Goal: Task Accomplishment & Management: Complete application form

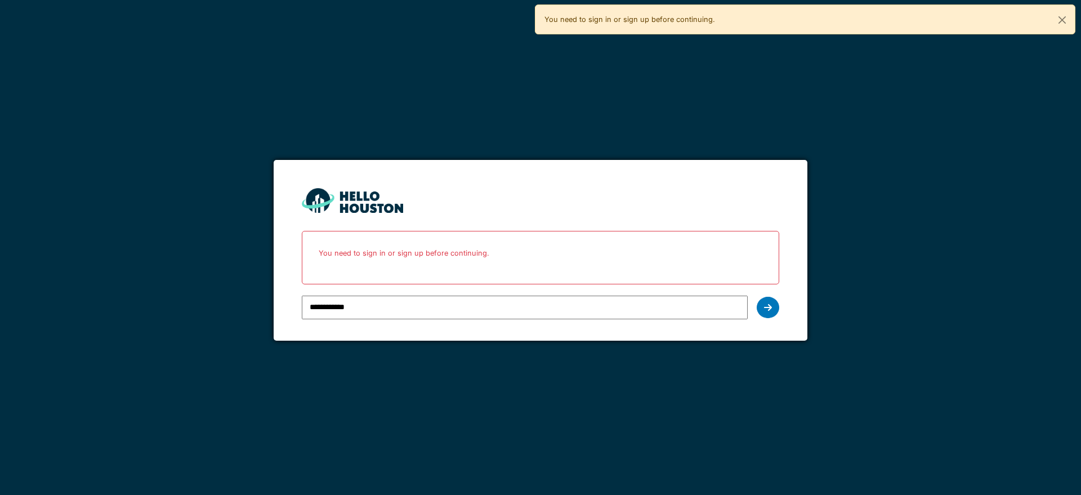
drag, startPoint x: 0, startPoint y: 0, endPoint x: 835, endPoint y: 410, distance: 930.6
click at [835, 410] on div "**********" at bounding box center [540, 247] width 1081 height 495
click at [772, 309] on div at bounding box center [768, 307] width 23 height 21
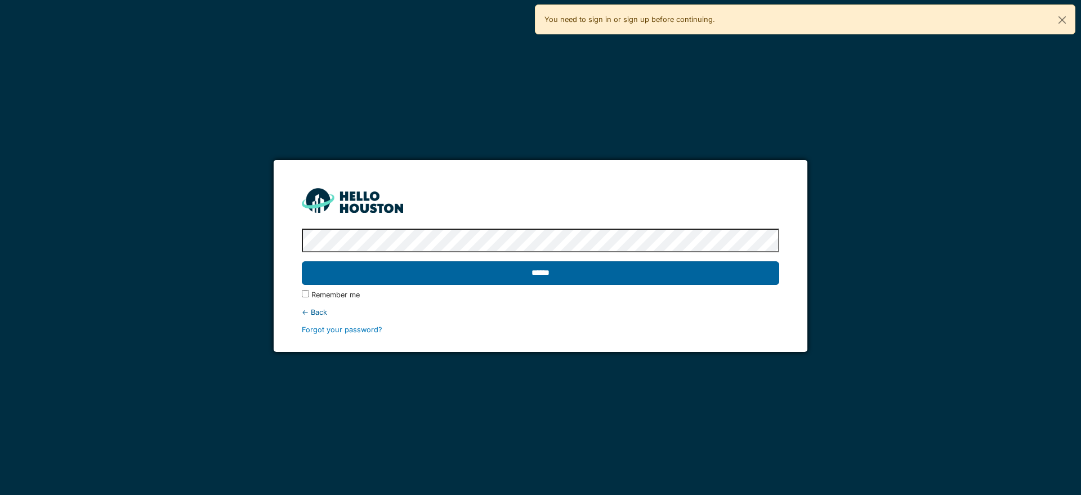
click at [681, 283] on input "******" at bounding box center [540, 273] width 477 height 24
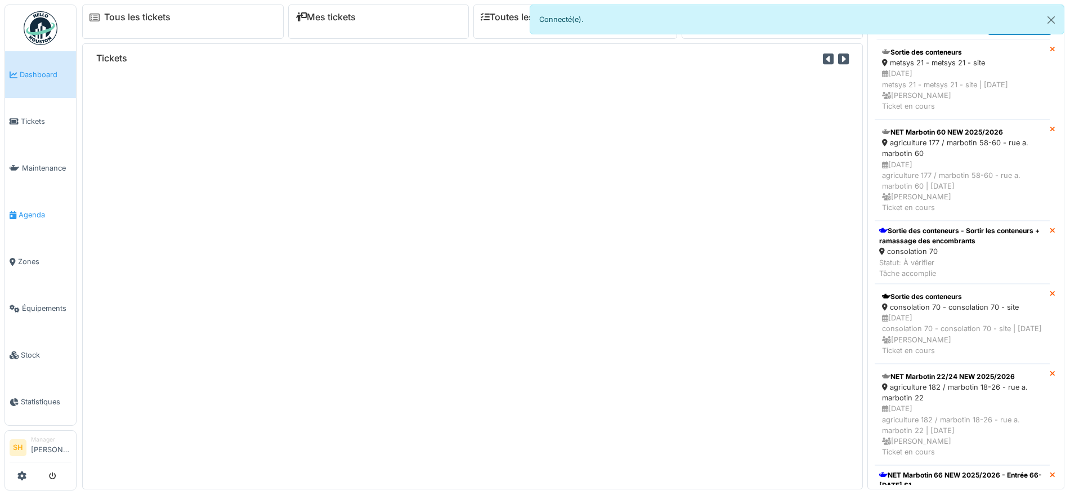
click at [41, 209] on span "Agenda" at bounding box center [45, 214] width 53 height 11
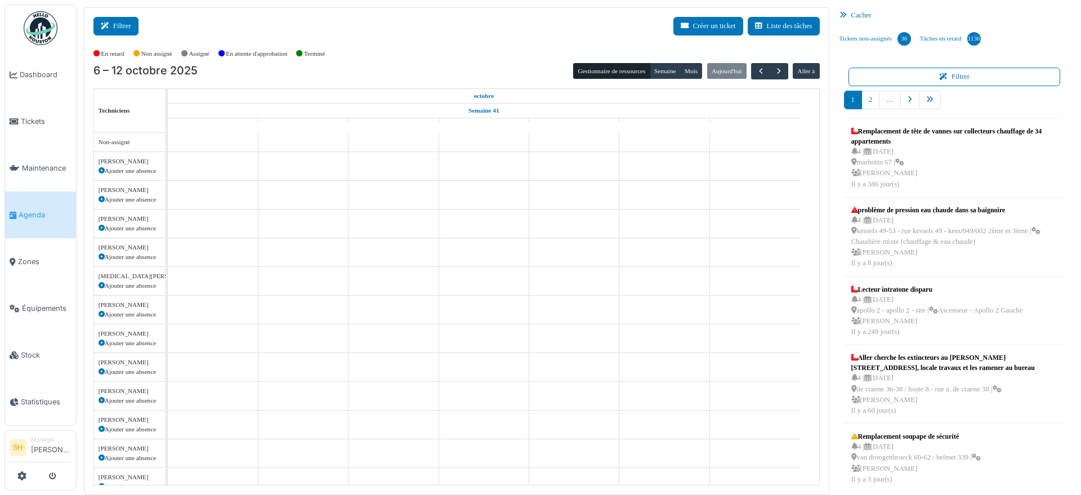
click at [128, 25] on button "Filtrer" at bounding box center [115, 26] width 45 height 19
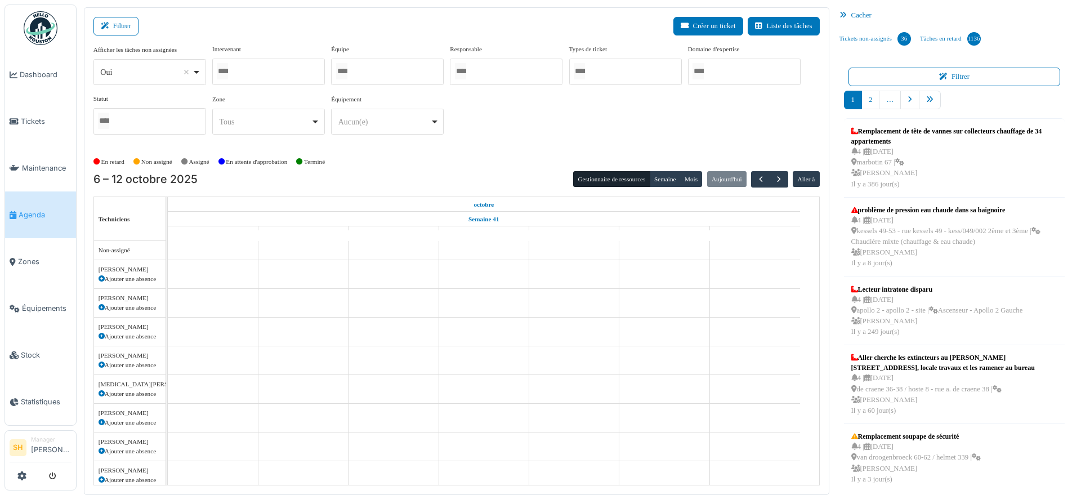
click at [398, 72] on div at bounding box center [387, 72] width 113 height 26
click at [501, 129] on div "Afficher les tâches non assignées *** Oui Remove item Oui Non Intervenant Abdel…" at bounding box center [456, 94] width 726 height 100
drag, startPoint x: 497, startPoint y: 132, endPoint x: 450, endPoint y: 161, distance: 54.8
click at [450, 161] on div "En retard Non assigné Assigné En attente d'approbation Terminé" at bounding box center [456, 162] width 726 height 19
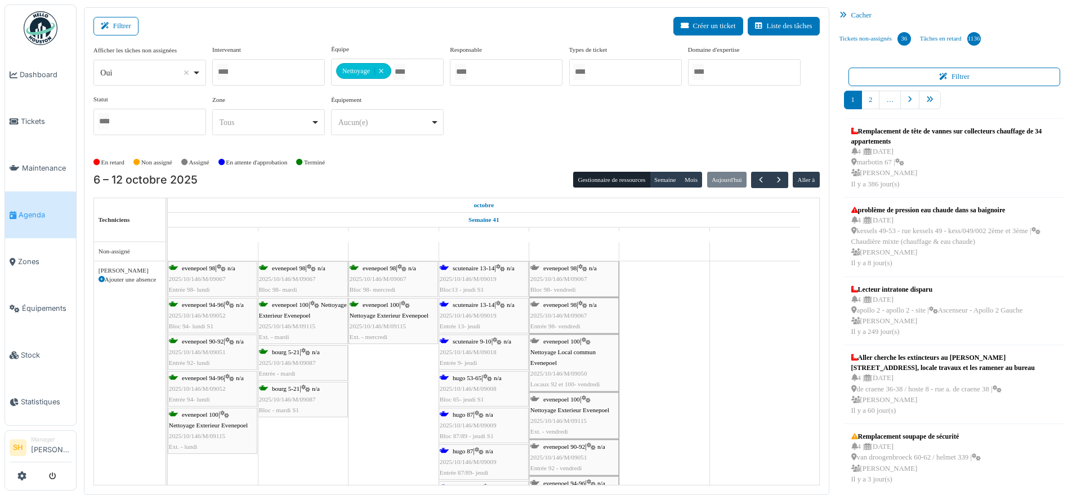
click at [494, 270] on span "scutenaire 13-14" at bounding box center [474, 268] width 42 height 7
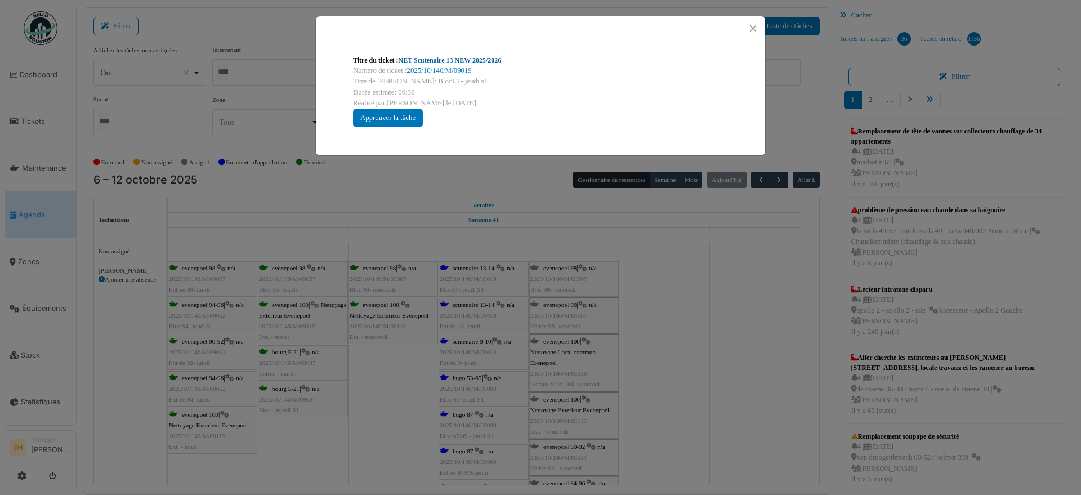
click at [463, 62] on link "NET Scutenaire 13 NEW 2025/2026" at bounding box center [450, 60] width 103 height 8
drag, startPoint x: 642, startPoint y: 287, endPoint x: 631, endPoint y: 285, distance: 11.9
click at [643, 287] on div "Titre du ticket : NET Scutenaire 13 NEW 2025/2026 Numéro de ticket : 2025/10/14…" at bounding box center [540, 247] width 1081 height 495
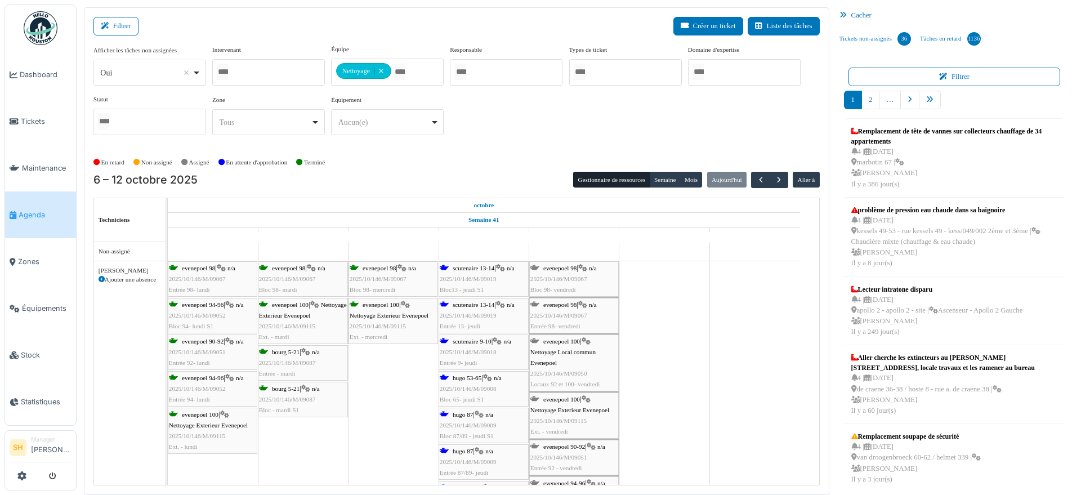
click at [471, 339] on span "scutenaire 9-10" at bounding box center [472, 341] width 39 height 7
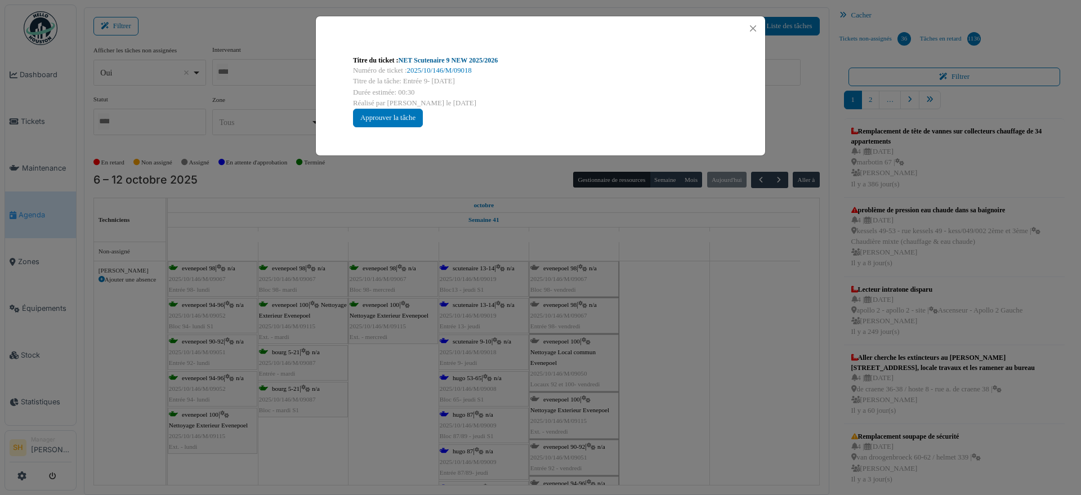
click at [452, 59] on link "NET Scutenaire 9 NEW 2025/2026" at bounding box center [449, 60] width 100 height 8
click at [717, 359] on div "Titre du ticket : NET Scutenaire 9 NEW 2025/2026 Numéro de ticket : 2025/10/146…" at bounding box center [540, 247] width 1081 height 495
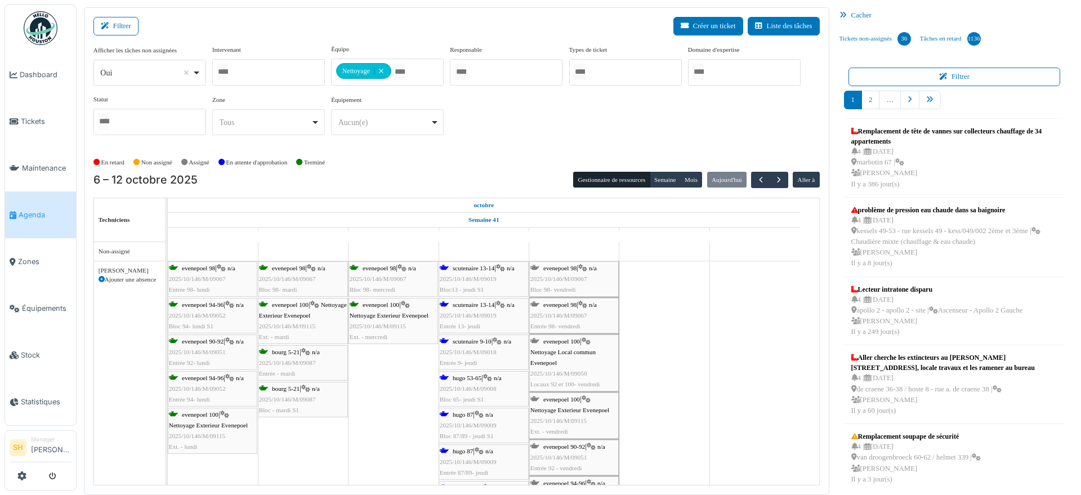
click at [471, 376] on span "hugo 53-65" at bounding box center [467, 377] width 29 height 7
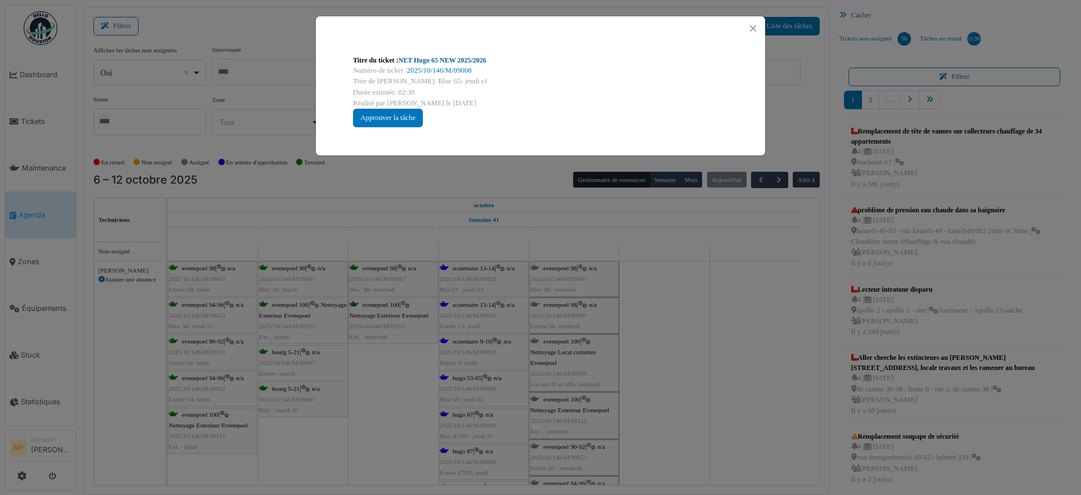
click at [439, 55] on div "Titre du ticket : NET Hugo 65 NEW 2025/2026" at bounding box center [540, 60] width 375 height 10
click at [441, 59] on link "NET Hugo 65 NEW 2025/2026" at bounding box center [443, 60] width 88 height 8
drag, startPoint x: 699, startPoint y: 357, endPoint x: 676, endPoint y: 368, distance: 26.2
click at [694, 362] on div "Titre du ticket : NET Hugo 65 NEW 2025/2026 Numéro de ticket : 2025/10/146/M/09…" at bounding box center [540, 247] width 1081 height 495
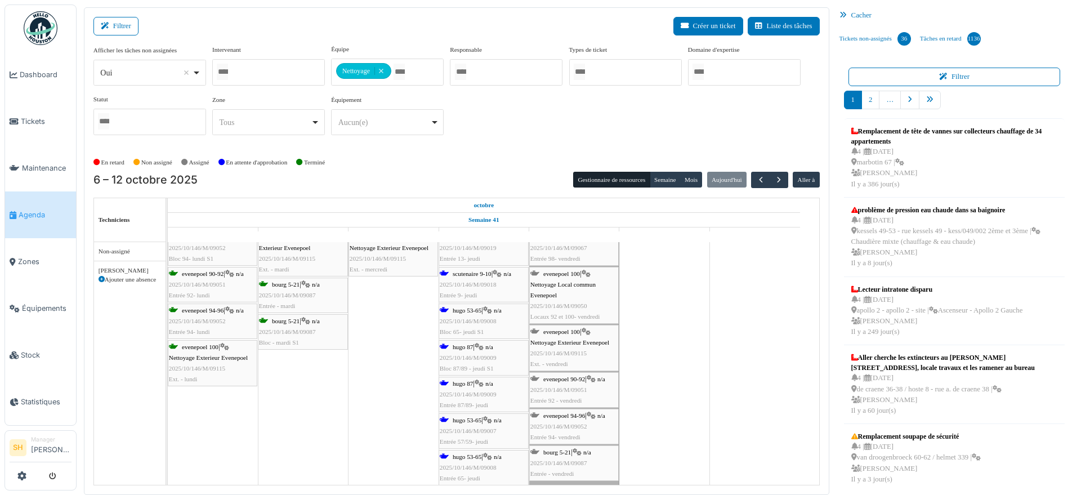
scroll to position [70, 0]
click at [476, 382] on div "hugo 87 | n/a 2025/10/146/M/09009 Entrée 87/89- jeudi" at bounding box center [484, 392] width 88 height 33
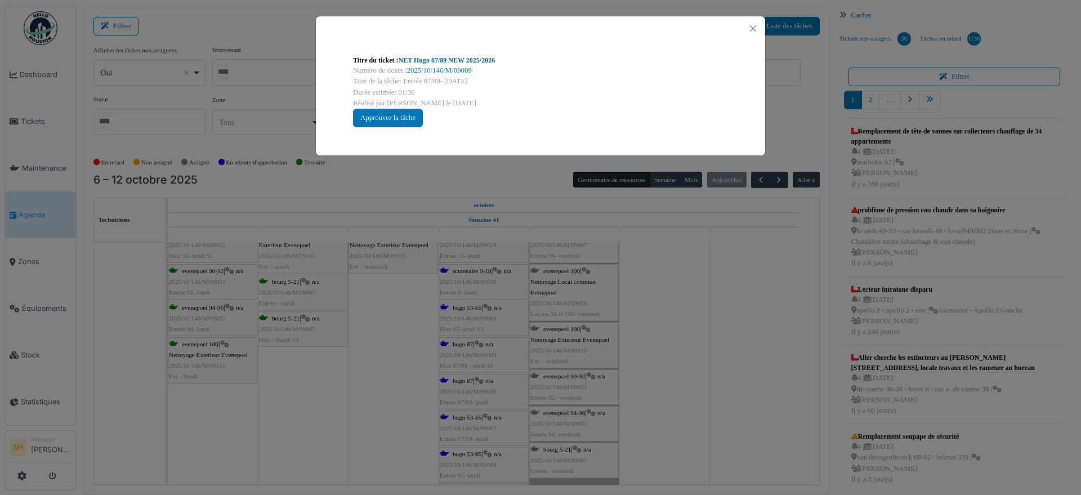
click at [457, 57] on link "NET Hugo 87/89 NEW 2025/2026" at bounding box center [447, 60] width 97 height 8
drag, startPoint x: 638, startPoint y: 294, endPoint x: 616, endPoint y: 307, distance: 25.0
click at [638, 296] on div "Titre du ticket : NET Hugo 87/89 NEW 2025/2026 Numéro de ticket : 2025/10/146/M…" at bounding box center [540, 247] width 1081 height 495
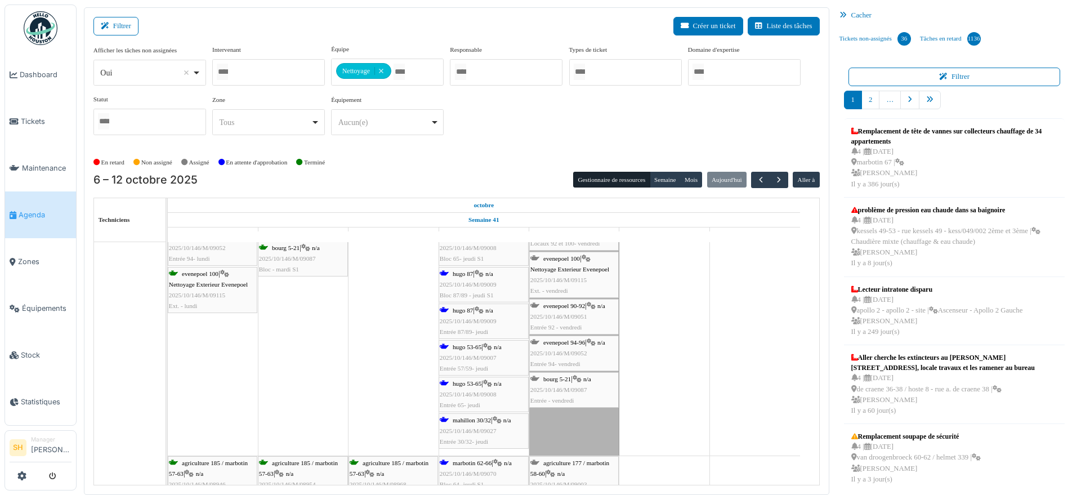
scroll to position [141, 0]
click at [481, 351] on div "hugo 53-65 | n/a 2025/10/146/M/09007 Entrée 57/59- jeudi" at bounding box center [484, 358] width 88 height 33
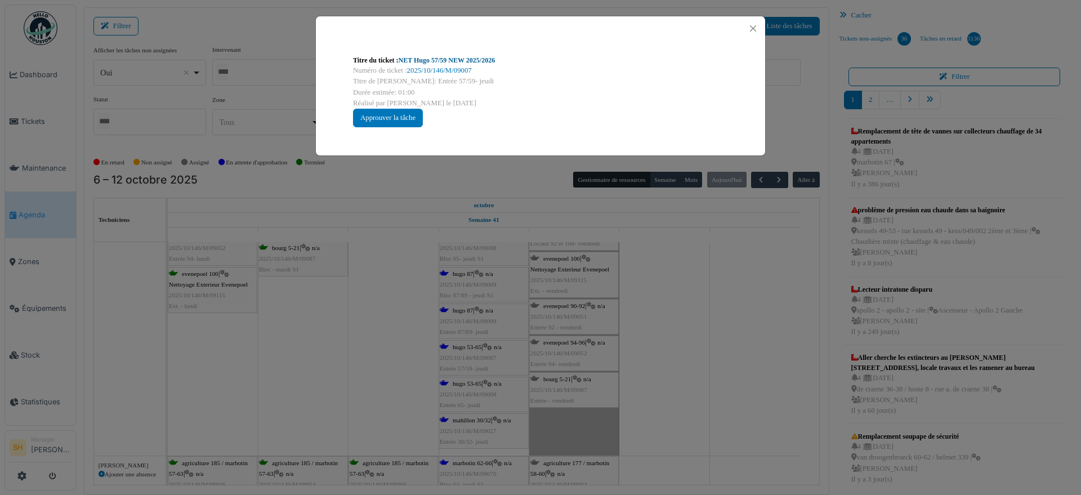
click at [439, 63] on link "NET Hugo 57/59 NEW 2025/2026" at bounding box center [447, 60] width 97 height 8
click at [479, 432] on div "Titre du ticket : NET Hugo 57/59 NEW 2025/2026 Numéro de ticket : 2025/10/146/M…" at bounding box center [540, 247] width 1081 height 495
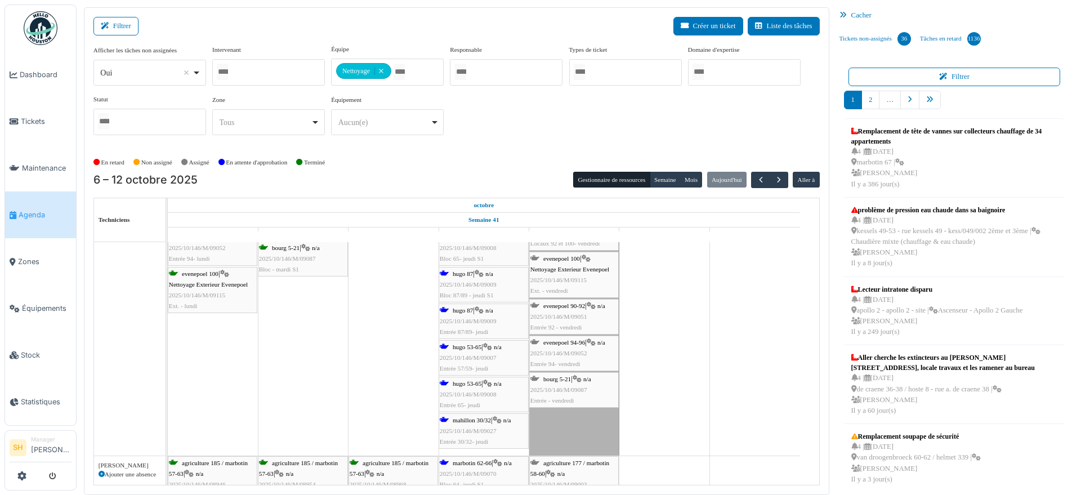
click at [481, 420] on span "mahillon 30/32" at bounding box center [472, 420] width 38 height 7
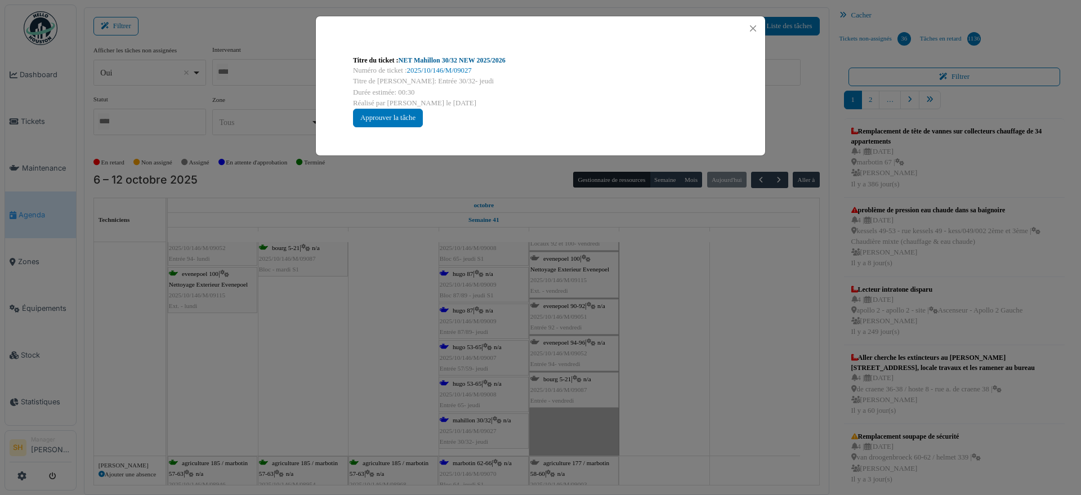
click at [497, 59] on link "NET Mahillon 30/32 NEW 2025/2026" at bounding box center [452, 60] width 107 height 8
drag, startPoint x: 685, startPoint y: 441, endPoint x: 668, endPoint y: 439, distance: 17.6
click at [681, 440] on div "Titre du ticket : NET Mahillon 30/32 NEW 2025/2026 Numéro de ticket : 2025/10/1…" at bounding box center [540, 247] width 1081 height 495
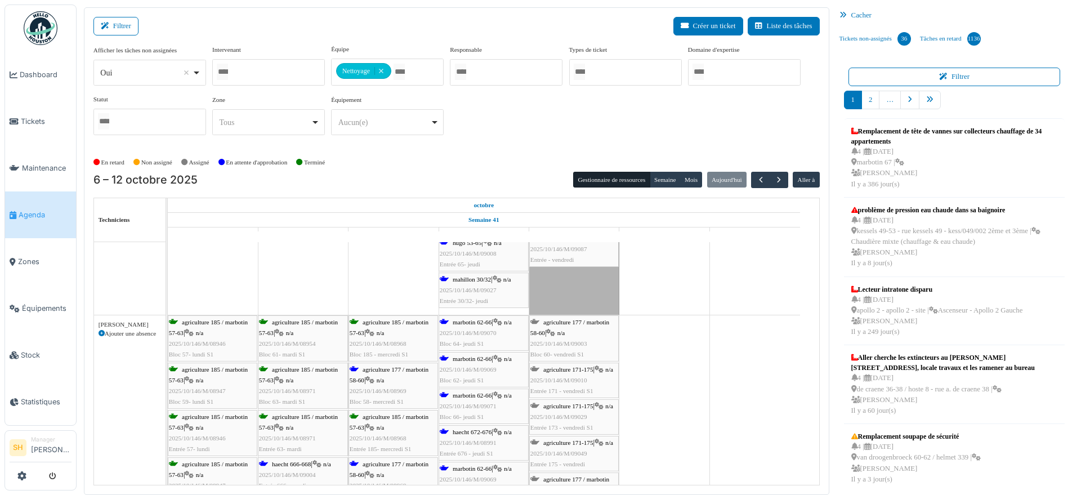
scroll to position [352, 0]
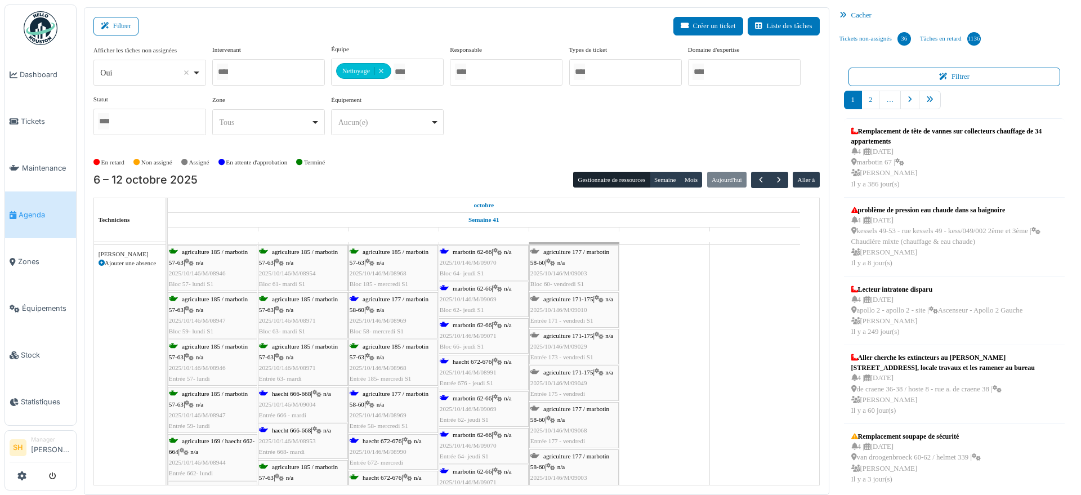
click at [279, 401] on span "2025/10/146/M/09004" at bounding box center [287, 404] width 57 height 7
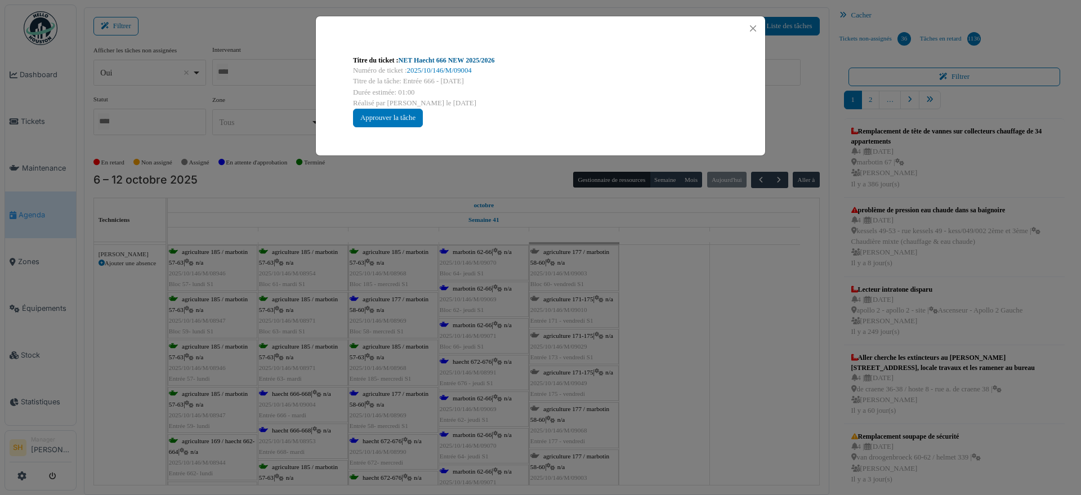
click at [440, 61] on link "NET Haecht 666 NEW 2025/2026" at bounding box center [447, 60] width 96 height 8
drag, startPoint x: 706, startPoint y: 391, endPoint x: 646, endPoint y: 365, distance: 65.3
click at [707, 382] on div "Titre du ticket : NET Haecht 666 NEW 2025/2026 Numéro de ticket : 2025/10/146/M…" at bounding box center [540, 247] width 1081 height 495
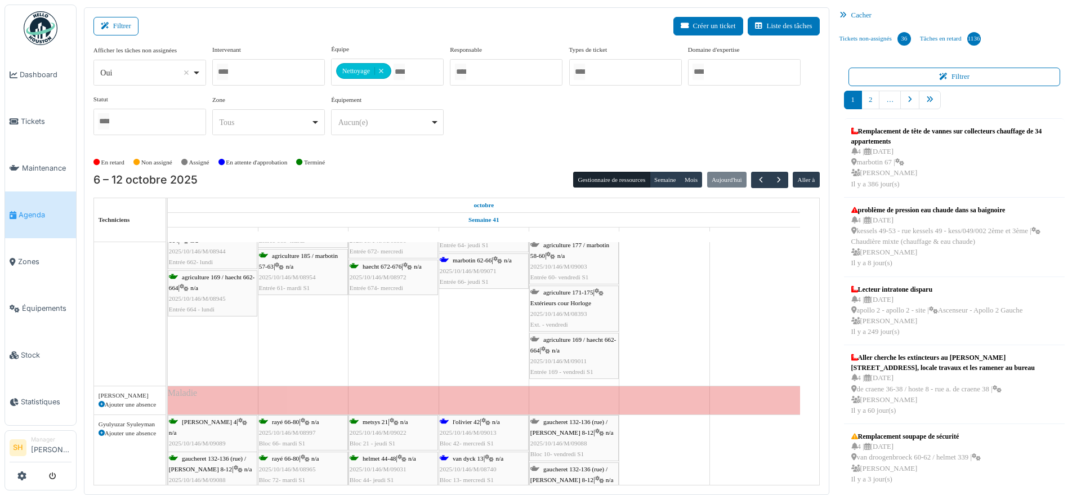
scroll to position [704, 0]
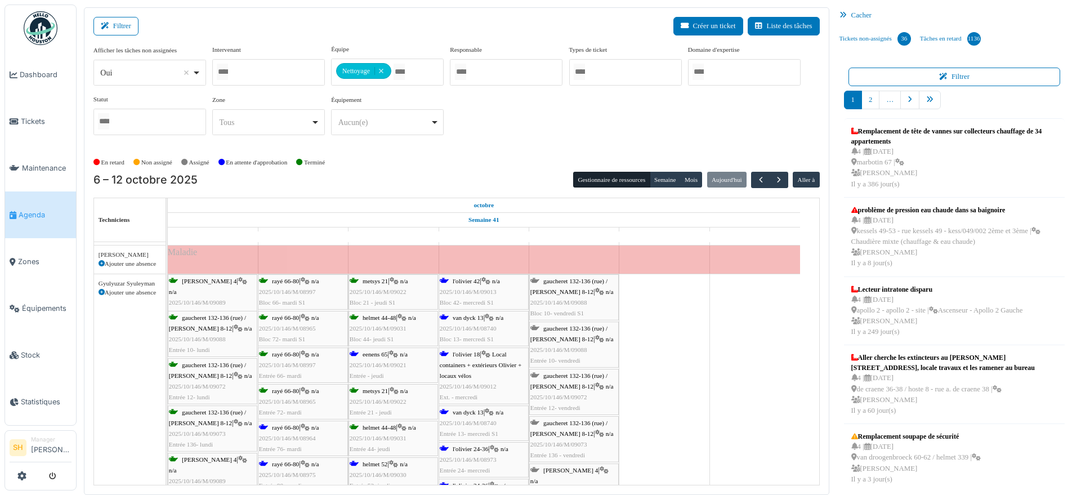
click at [405, 354] on span "n/a" at bounding box center [404, 354] width 8 height 7
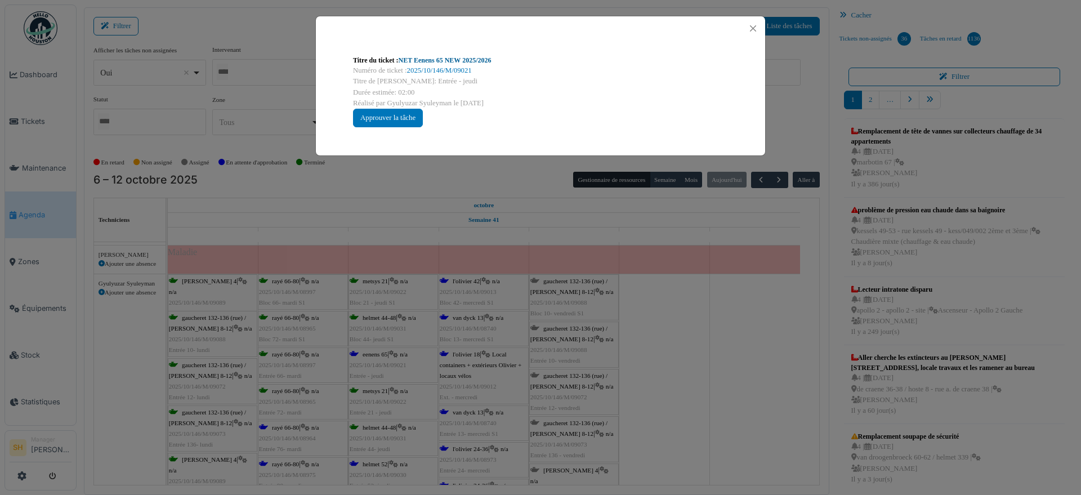
click at [474, 60] on link "NET Eenens 65 NEW 2025/2026" at bounding box center [445, 60] width 93 height 8
drag, startPoint x: 677, startPoint y: 383, endPoint x: 663, endPoint y: 379, distance: 14.6
click at [676, 382] on div "Titre du ticket : NET Eenens 65 NEW 2025/2026 Numéro de ticket : 2025/10/146/M/…" at bounding box center [540, 247] width 1081 height 495
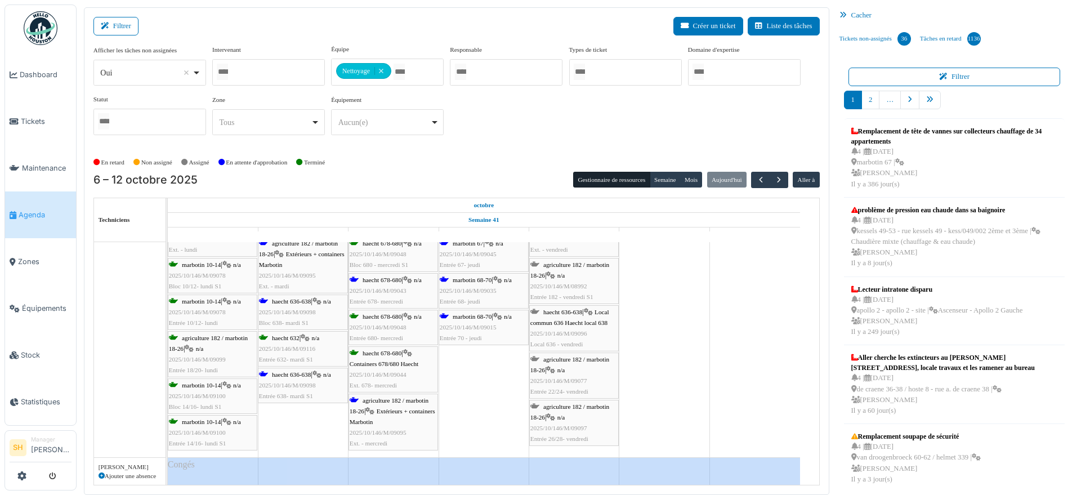
scroll to position [0, 0]
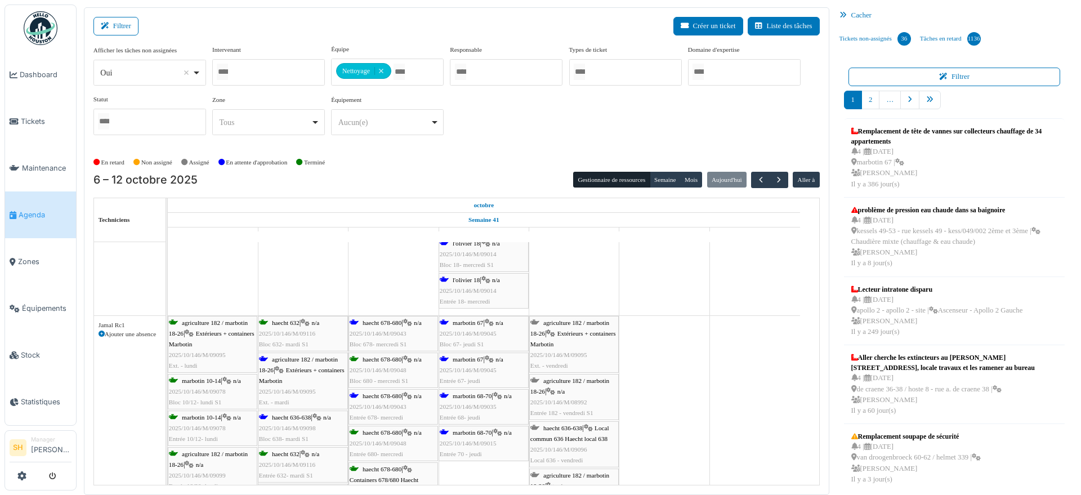
click at [297, 360] on span "agriculture 182 / marbotin 18-26" at bounding box center [298, 364] width 79 height 17
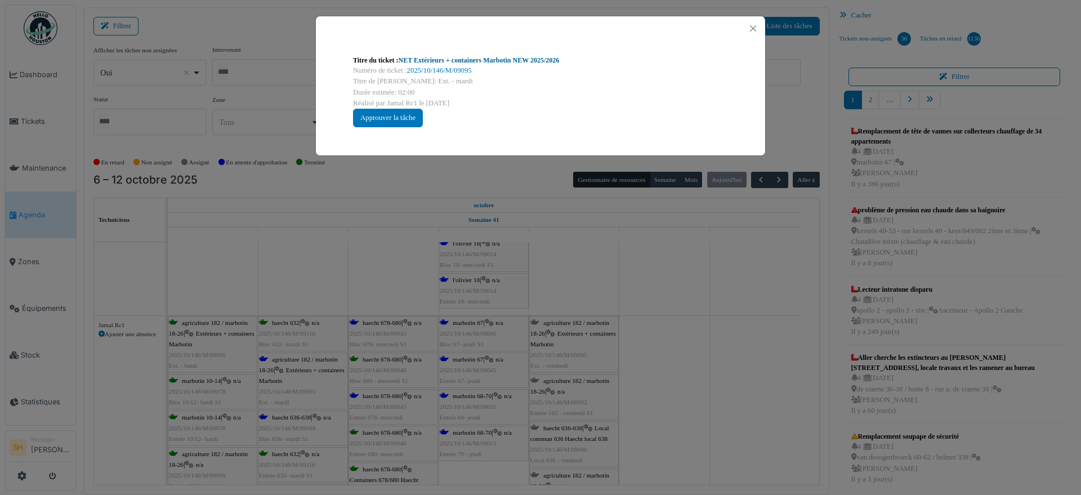
click at [440, 55] on div "Titre du ticket : NET Extérieurs + containers Marbotin NEW 2025/2026" at bounding box center [540, 60] width 375 height 10
click at [440, 61] on link "NET Extérieurs + containers Marbotin NEW 2025/2026" at bounding box center [479, 60] width 161 height 8
click at [738, 415] on div "Titre du ticket : NET Extérieurs + containers Marbotin NEW 2025/2026 Numéro de …" at bounding box center [540, 247] width 1081 height 495
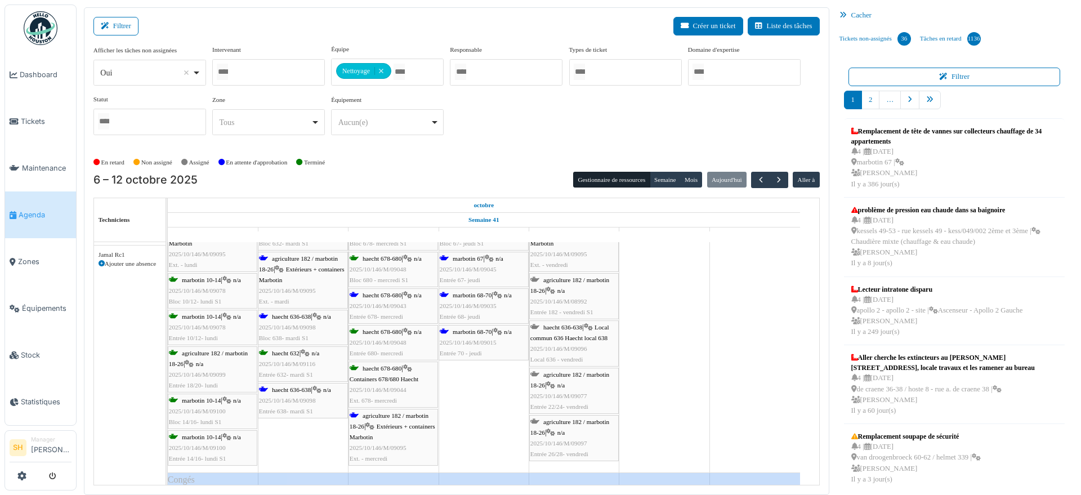
scroll to position [1294, 0]
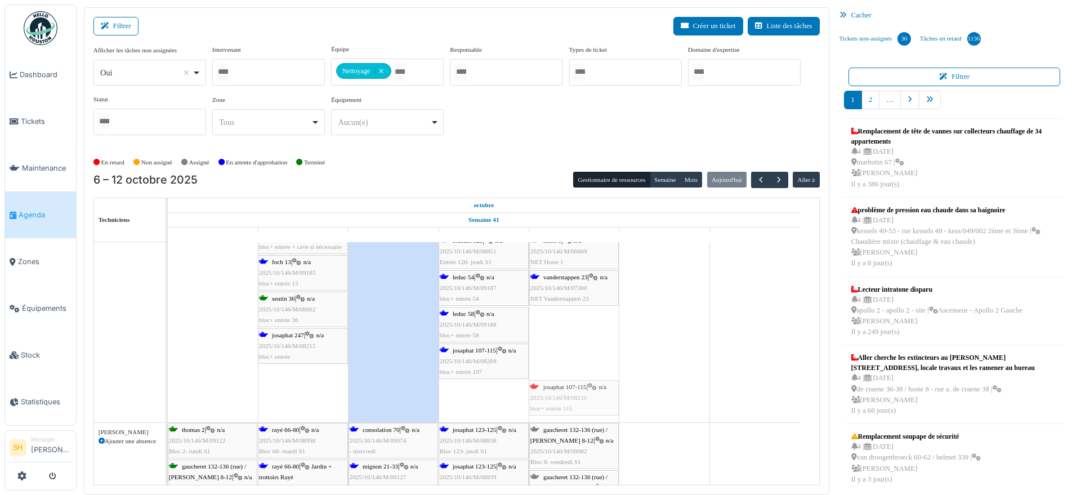
drag, startPoint x: 504, startPoint y: 390, endPoint x: 597, endPoint y: 385, distance: 93.1
click at [168, 385] on div "jérusalem 99 | n/a 2025/10/146/M/08922 bloc+ entrée voltaire 163 | n/a 2025/10/…" at bounding box center [168, 237] width 0 height 372
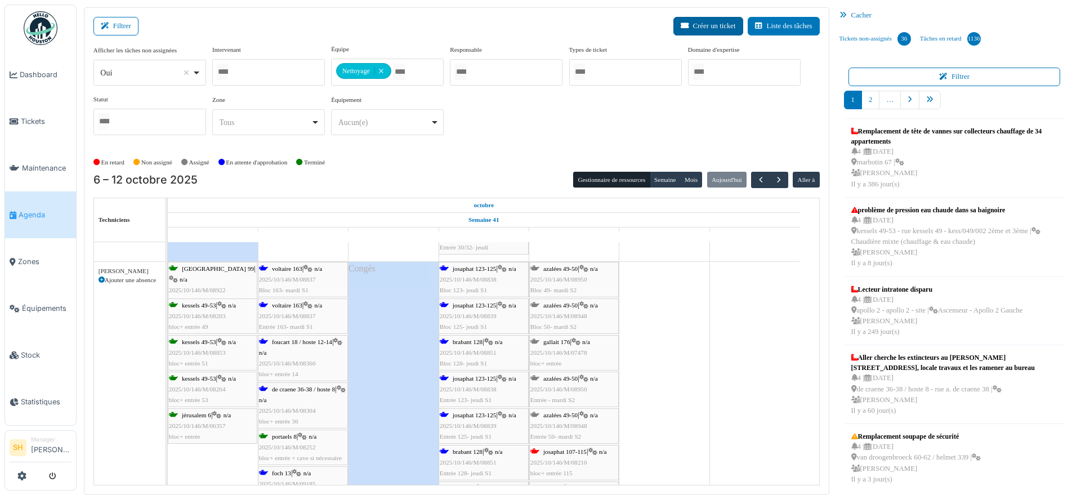
click at [692, 26] on button "Créer un ticket" at bounding box center [708, 26] width 70 height 19
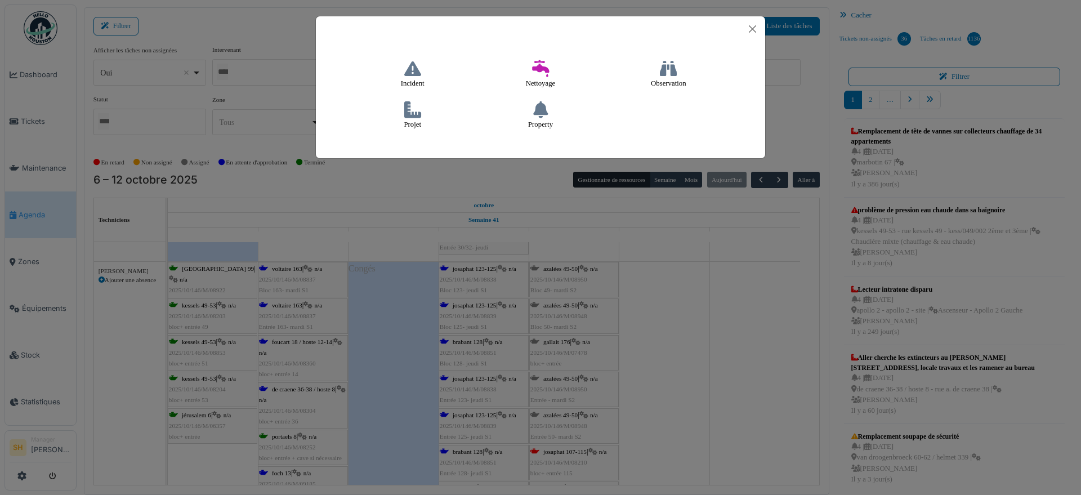
click at [540, 69] on icon at bounding box center [540, 68] width 17 height 17
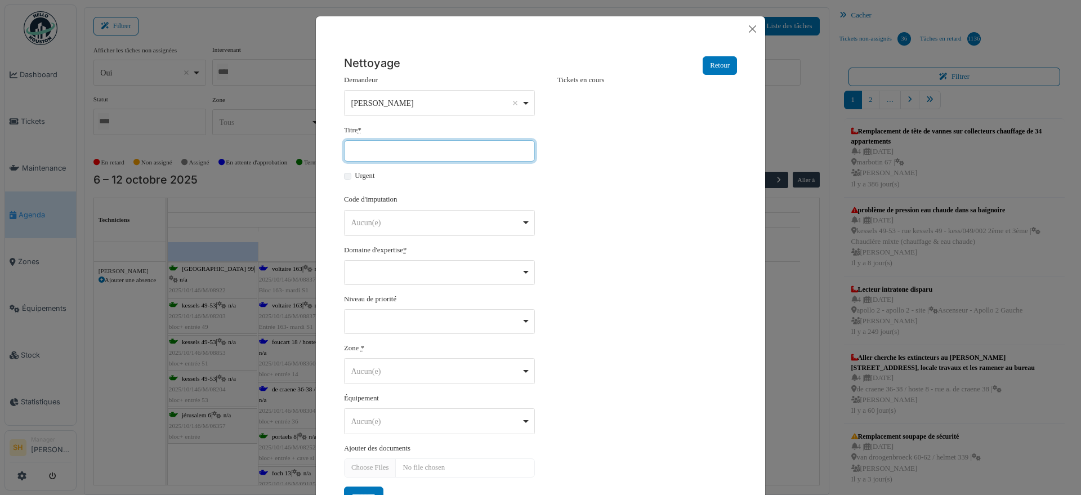
click at [410, 145] on input "Titre *" at bounding box center [439, 150] width 191 height 21
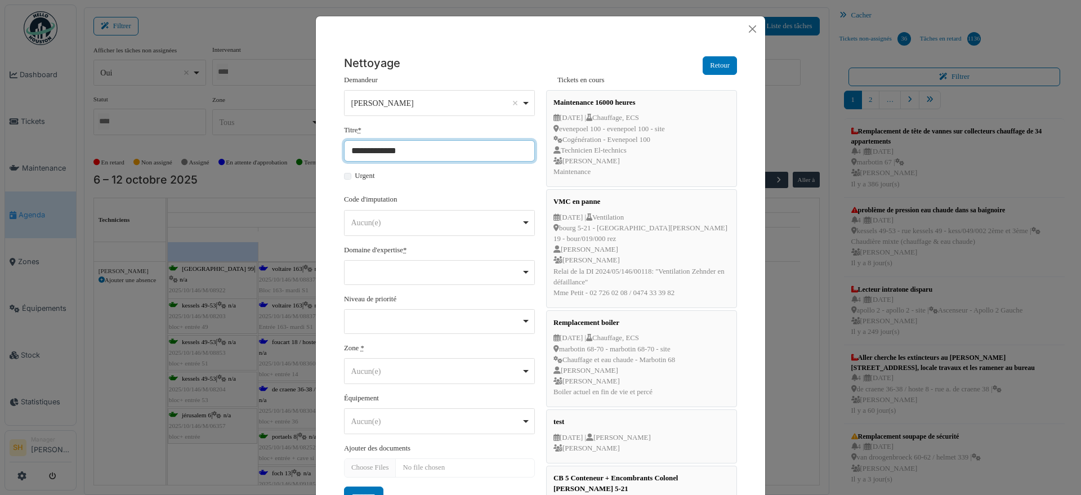
drag, startPoint x: 388, startPoint y: 149, endPoint x: 396, endPoint y: 154, distance: 10.1
click at [393, 153] on input "**********" at bounding box center [439, 150] width 191 height 21
drag, startPoint x: 450, startPoint y: 140, endPoint x: 443, endPoint y: 142, distance: 7.3
click at [450, 141] on div "**********" at bounding box center [439, 143] width 191 height 37
click at [389, 149] on input "**********" at bounding box center [439, 150] width 191 height 21
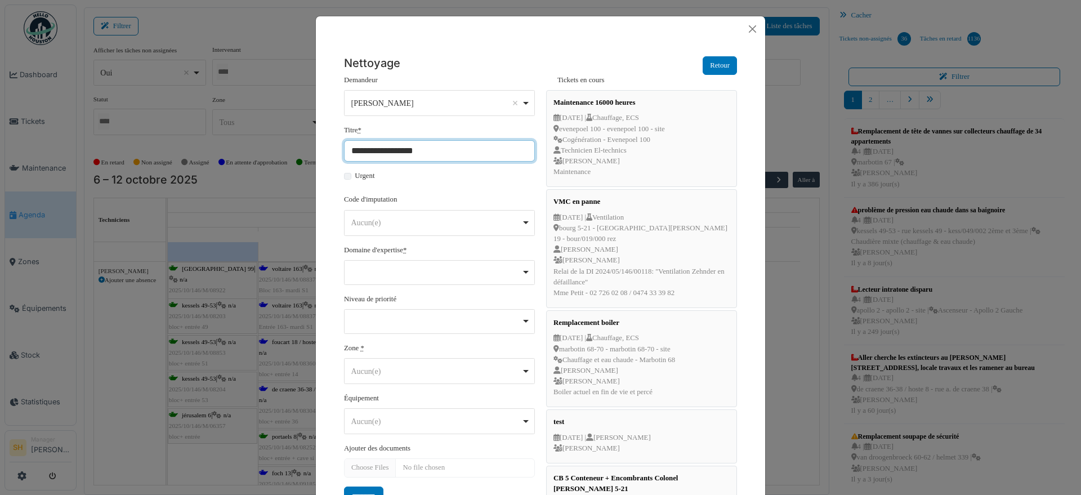
click at [425, 153] on input "**********" at bounding box center [439, 150] width 191 height 21
click at [389, 151] on input "**********" at bounding box center [439, 150] width 191 height 21
click at [461, 154] on input "**********" at bounding box center [439, 150] width 191 height 21
click at [488, 224] on div "Aucun(e) Remove item" at bounding box center [436, 223] width 170 height 12
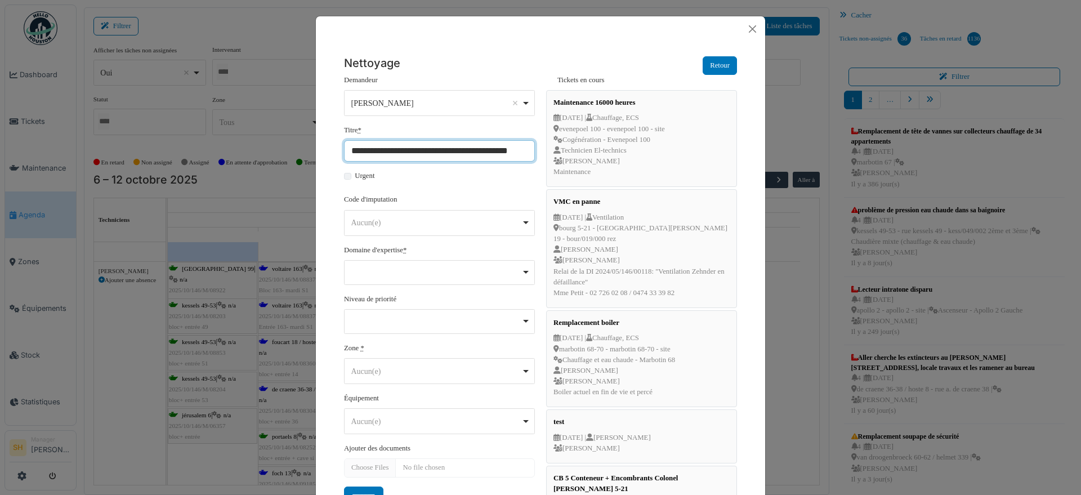
type input "**********"
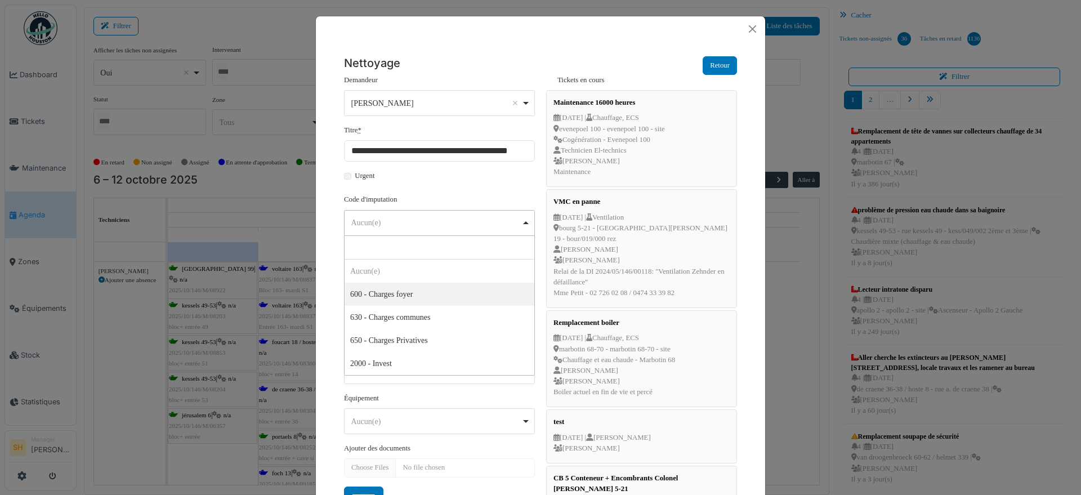
select select "***"
click at [455, 273] on div "Remove item" at bounding box center [439, 272] width 191 height 25
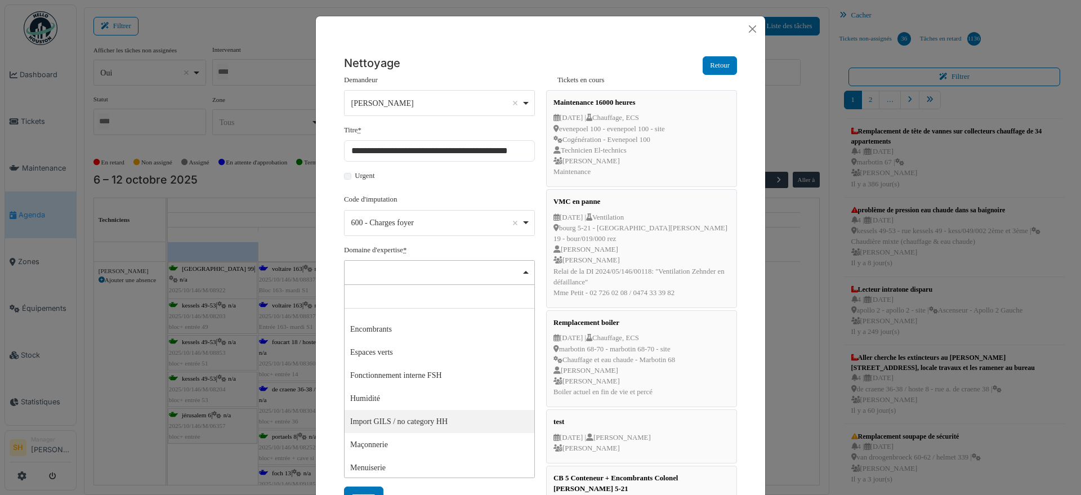
scroll to position [211, 0]
select select "****"
click at [437, 320] on div "Remove item" at bounding box center [439, 321] width 181 height 5
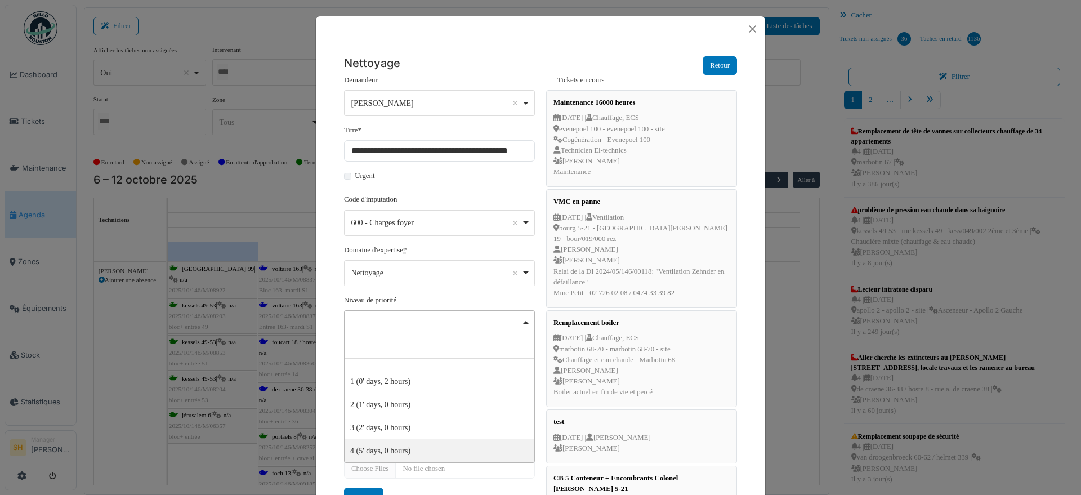
select select "***"
click at [461, 381] on div "Aucun(e) Remove item" at bounding box center [439, 373] width 181 height 16
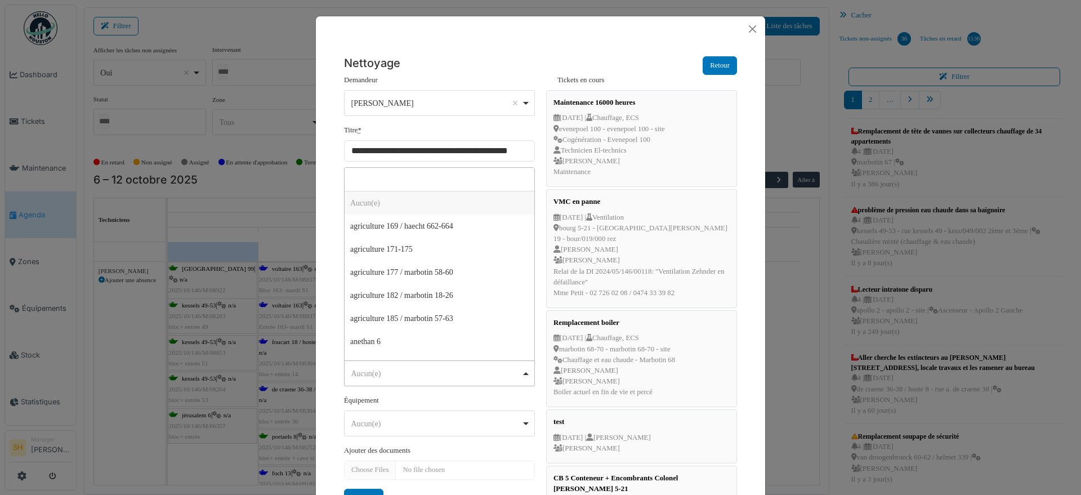
click at [403, 180] on input "Aucun(e)" at bounding box center [440, 180] width 190 height 24
type input "*****"
select select "****"
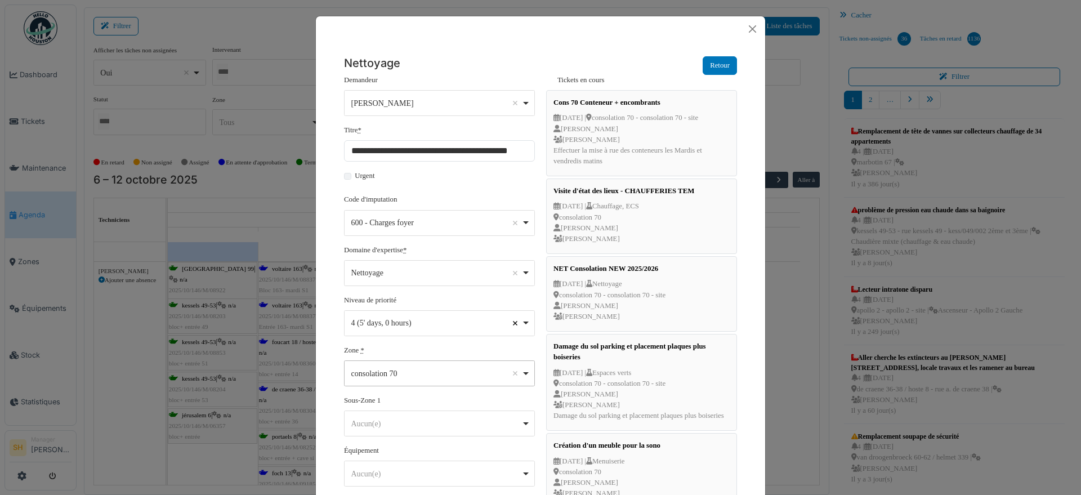
select select
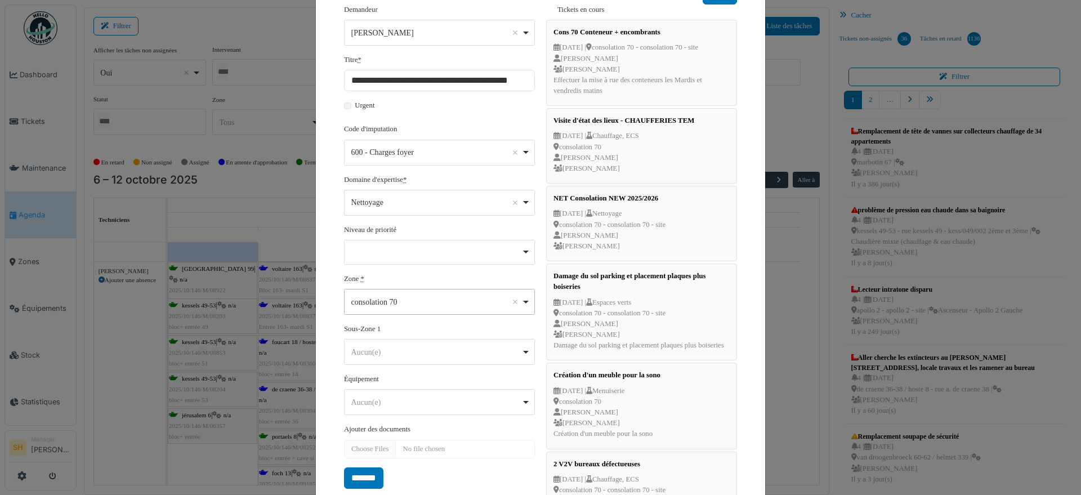
scroll to position [141, 0]
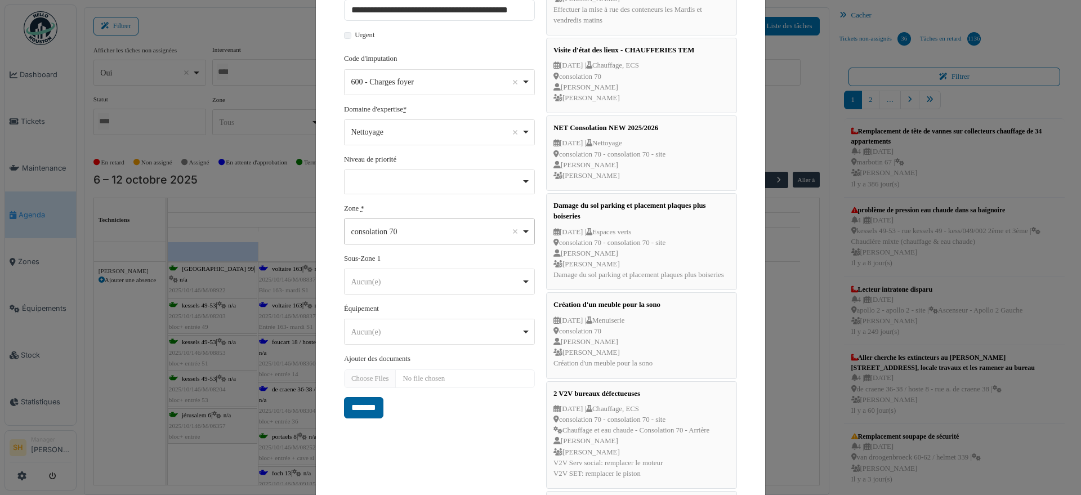
click at [367, 409] on input "*******" at bounding box center [363, 407] width 39 height 21
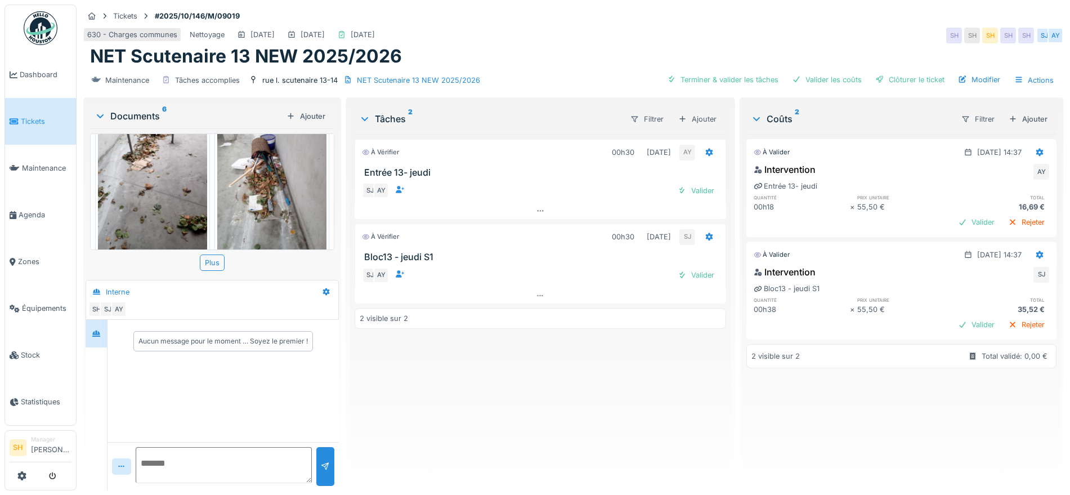
scroll to position [11, 0]
drag, startPoint x: 713, startPoint y: 71, endPoint x: 783, endPoint y: 69, distance: 69.3
click at [720, 72] on div "Terminer & valider les tâches" at bounding box center [723, 79] width 120 height 15
drag, startPoint x: 811, startPoint y: 69, endPoint x: 882, endPoint y: 68, distance: 71.5
click at [823, 72] on div "Valider les coûts" at bounding box center [827, 79] width 79 height 15
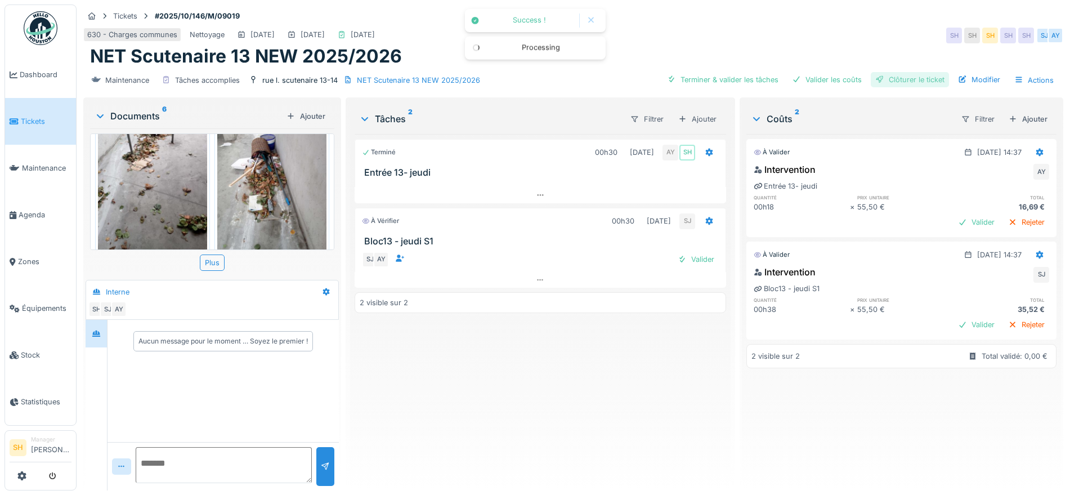
click at [887, 72] on div "Clôturer le ticket" at bounding box center [910, 79] width 78 height 15
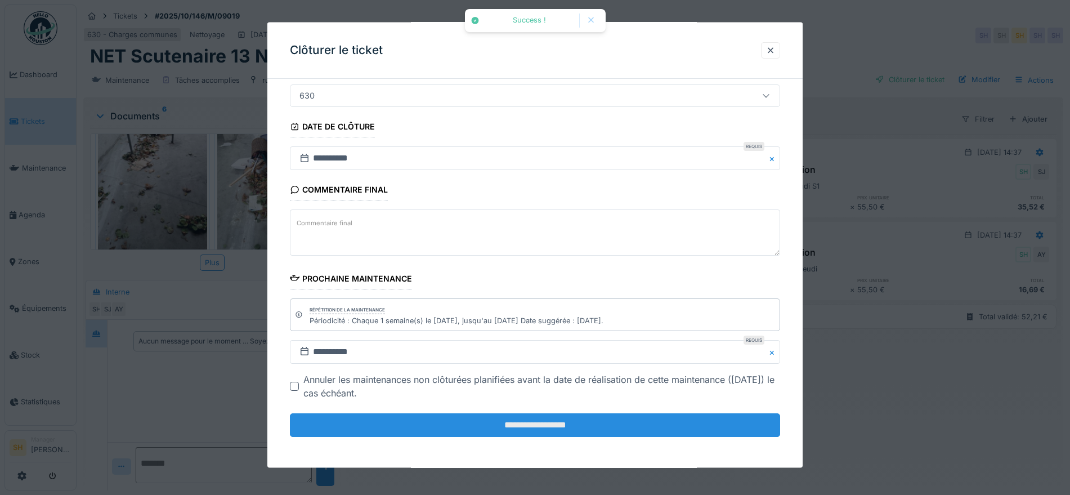
scroll to position [96, 0]
click at [536, 424] on input "**********" at bounding box center [535, 425] width 490 height 24
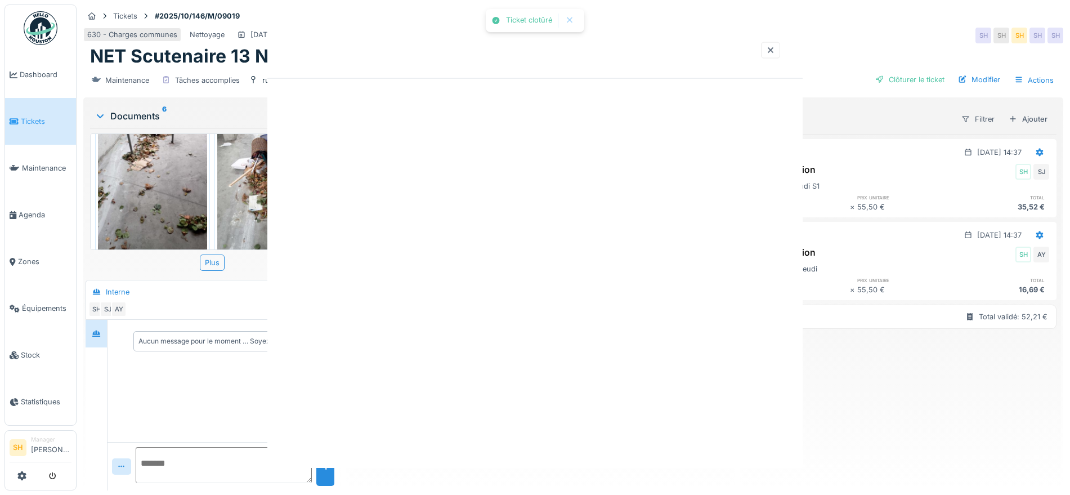
scroll to position [0, 0]
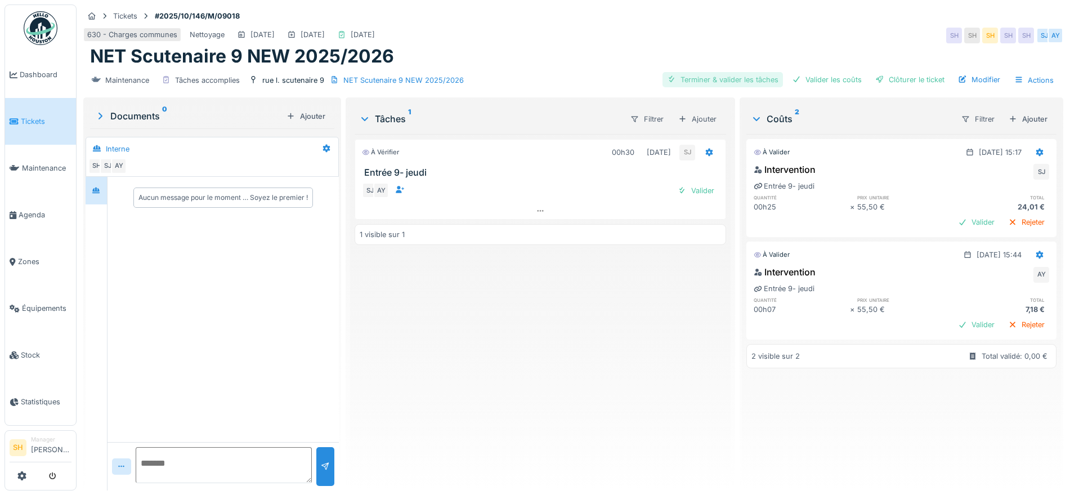
drag, startPoint x: 714, startPoint y: 77, endPoint x: 749, endPoint y: 77, distance: 34.3
click at [725, 78] on div "Terminer & valider les tâches" at bounding box center [723, 79] width 120 height 15
click at [808, 75] on div "Valider les coûts" at bounding box center [827, 79] width 79 height 15
click at [881, 79] on div "Clôturer le ticket" at bounding box center [910, 79] width 78 height 15
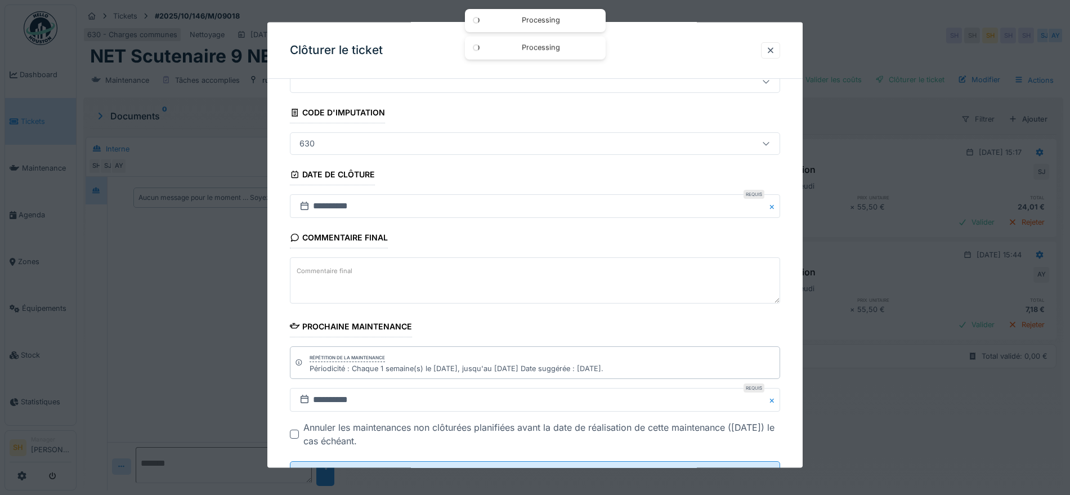
scroll to position [96, 0]
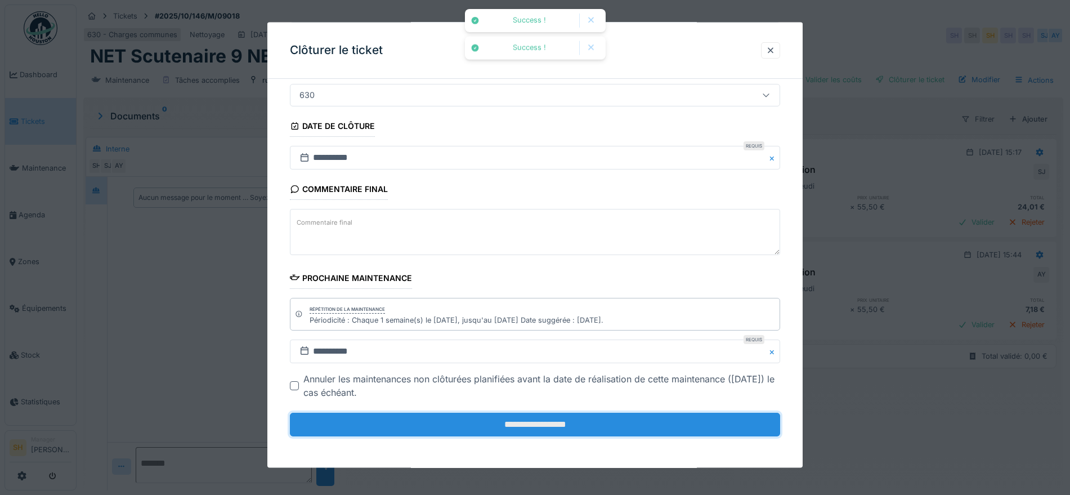
click at [529, 417] on input "**********" at bounding box center [535, 425] width 490 height 24
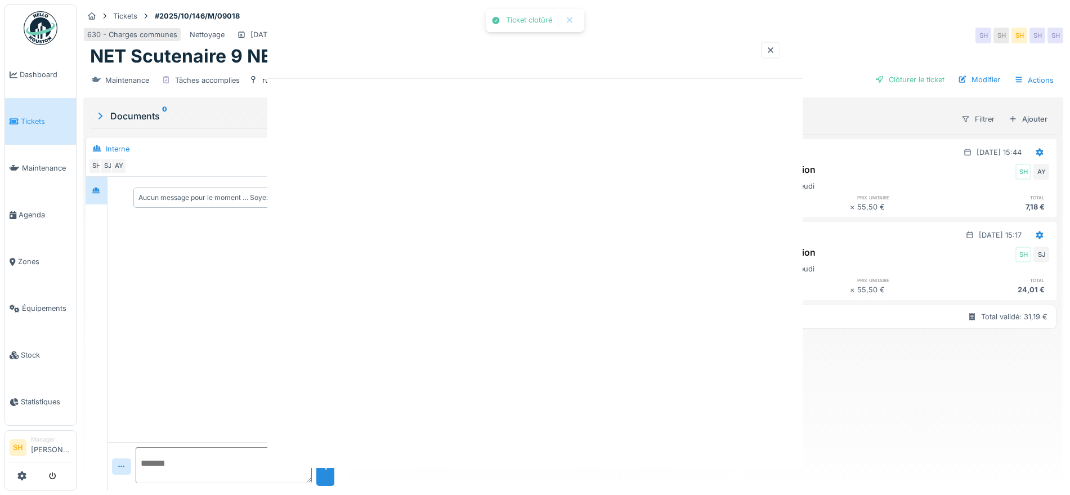
scroll to position [0, 0]
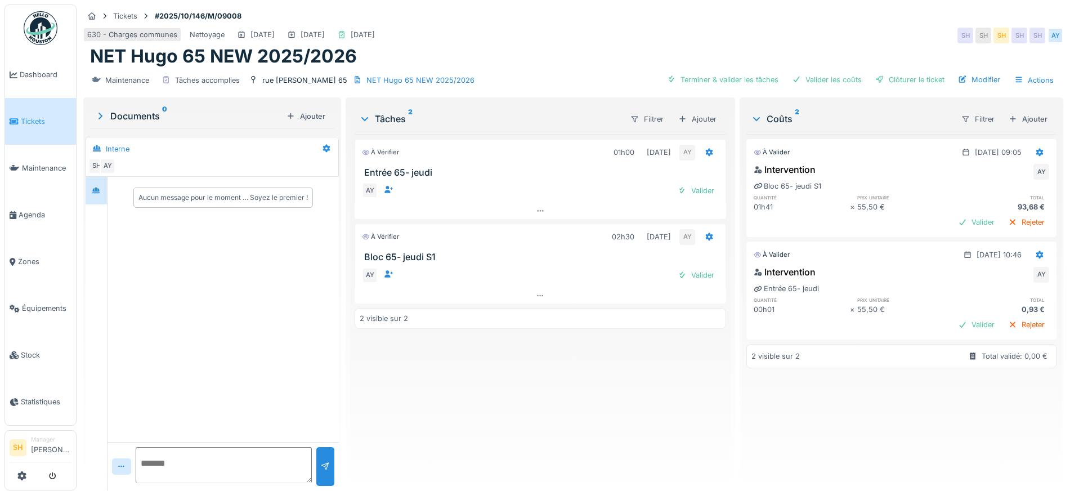
drag, startPoint x: 721, startPoint y: 77, endPoint x: 777, endPoint y: 69, distance: 56.9
click at [727, 78] on div "Terminer & valider les tâches" at bounding box center [723, 79] width 120 height 15
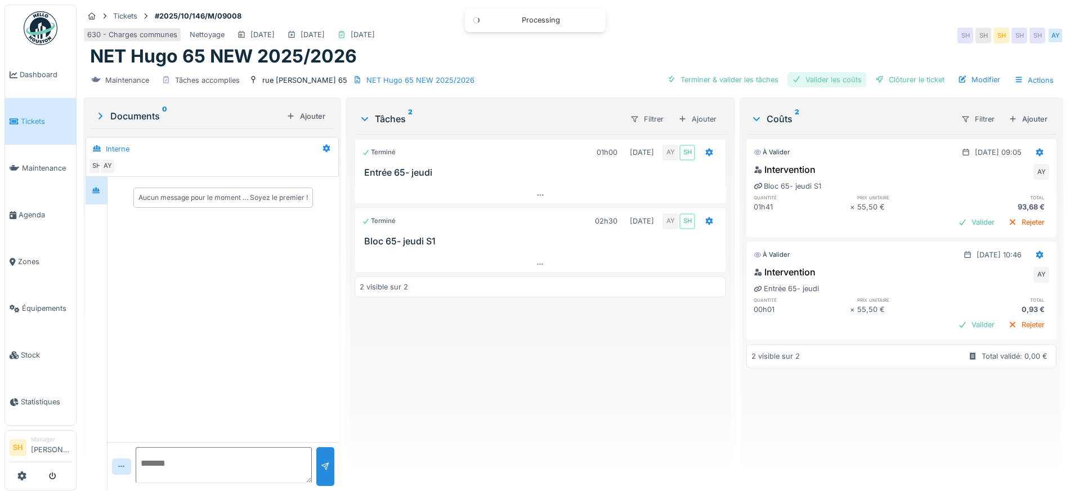
drag, startPoint x: 816, startPoint y: 78, endPoint x: 833, endPoint y: 76, distance: 17.0
click at [821, 78] on div "Valider les coûts" at bounding box center [827, 79] width 79 height 15
click at [888, 82] on div "Clôturer le ticket" at bounding box center [910, 79] width 78 height 15
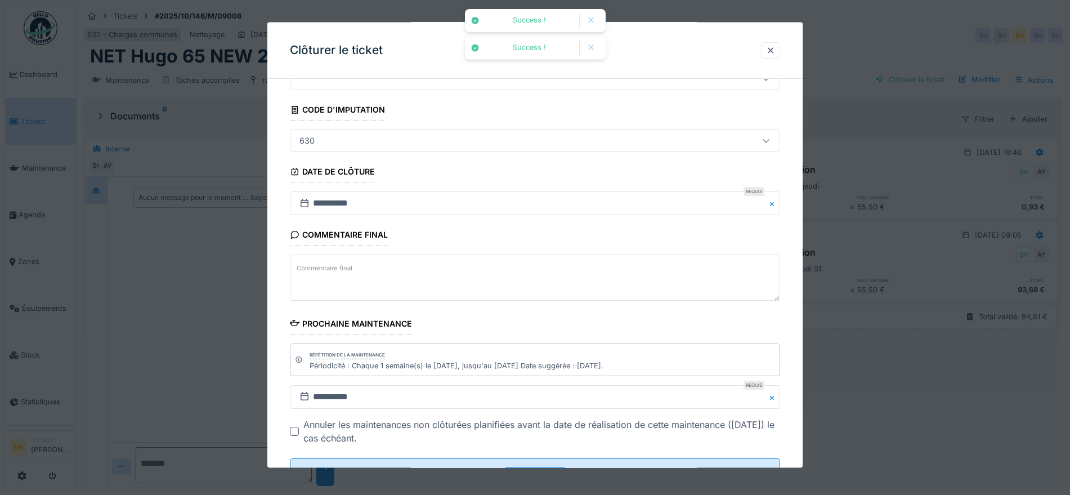
scroll to position [96, 0]
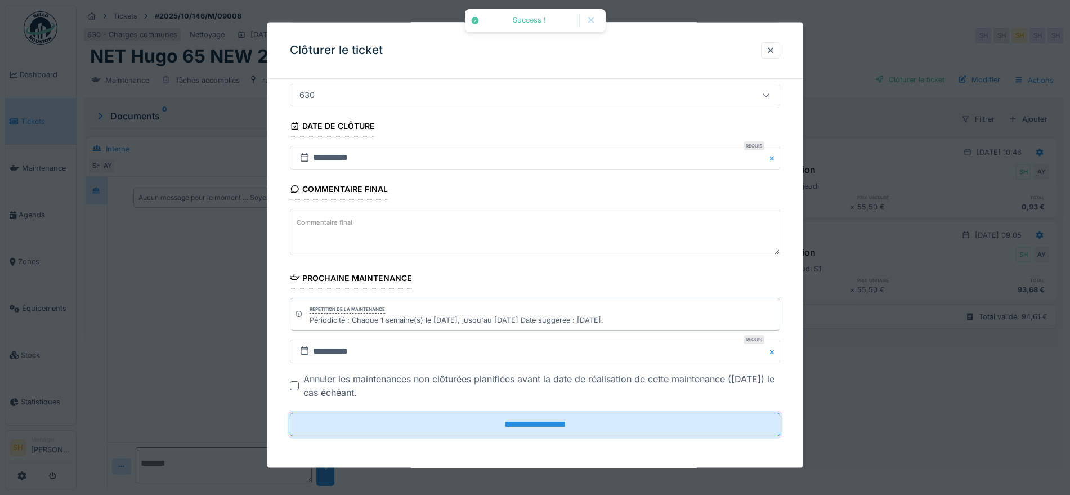
drag, startPoint x: 538, startPoint y: 424, endPoint x: 535, endPoint y: 390, distance: 34.5
click at [539, 424] on input "**********" at bounding box center [535, 425] width 490 height 24
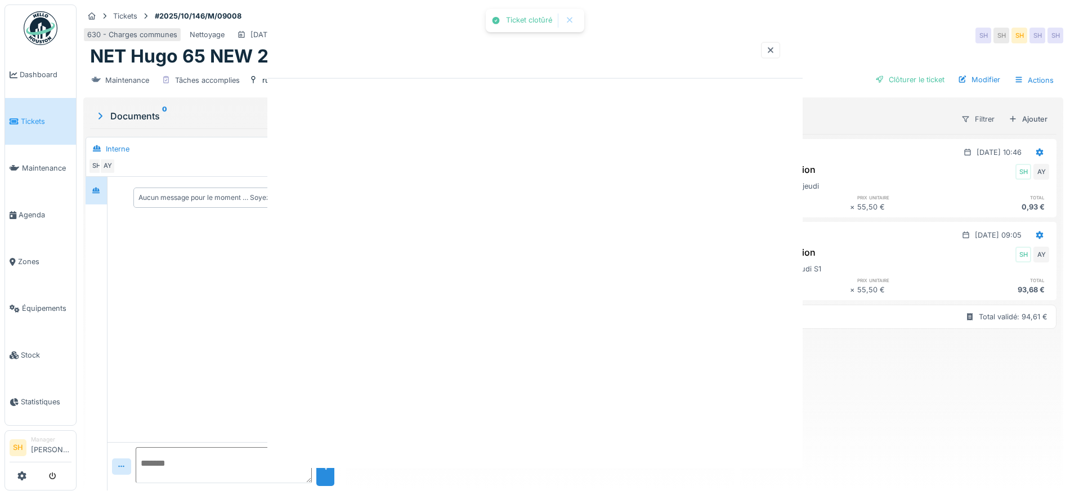
scroll to position [0, 0]
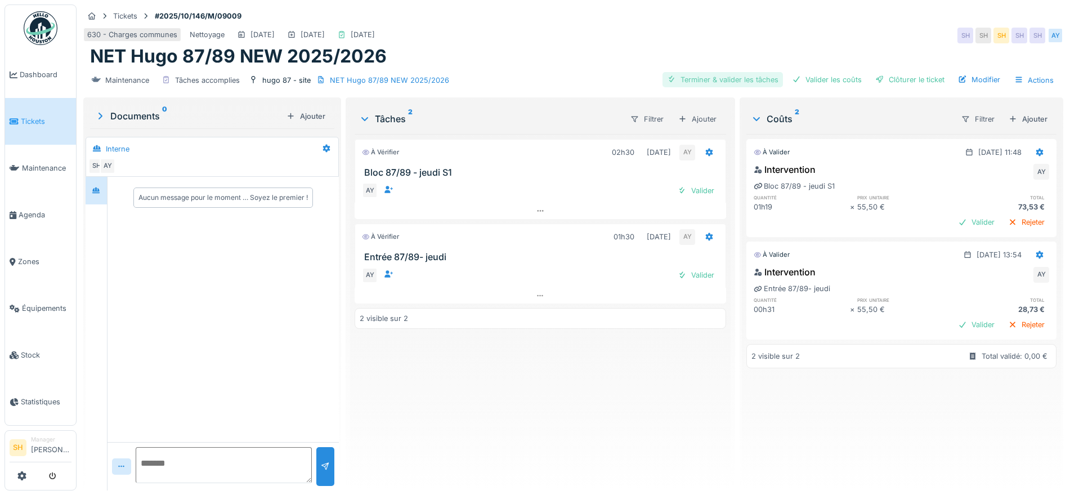
drag, startPoint x: 702, startPoint y: 81, endPoint x: 748, endPoint y: 78, distance: 45.7
click at [705, 81] on div "Terminer & valider les tâches" at bounding box center [723, 79] width 120 height 15
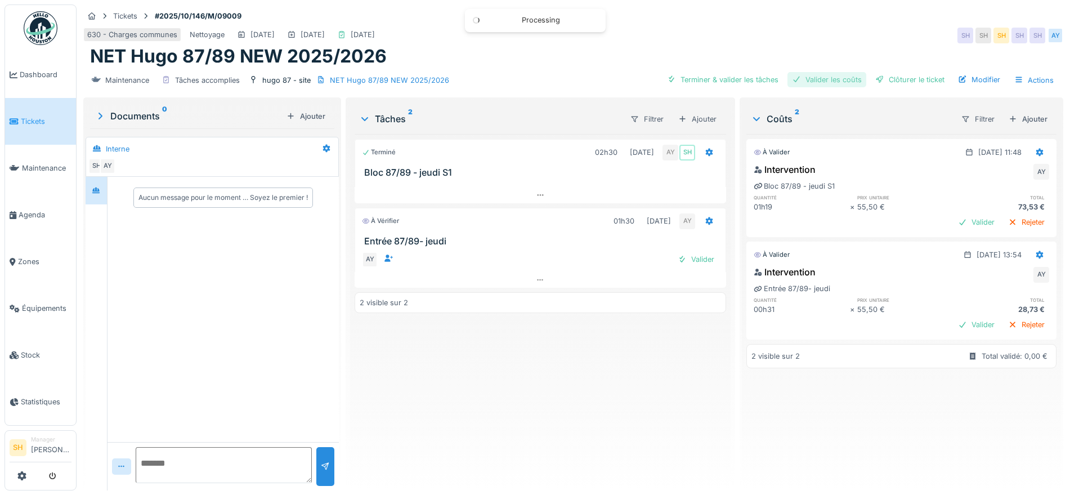
drag, startPoint x: 825, startPoint y: 75, endPoint x: 849, endPoint y: 75, distance: 24.2
click at [831, 75] on div "Valider les coûts" at bounding box center [827, 79] width 79 height 15
click at [876, 75] on div "Clôturer le ticket" at bounding box center [910, 79] width 78 height 15
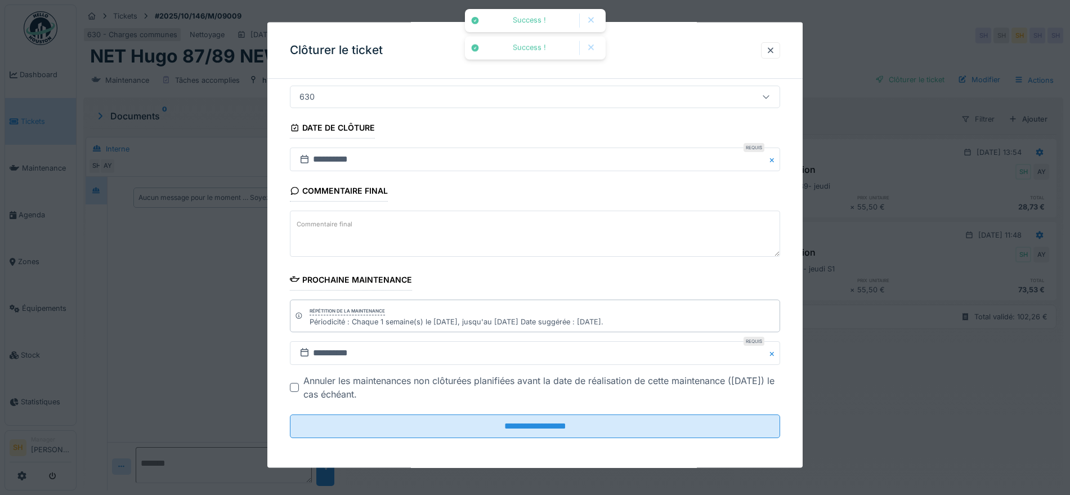
scroll to position [96, 0]
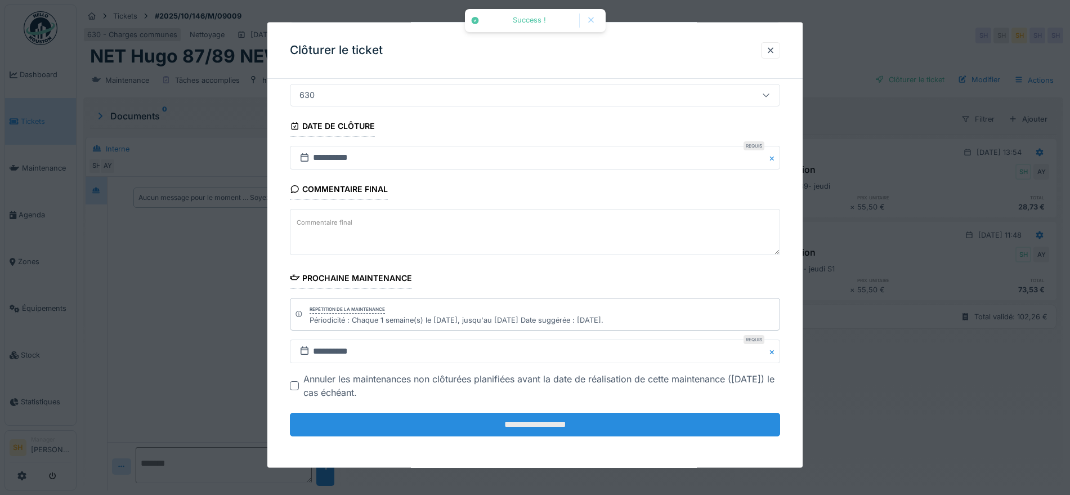
click at [481, 428] on input "**********" at bounding box center [535, 425] width 490 height 24
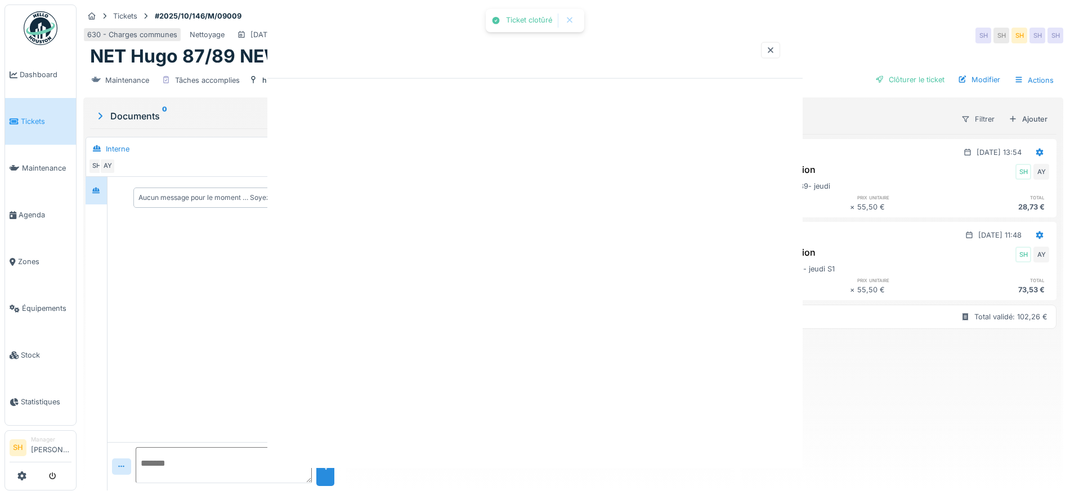
scroll to position [0, 0]
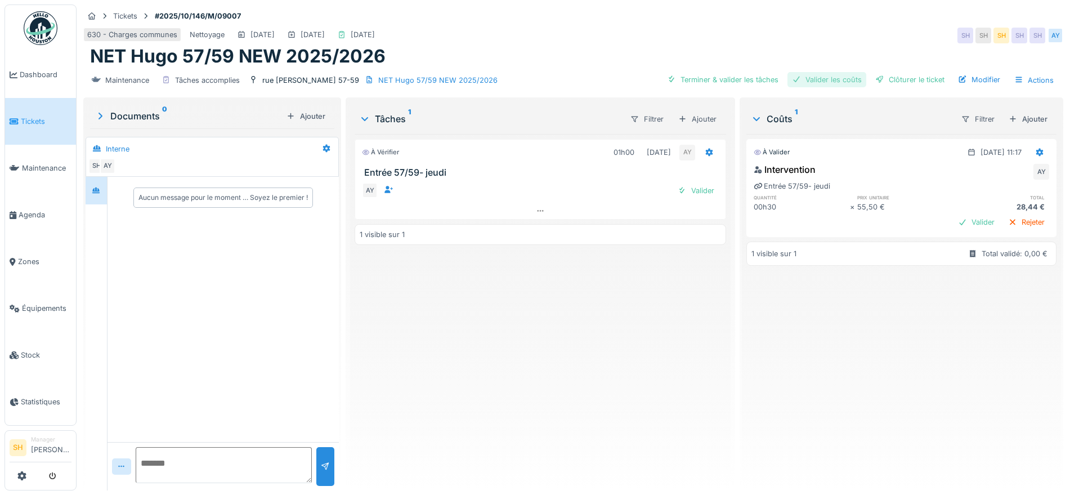
drag, startPoint x: 735, startPoint y: 82, endPoint x: 777, endPoint y: 79, distance: 42.3
click at [738, 82] on div "Terminer & valider les tâches" at bounding box center [723, 79] width 120 height 15
drag, startPoint x: 830, startPoint y: 80, endPoint x: 847, endPoint y: 80, distance: 16.9
click at [836, 81] on div "Valider les coûts" at bounding box center [827, 79] width 79 height 15
click at [883, 78] on div "Clôturer le ticket" at bounding box center [910, 79] width 78 height 15
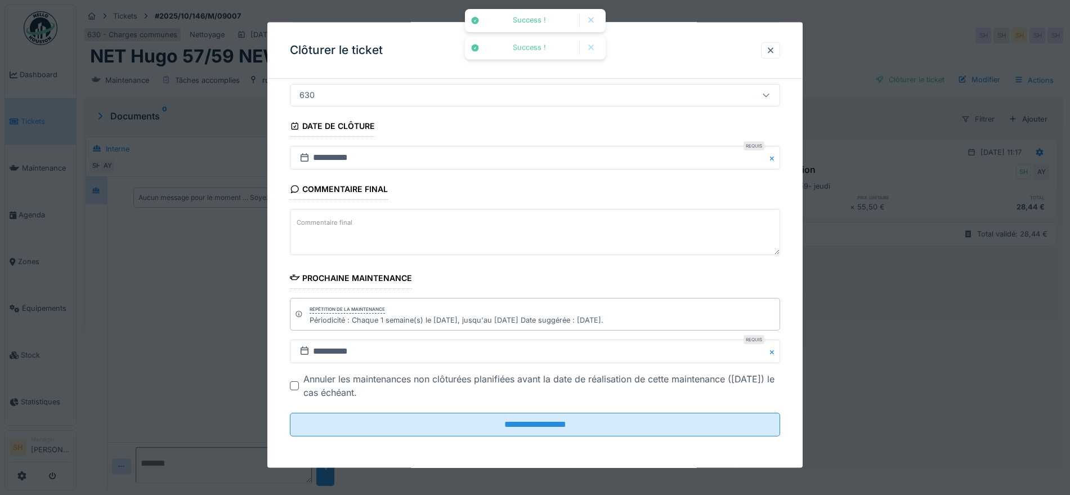
scroll to position [11, 0]
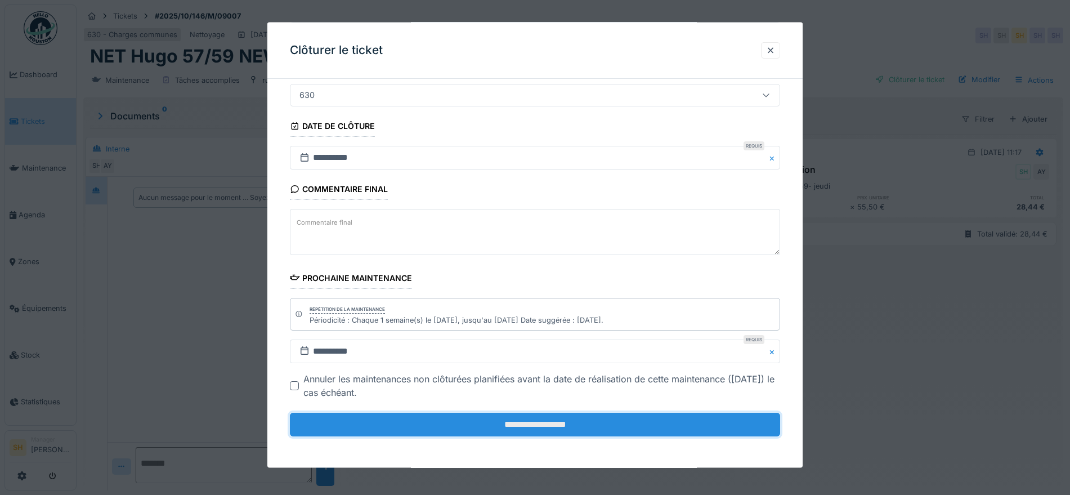
click at [553, 426] on input "**********" at bounding box center [535, 425] width 490 height 24
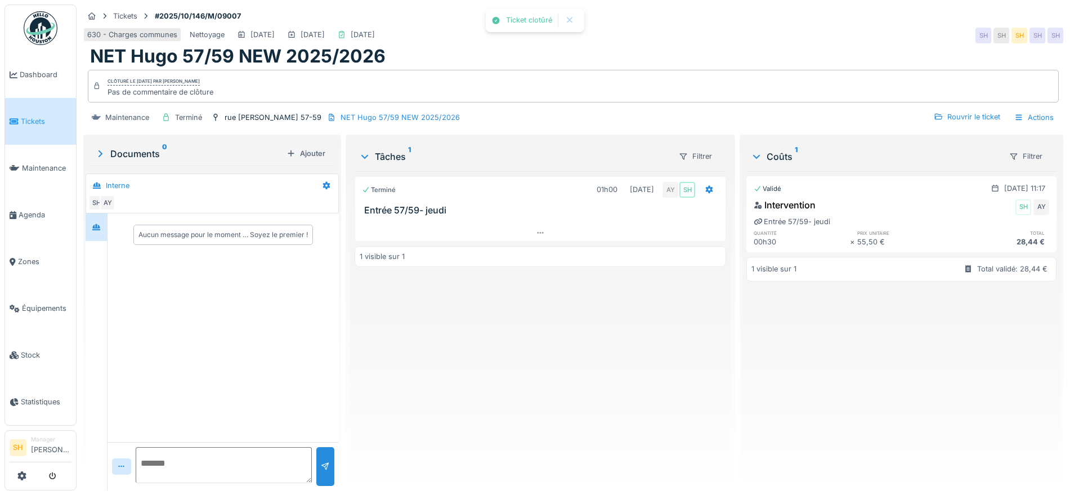
scroll to position [0, 0]
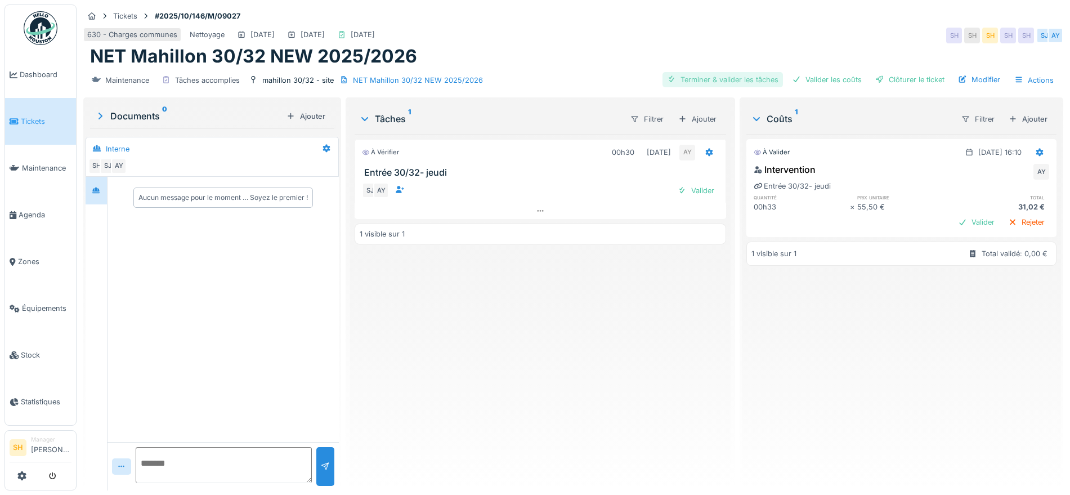
drag, startPoint x: 725, startPoint y: 75, endPoint x: 744, endPoint y: 75, distance: 19.7
click at [731, 75] on div "Terminer & valider les tâches" at bounding box center [723, 79] width 120 height 15
drag, startPoint x: 810, startPoint y: 76, endPoint x: 844, endPoint y: 84, distance: 35.2
click at [814, 79] on div "Valider les coûts" at bounding box center [827, 79] width 79 height 15
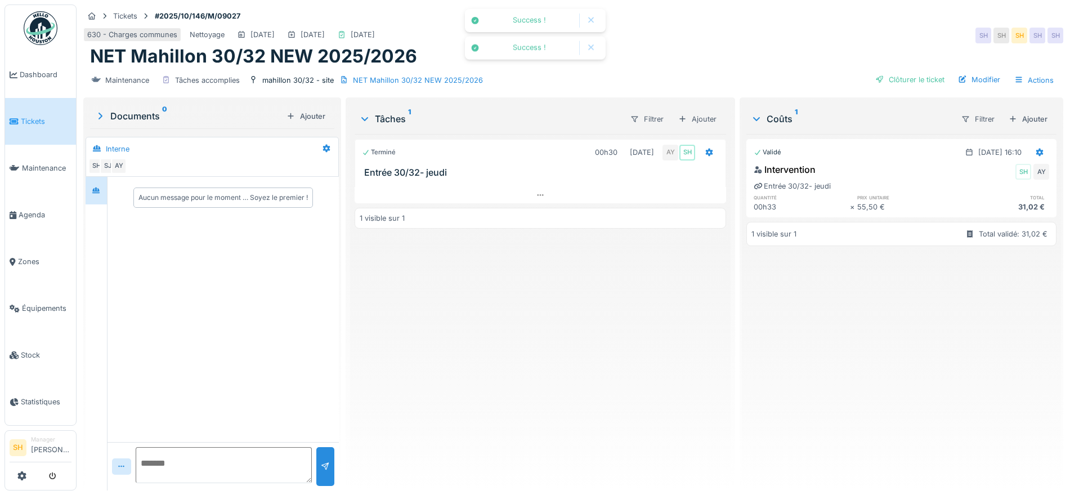
click at [888, 90] on div "Maintenance Tâches accomplies mahillon 30/32 - site NET Mahillon 30/32 NEW 2025…" at bounding box center [573, 80] width 980 height 25
drag, startPoint x: 891, startPoint y: 78, endPoint x: 629, endPoint y: 127, distance: 266.9
click at [890, 78] on div "Clôturer le ticket" at bounding box center [910, 79] width 78 height 15
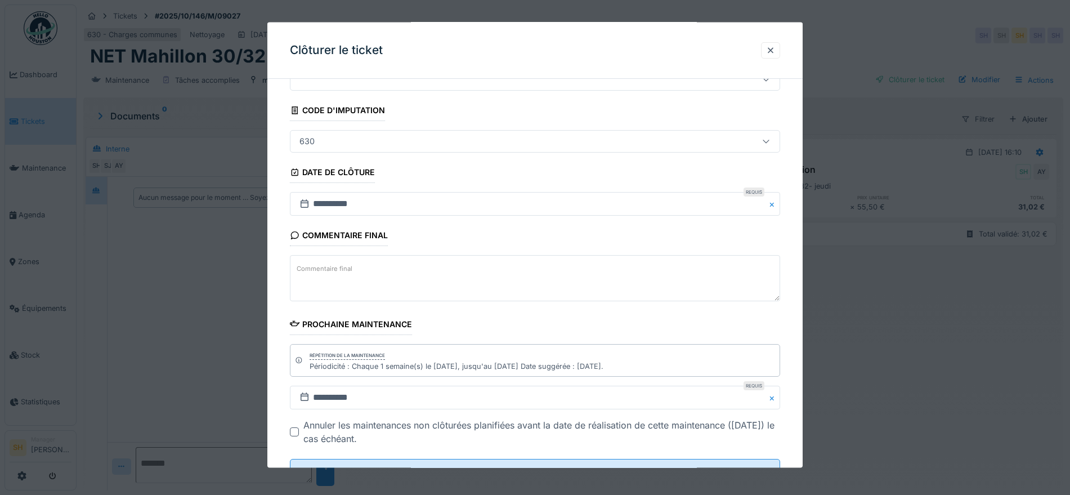
scroll to position [96, 0]
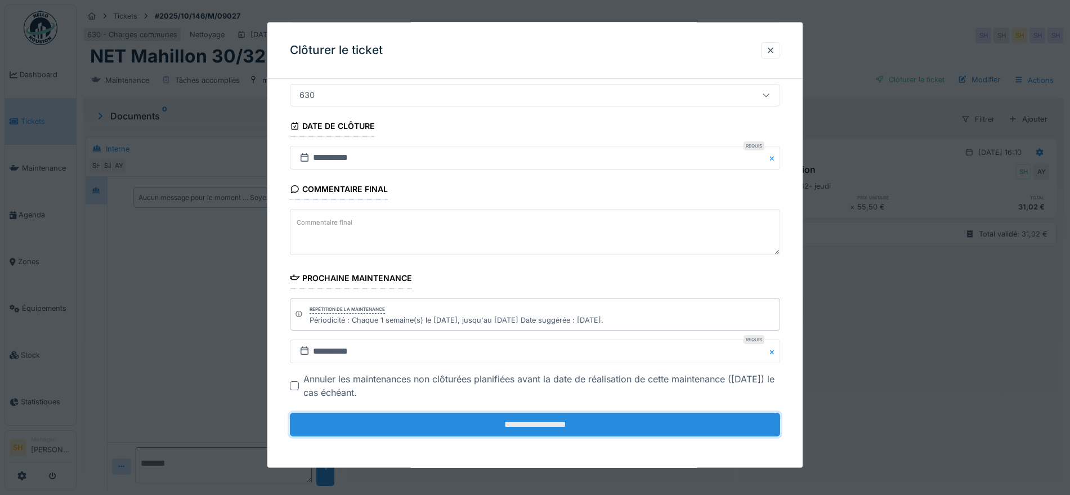
click at [552, 423] on input "**********" at bounding box center [535, 425] width 490 height 24
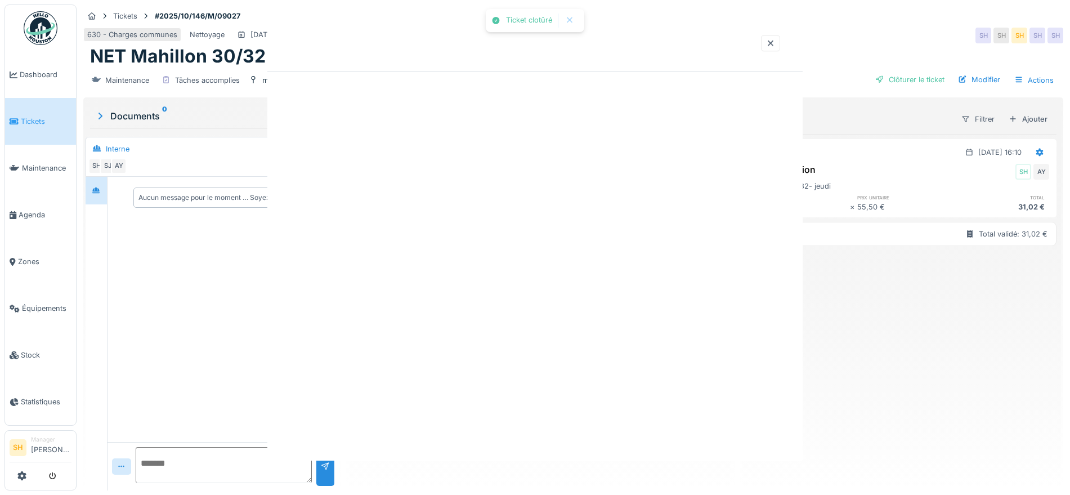
scroll to position [0, 0]
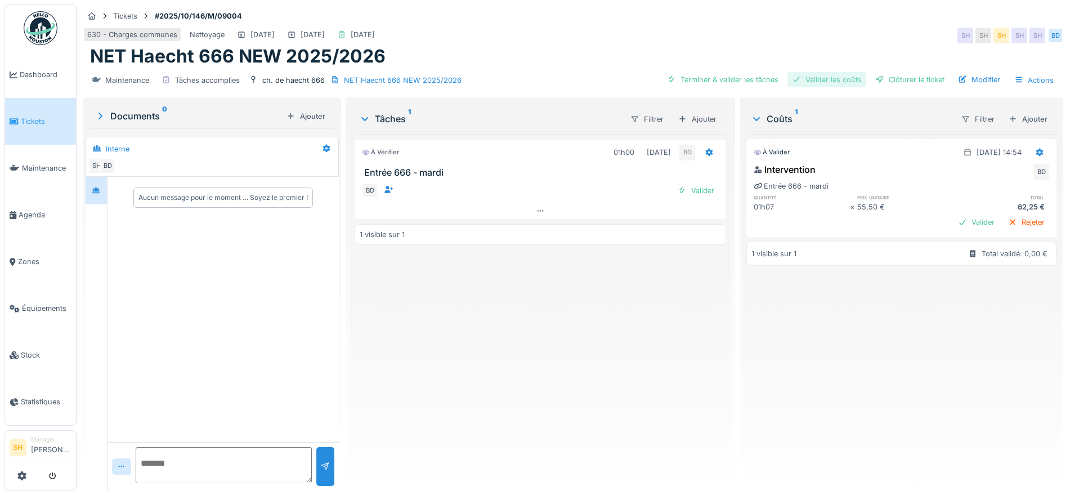
drag, startPoint x: 759, startPoint y: 78, endPoint x: 824, endPoint y: 78, distance: 64.2
click at [764, 78] on div "Terminer & valider les tâches" at bounding box center [723, 79] width 120 height 15
click at [845, 78] on div "Valider les coûts" at bounding box center [827, 79] width 79 height 15
click at [893, 78] on div "Clôturer le ticket" at bounding box center [910, 79] width 78 height 15
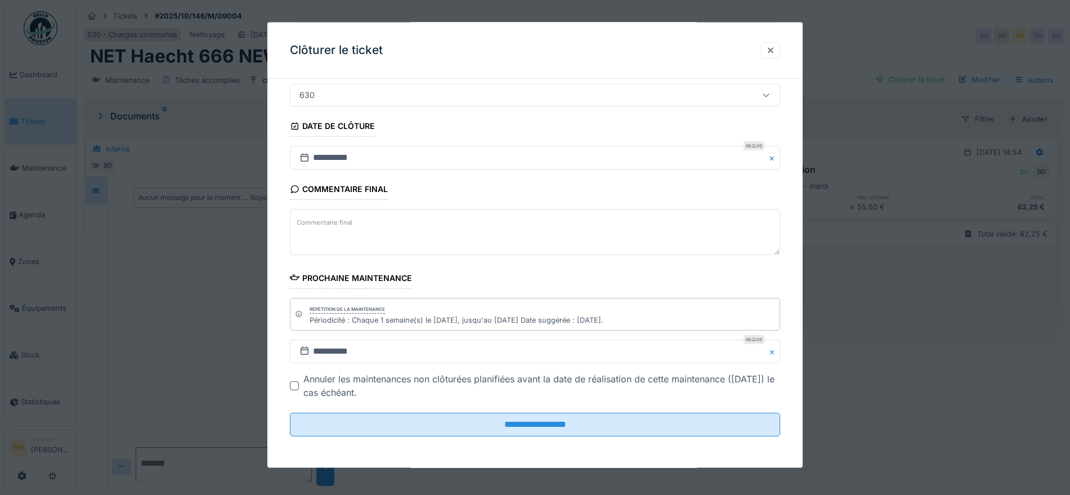
scroll to position [11, 0]
drag, startPoint x: 539, startPoint y: 422, endPoint x: 506, endPoint y: 405, distance: 36.8
click at [537, 423] on input "**********" at bounding box center [535, 425] width 490 height 24
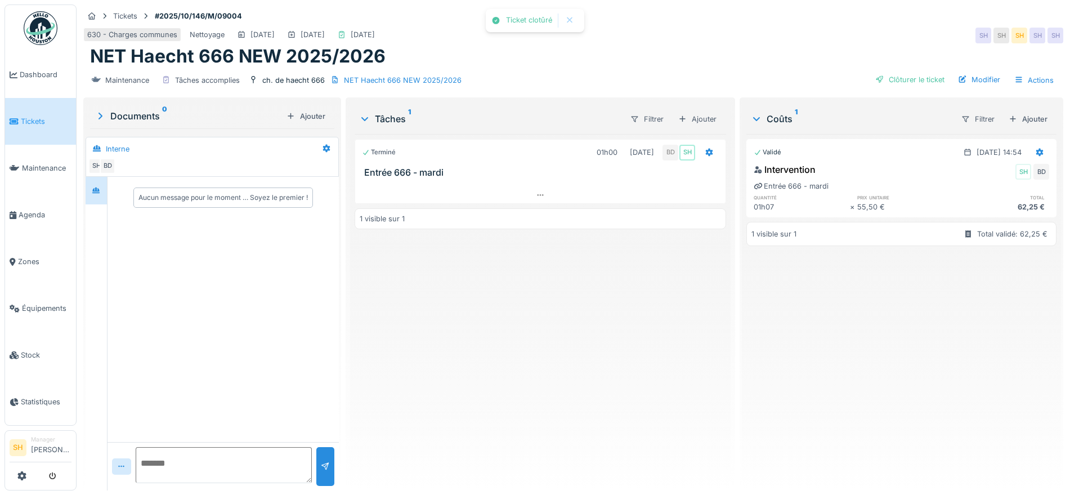
scroll to position [0, 0]
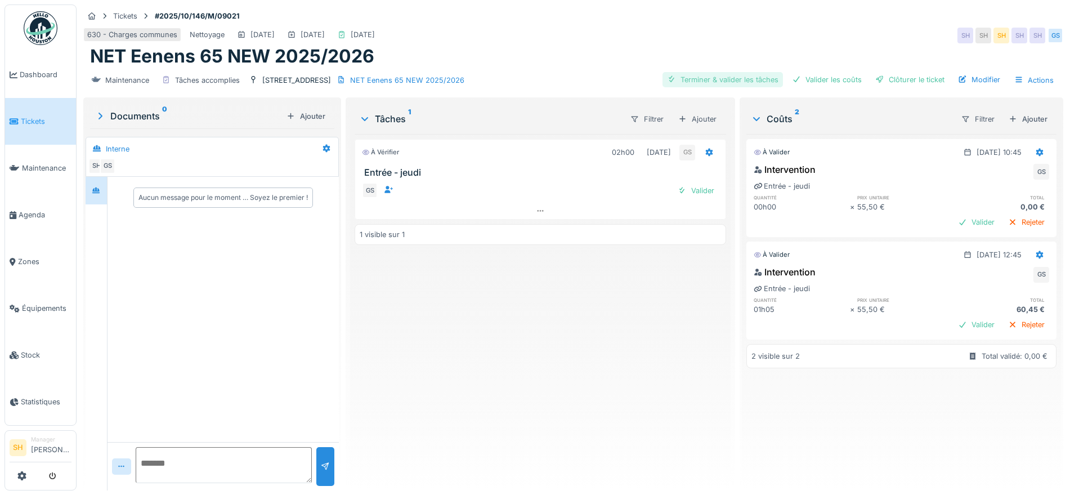
click at [715, 77] on div "Terminer & valider les tâches" at bounding box center [723, 79] width 120 height 15
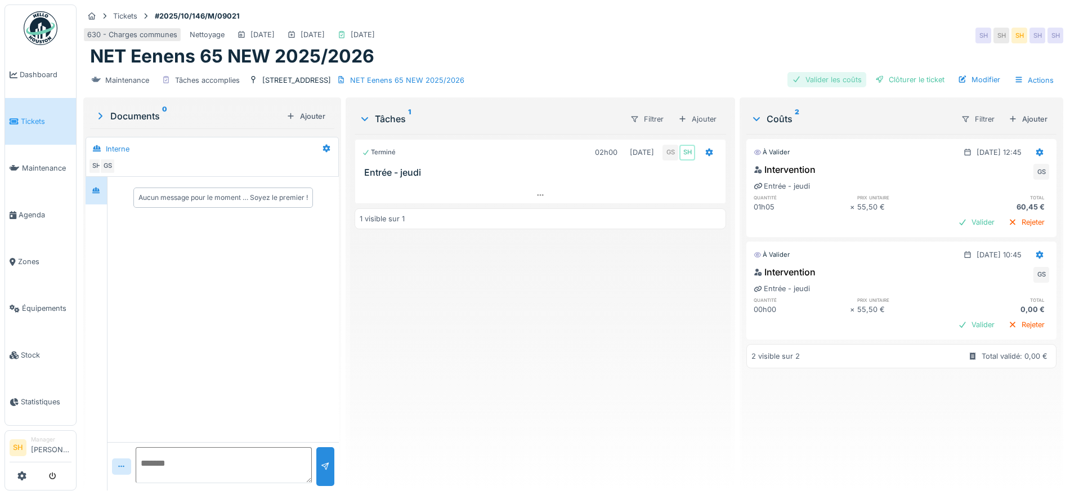
click at [831, 81] on div "Valider les coûts" at bounding box center [827, 79] width 79 height 15
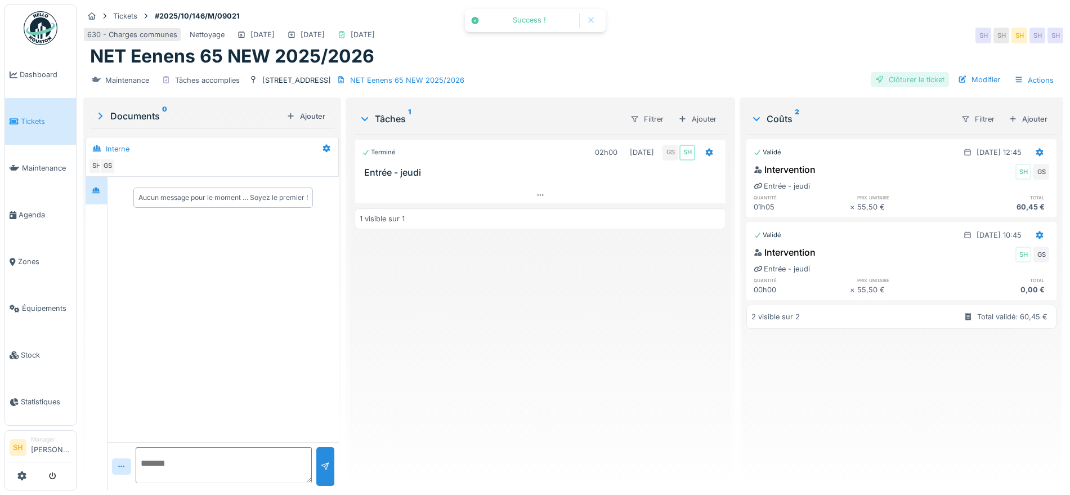
click at [899, 83] on div "Clôturer le ticket" at bounding box center [910, 79] width 78 height 15
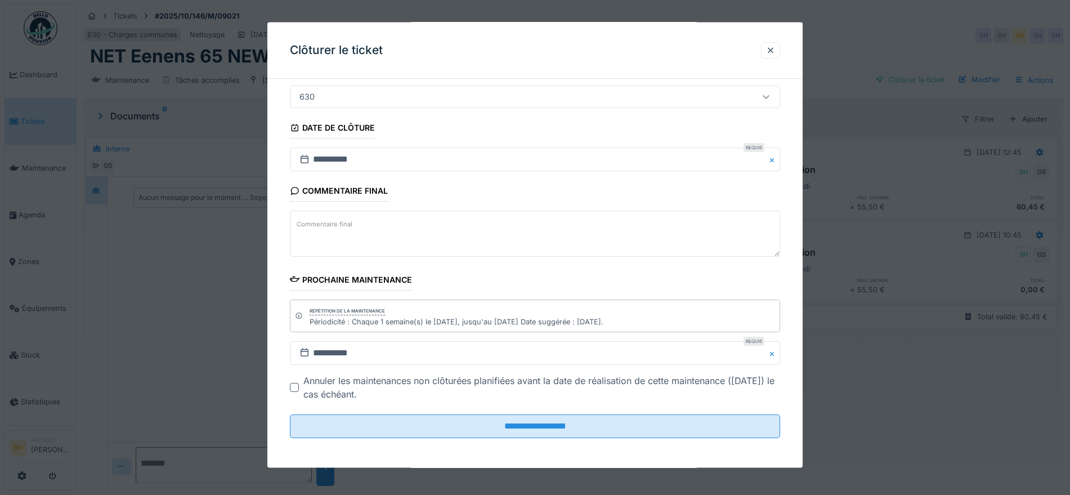
scroll to position [96, 0]
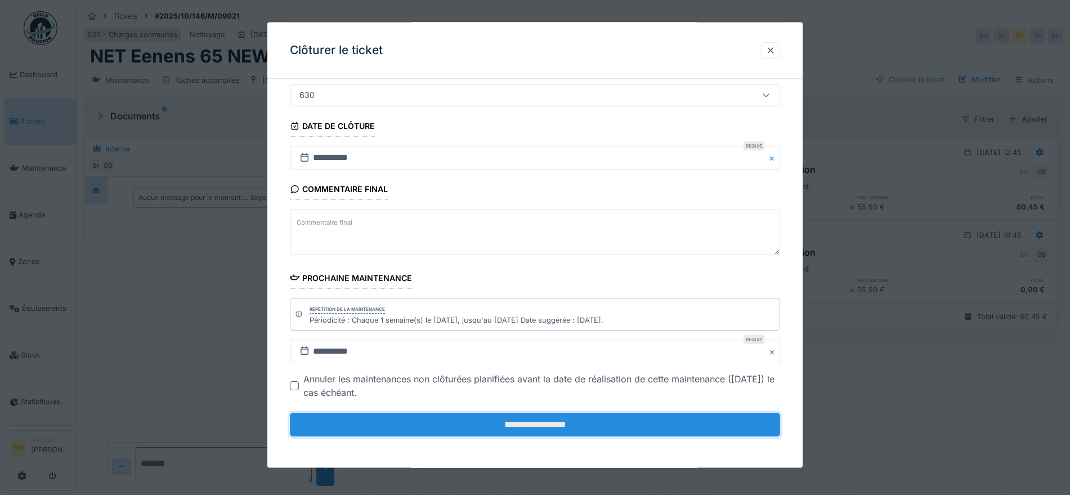
click at [484, 423] on input "**********" at bounding box center [535, 425] width 490 height 24
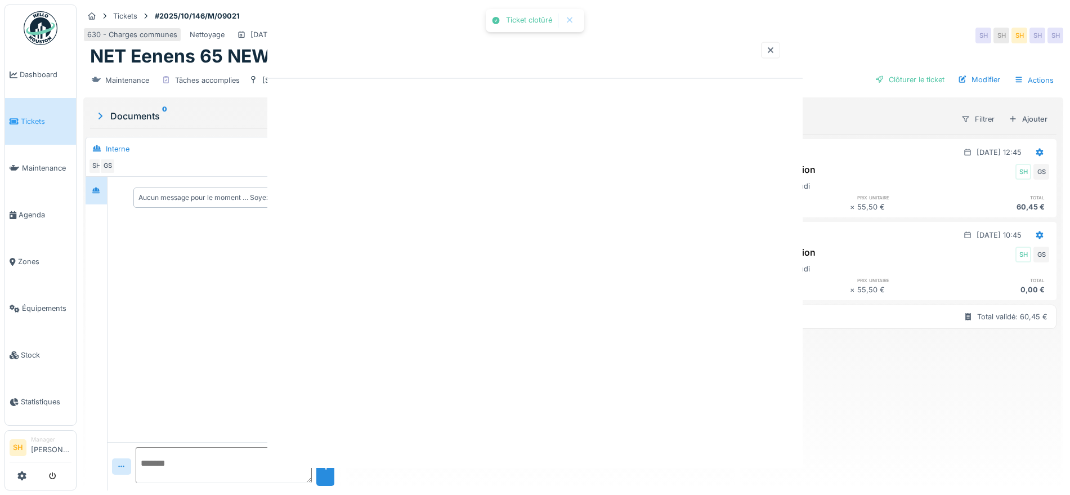
scroll to position [0, 0]
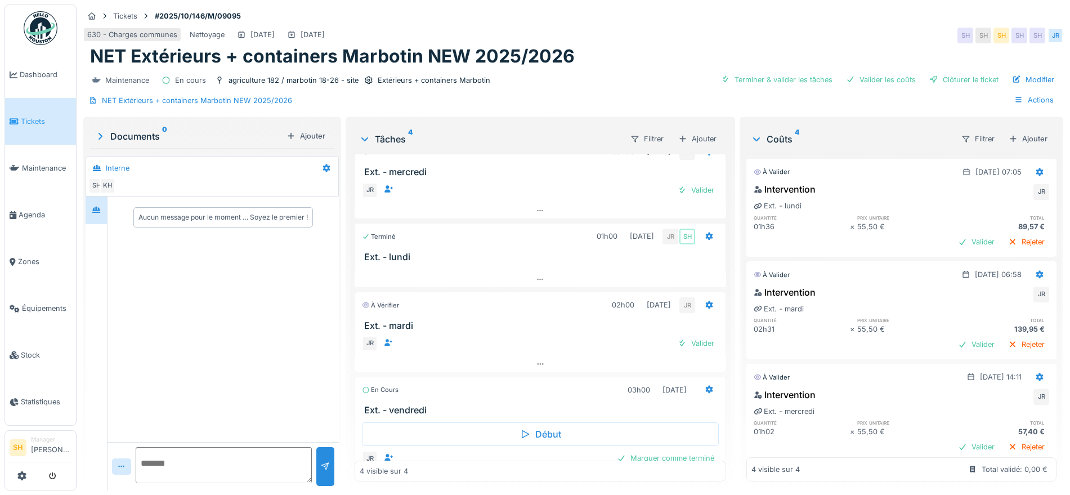
scroll to position [53, 0]
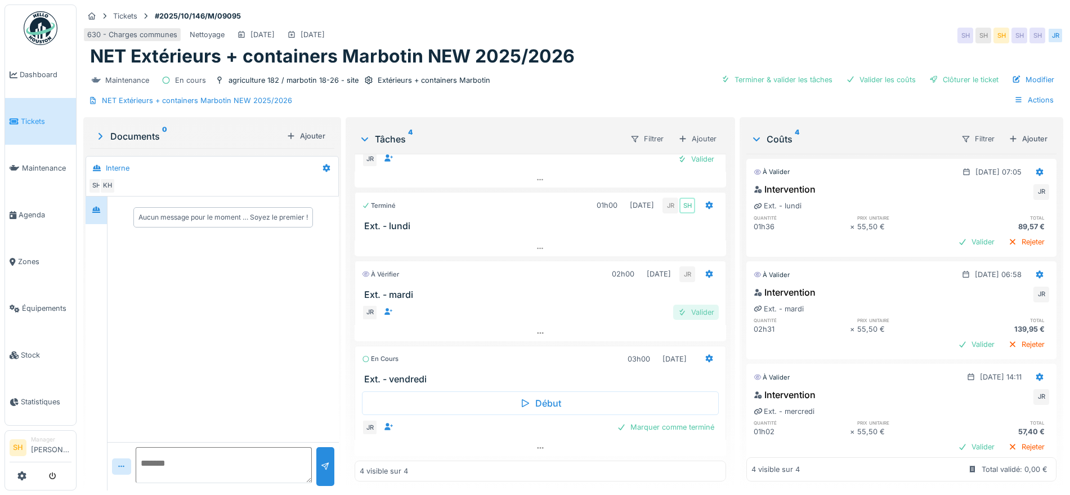
click at [687, 311] on div "Valider" at bounding box center [696, 312] width 46 height 15
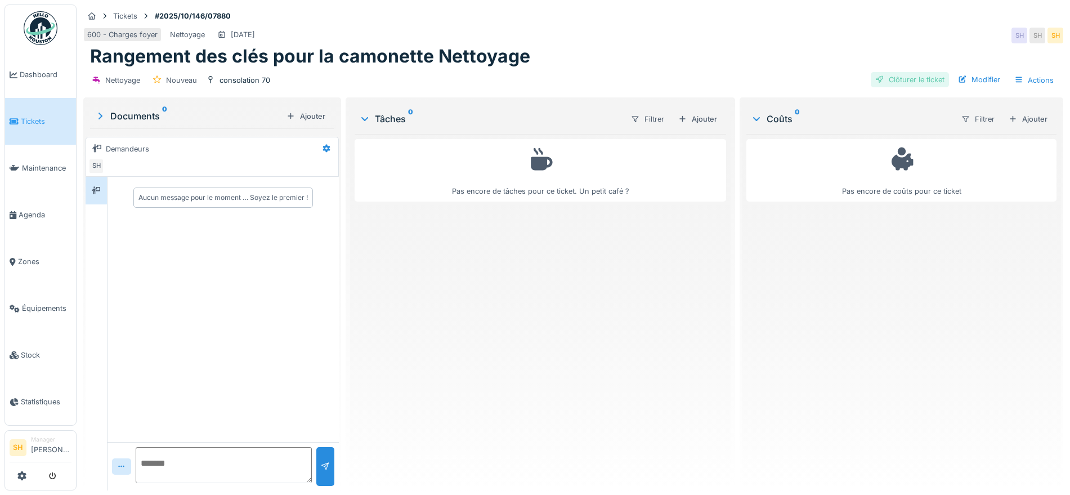
drag, startPoint x: 970, startPoint y: 78, endPoint x: 891, endPoint y: 81, distance: 79.4
click at [971, 78] on div "Modifier" at bounding box center [979, 79] width 51 height 15
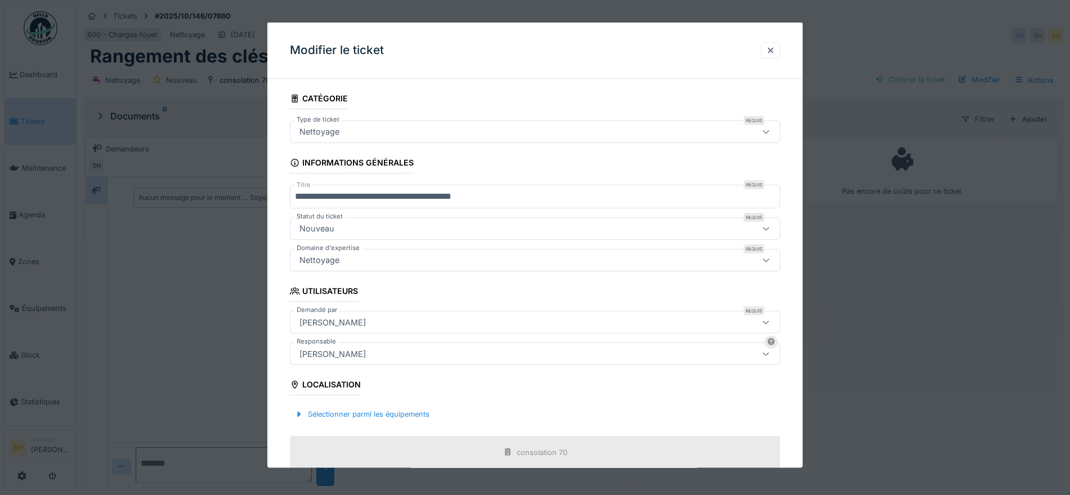
click at [434, 196] on input "**********" at bounding box center [535, 197] width 490 height 24
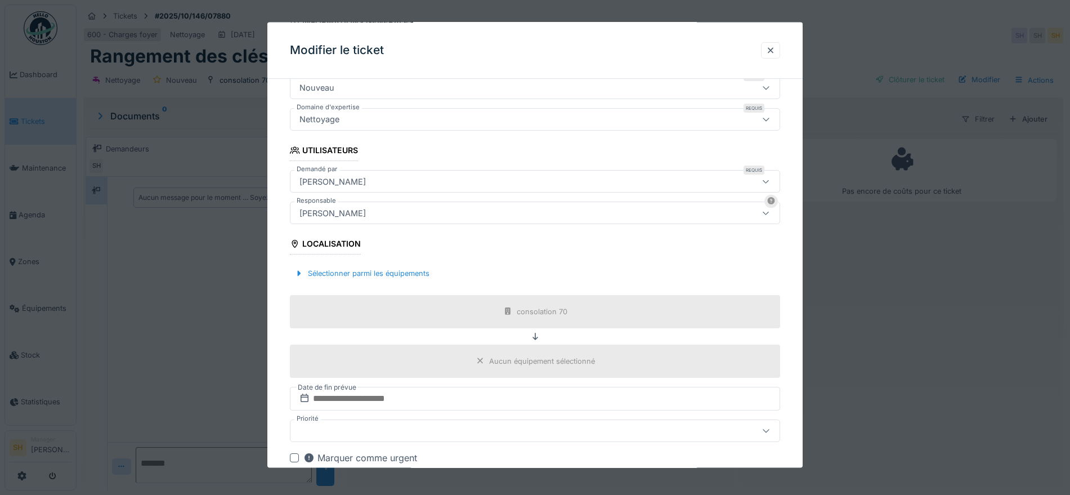
scroll to position [266, 0]
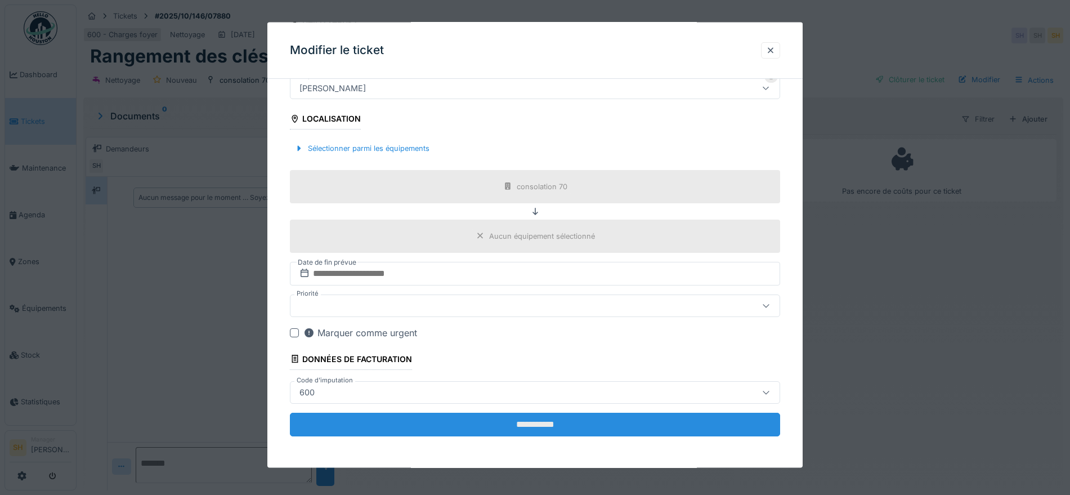
type input "**********"
click at [574, 422] on input "**********" at bounding box center [535, 424] width 490 height 24
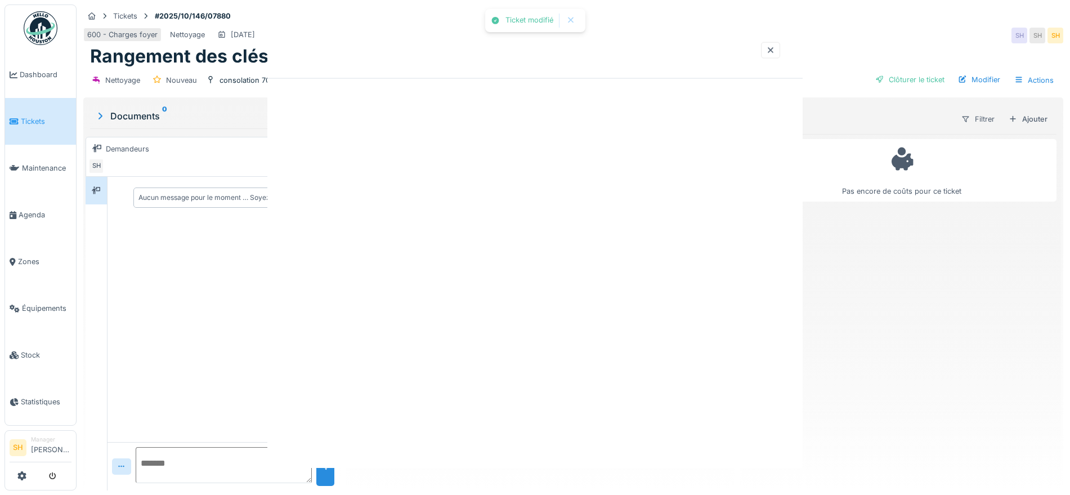
scroll to position [0, 0]
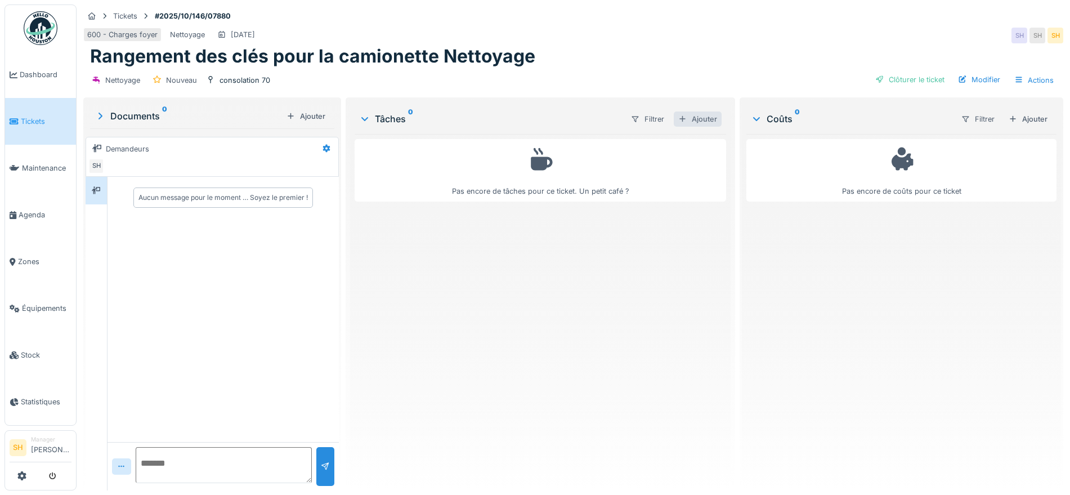
click at [707, 119] on div "Ajouter" at bounding box center [698, 118] width 48 height 15
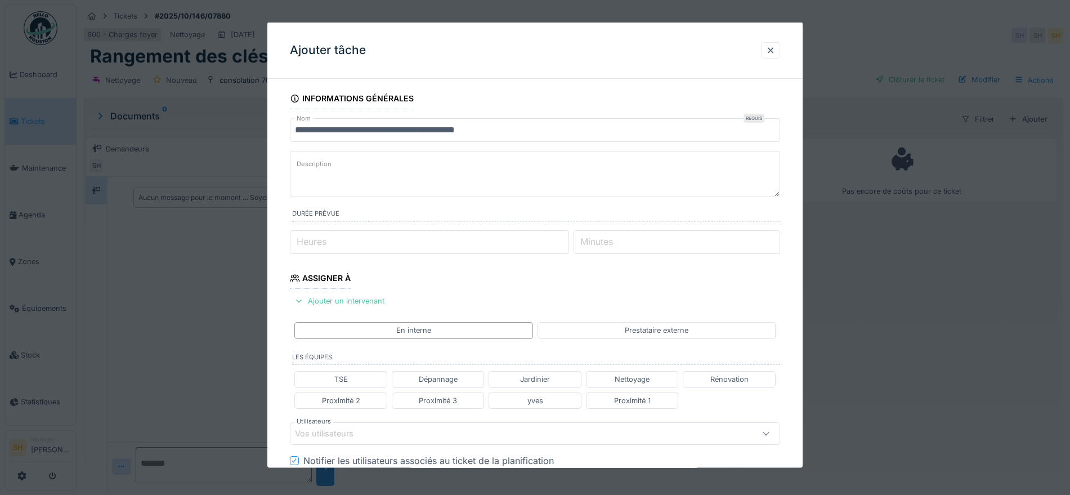
click at [385, 243] on input "Heures" at bounding box center [429, 242] width 279 height 24
type input "*"
click at [356, 297] on div "Ajouter un intervenant" at bounding box center [339, 300] width 99 height 15
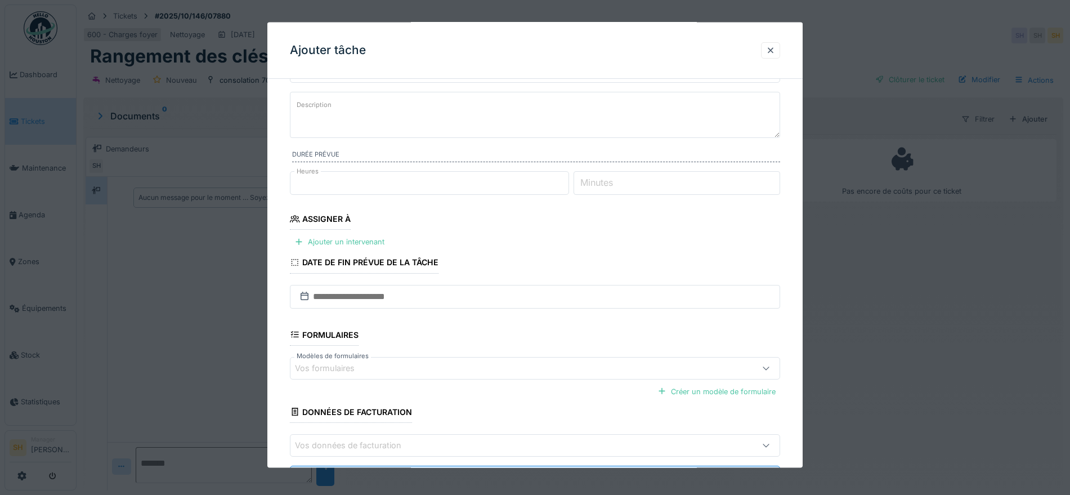
scroll to position [112, 0]
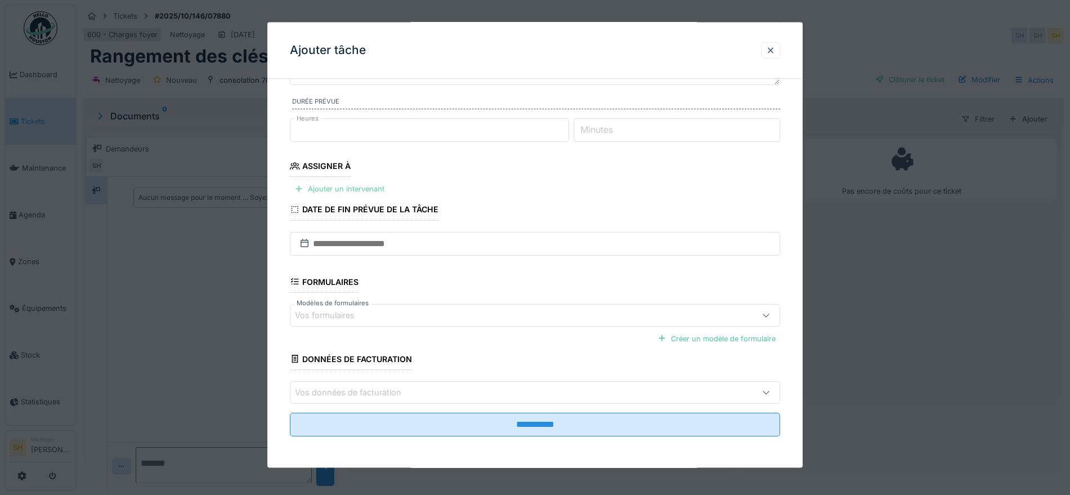
click at [360, 189] on div "Ajouter un intervenant" at bounding box center [339, 188] width 99 height 15
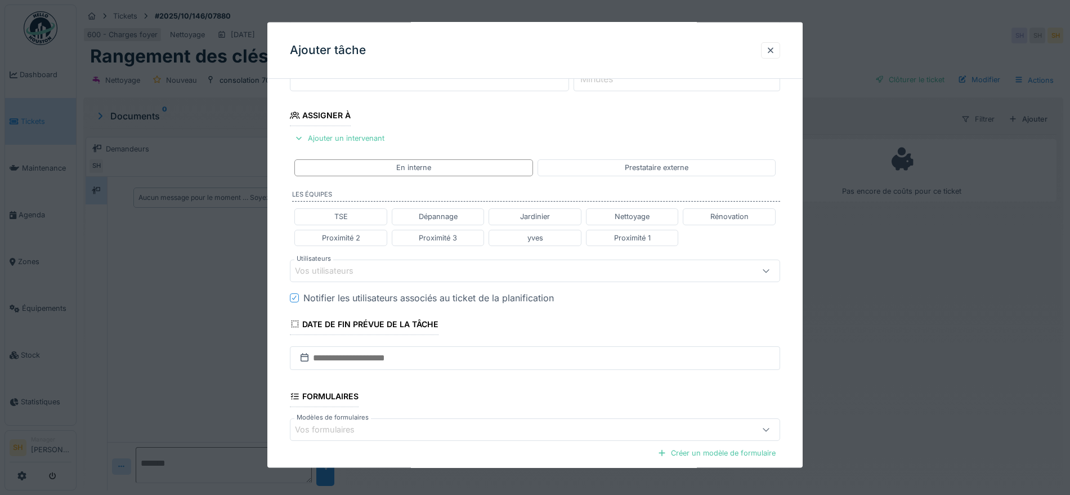
scroll to position [253, 0]
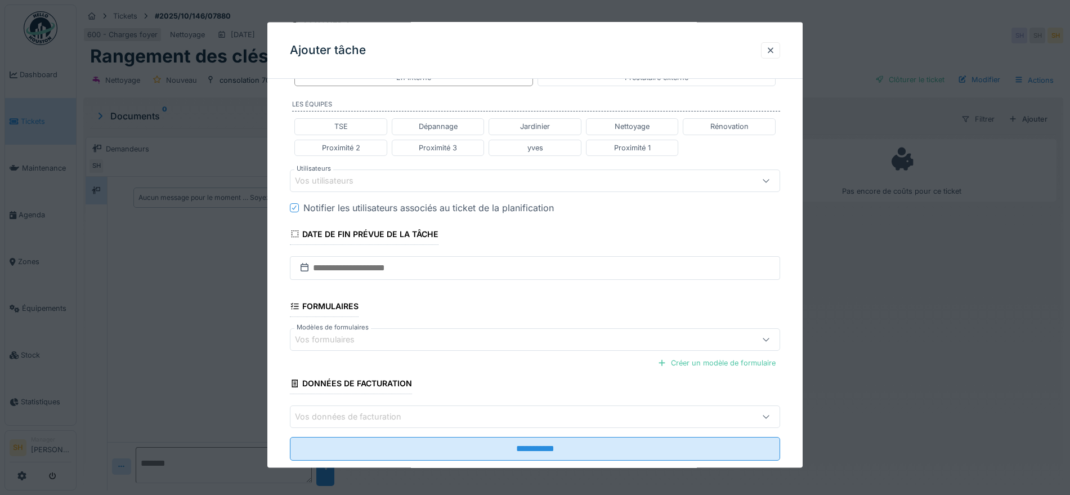
click at [370, 185] on div "Vos utilisateurs" at bounding box center [506, 180] width 423 height 12
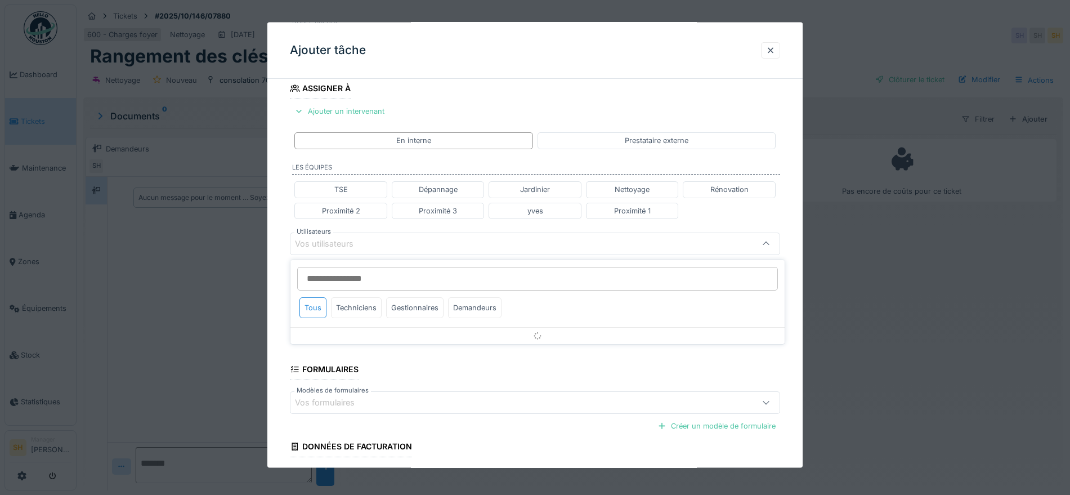
scroll to position [188, 0]
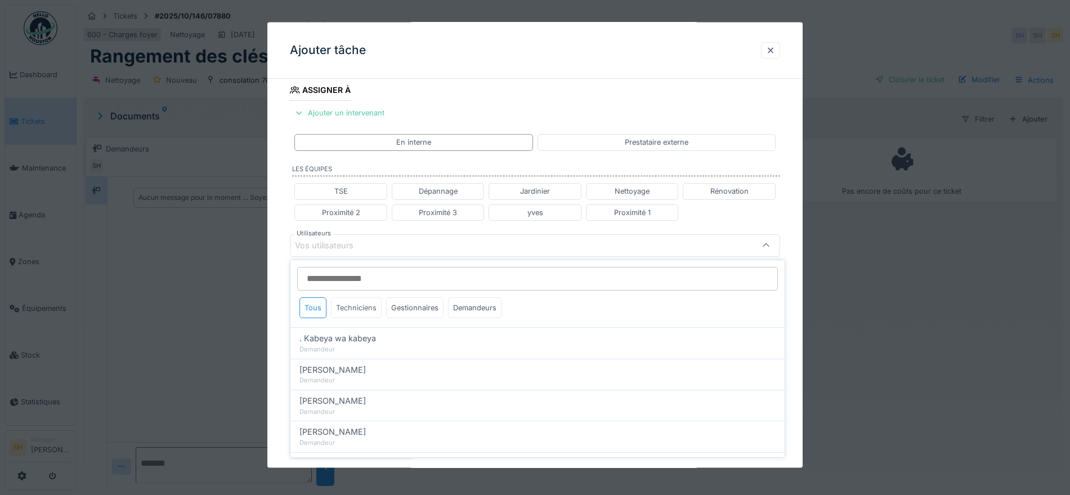
click at [367, 312] on div "Techniciens" at bounding box center [356, 307] width 51 height 21
click at [371, 279] on input "Utilisateurs" at bounding box center [537, 279] width 481 height 24
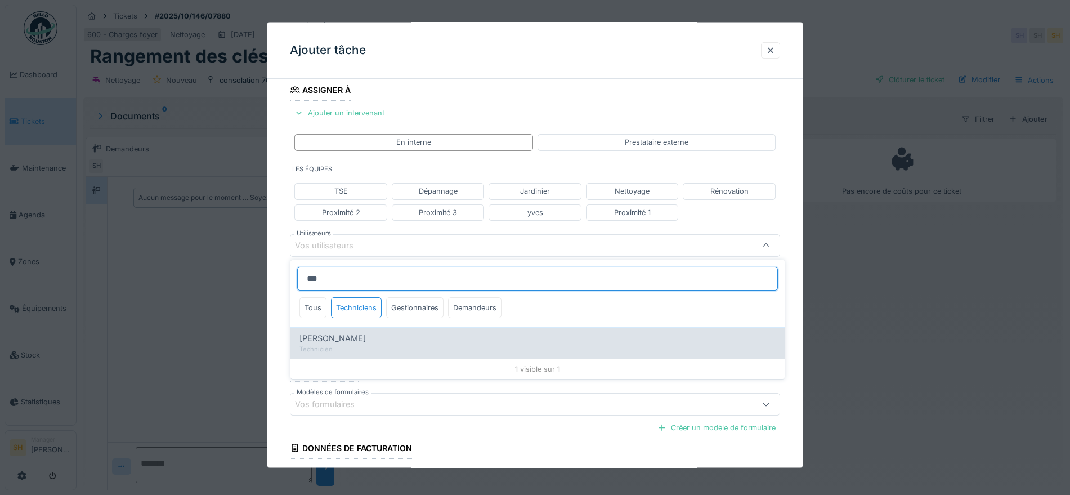
type input "***"
click at [359, 336] on div "Sylvie Bruyns" at bounding box center [538, 338] width 476 height 12
type input "*****"
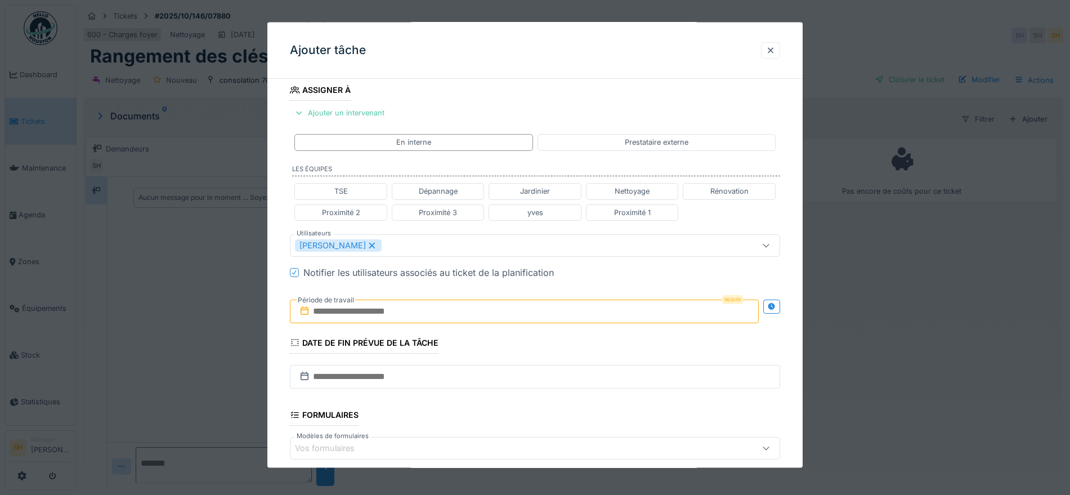
click at [798, 214] on div "**********" at bounding box center [534, 250] width 535 height 701
click at [482, 314] on input "text" at bounding box center [524, 311] width 469 height 24
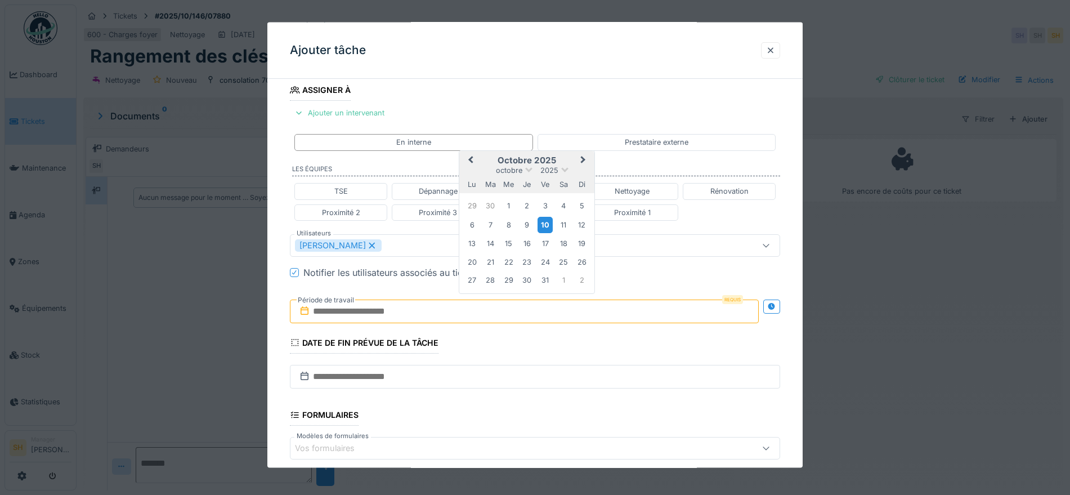
click at [544, 221] on div "10" at bounding box center [545, 224] width 15 height 16
click at [548, 224] on div "10" at bounding box center [545, 224] width 15 height 16
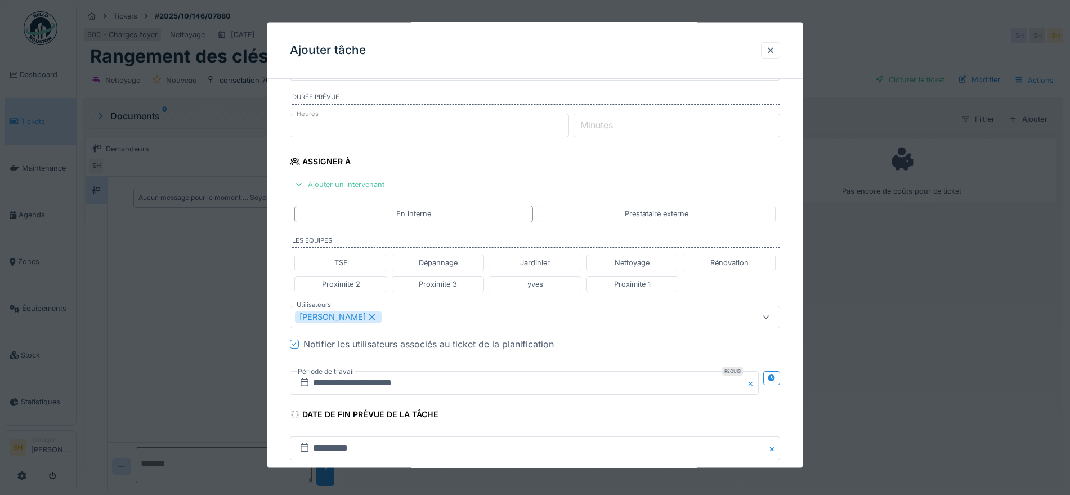
scroll to position [0, 0]
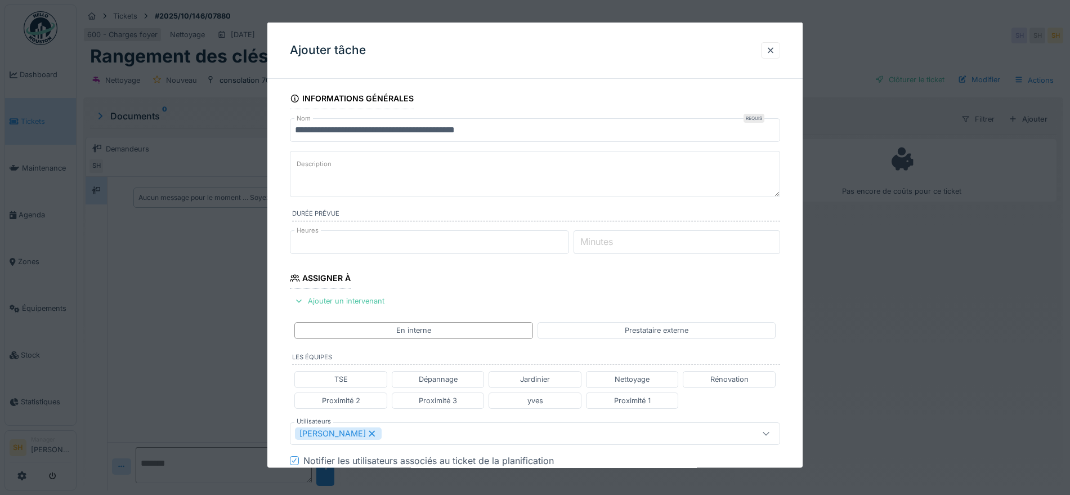
click at [383, 176] on textarea "Description" at bounding box center [535, 174] width 490 height 46
type textarea "*"
click at [517, 169] on textarea "**********" at bounding box center [535, 174] width 490 height 46
click at [609, 164] on textarea "**********" at bounding box center [535, 174] width 490 height 46
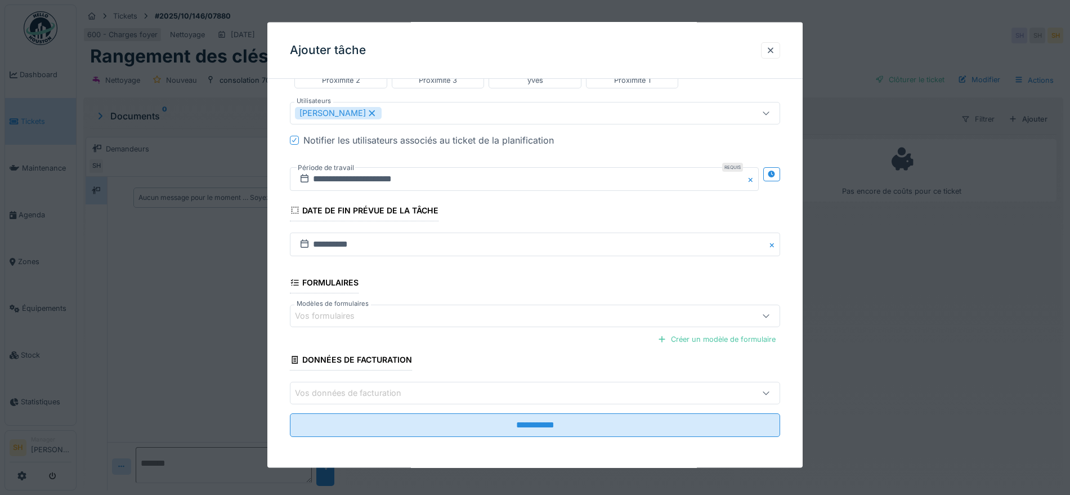
scroll to position [321, 0]
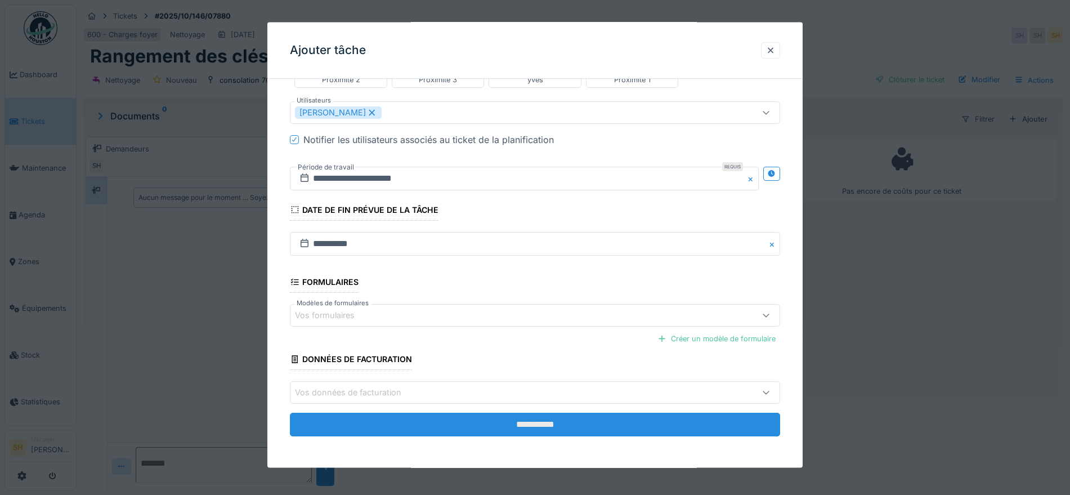
type textarea "**********"
click at [549, 427] on input "**********" at bounding box center [535, 425] width 490 height 24
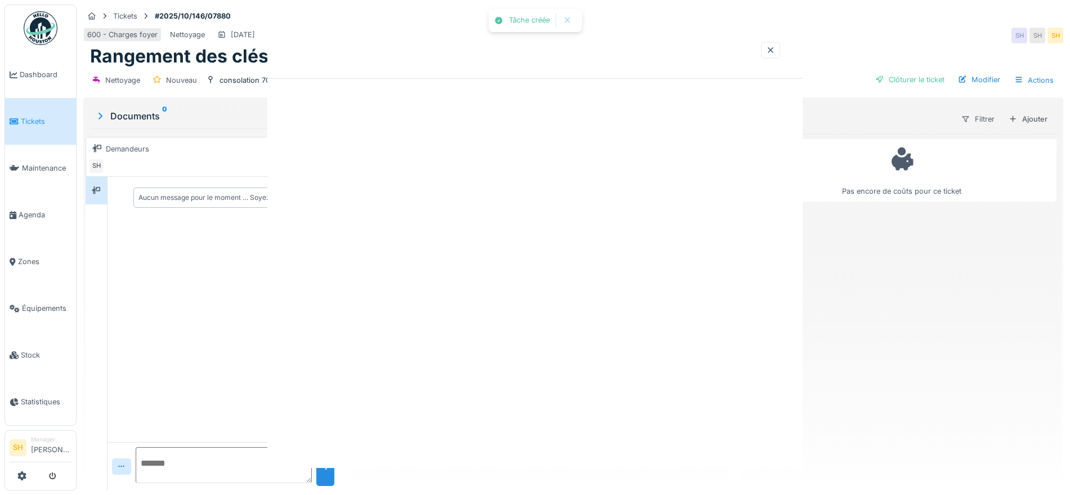
scroll to position [0, 0]
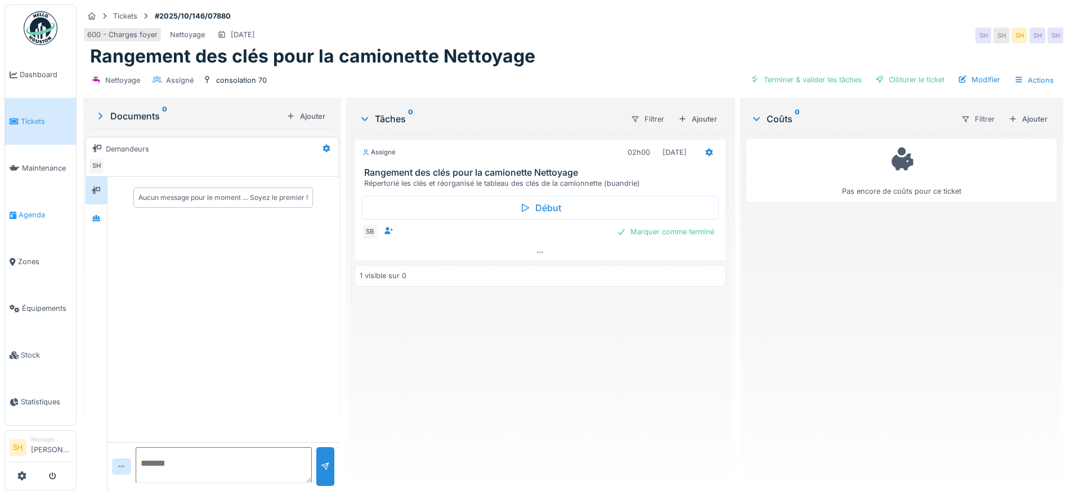
click at [42, 209] on span "Agenda" at bounding box center [45, 214] width 53 height 11
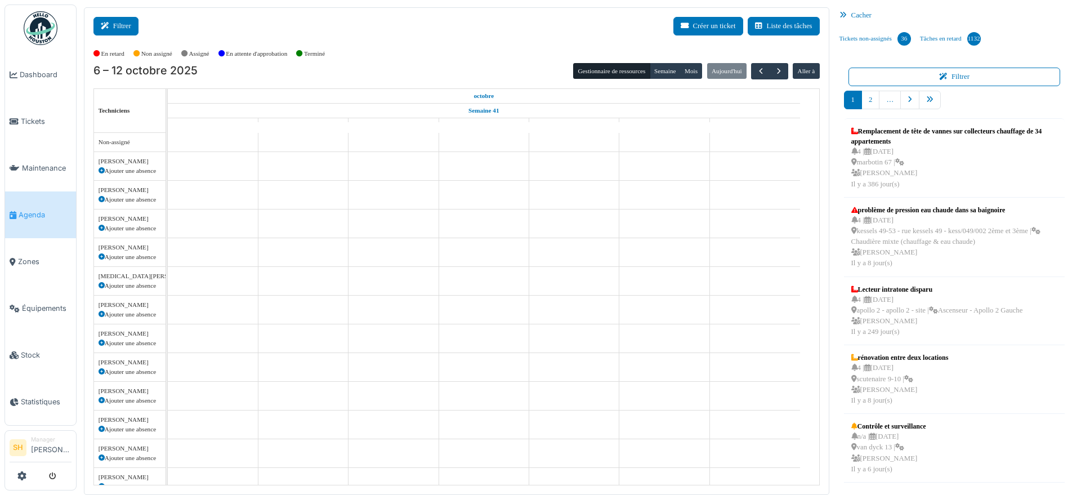
click at [128, 25] on button "Filtrer" at bounding box center [115, 26] width 45 height 19
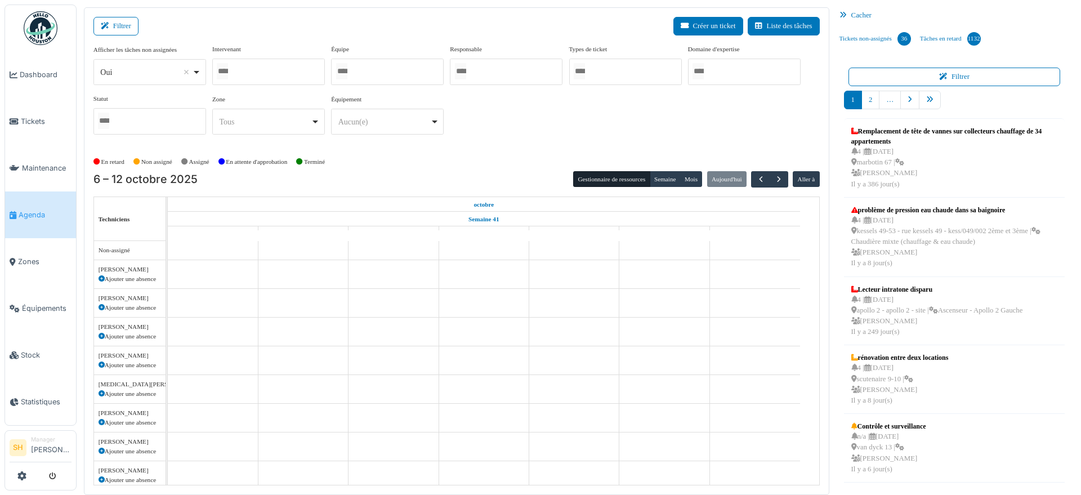
click at [379, 73] on div at bounding box center [387, 72] width 113 height 26
drag, startPoint x: 499, startPoint y: 117, endPoint x: 471, endPoint y: 142, distance: 37.9
click at [499, 121] on div "Afficher les tâches non assignées *** Oui Remove item Oui Non Intervenant Abdel…" at bounding box center [456, 94] width 726 height 100
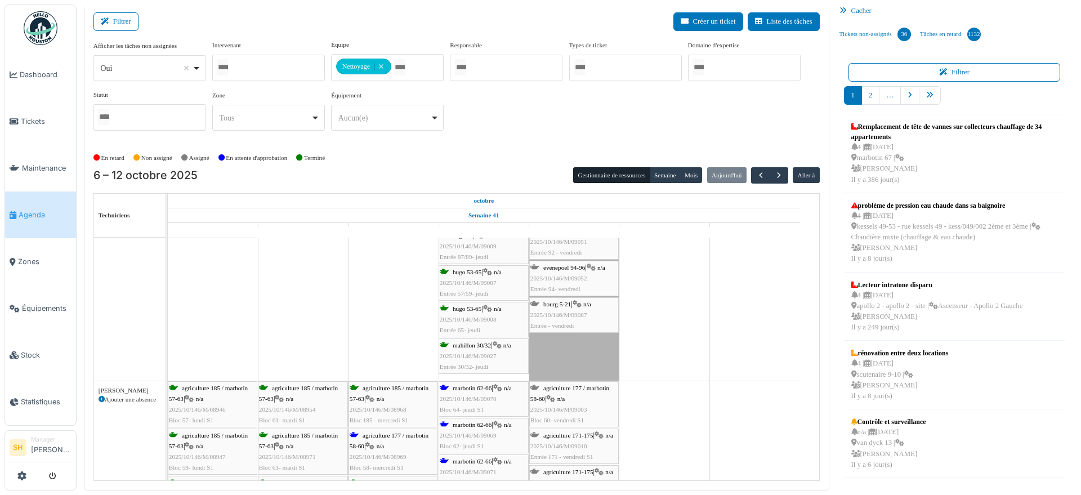
scroll to position [281, 0]
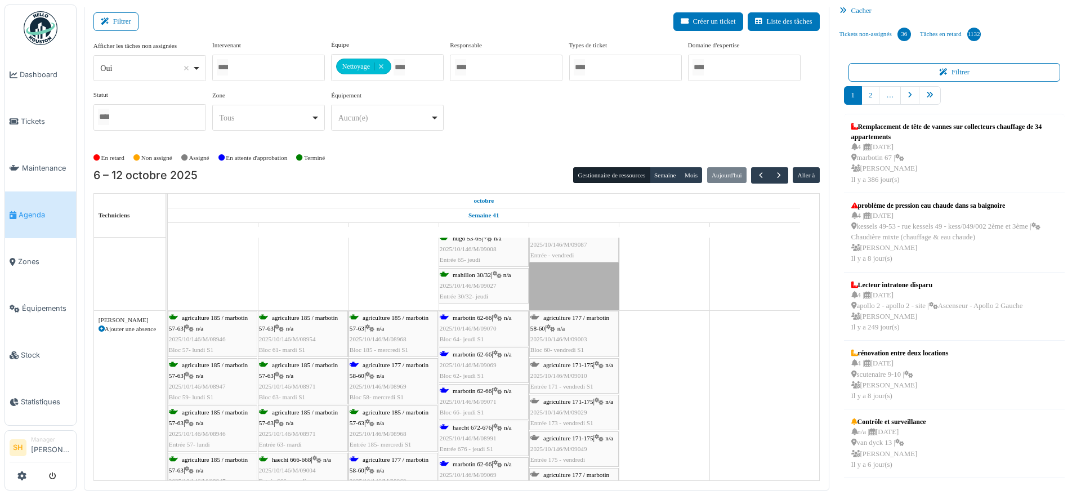
click at [382, 367] on span "agriculture 177 / marbotin 58-60" at bounding box center [389, 369] width 79 height 17
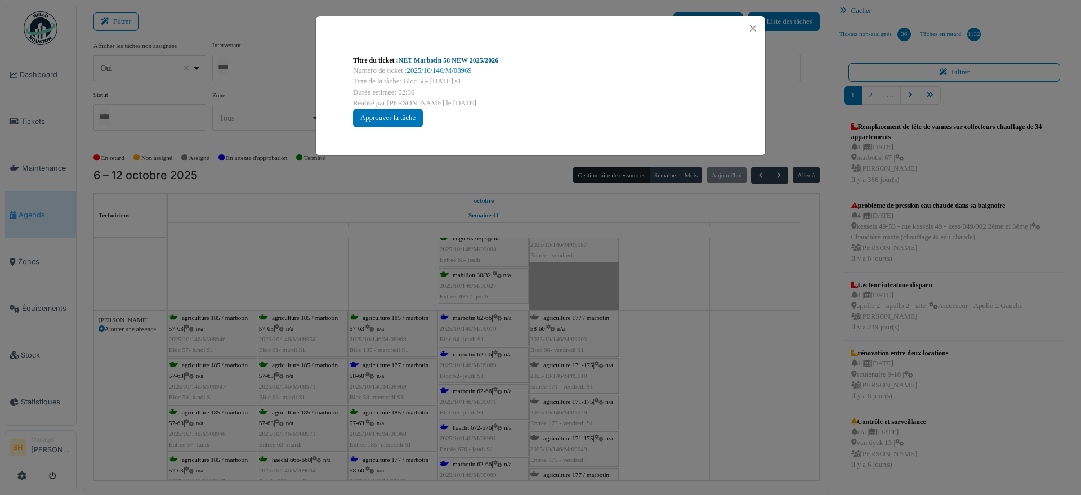
click at [454, 64] on link "NET Marbotin 58 NEW 2025/2026" at bounding box center [449, 60] width 100 height 8
drag, startPoint x: 732, startPoint y: 360, endPoint x: 551, endPoint y: 362, distance: 181.3
click at [701, 365] on div "Titre du ticket : NET Marbotin 58 NEW 2025/2026 Numéro de ticket : 2025/10/146/…" at bounding box center [540, 247] width 1081 height 495
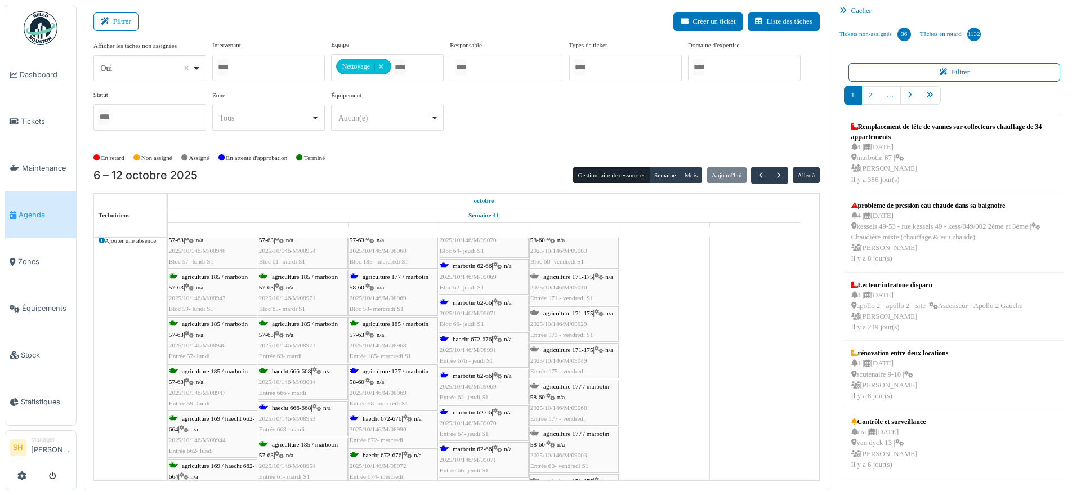
scroll to position [422, 0]
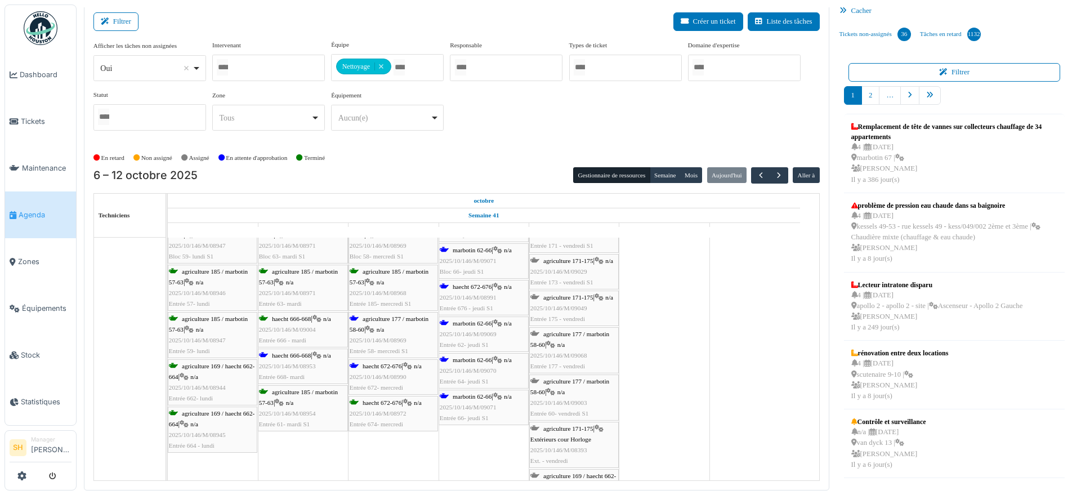
click at [302, 358] on div "haecht 666-668 | n/a 2025/10/146/M/08953 Entrée 668- mardi" at bounding box center [303, 366] width 88 height 33
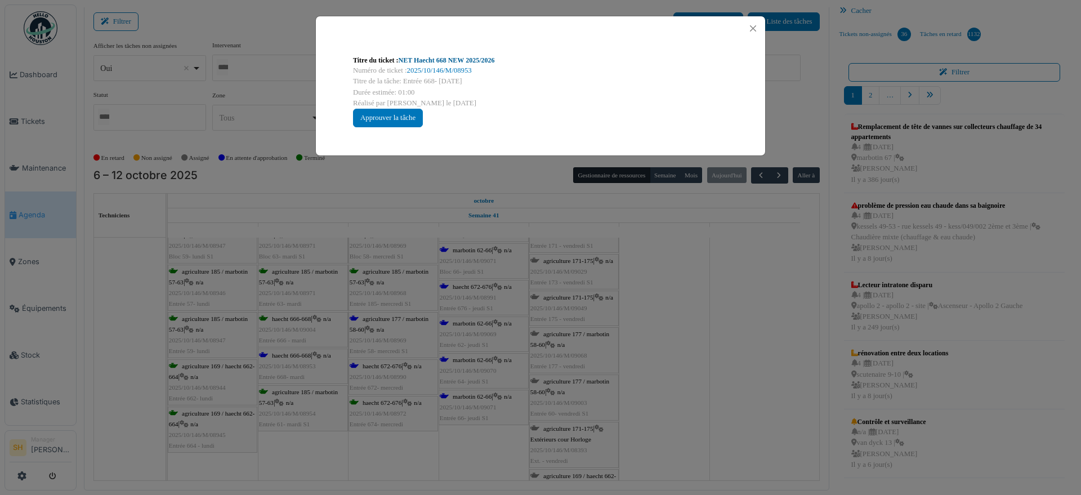
click at [423, 62] on link "NET Haecht 668 NEW 2025/2026" at bounding box center [447, 60] width 96 height 8
click at [582, 303] on div "Titre du ticket : NET Haecht 668 NEW 2025/2026 Numéro de ticket : 2025/10/146/M…" at bounding box center [540, 247] width 1081 height 495
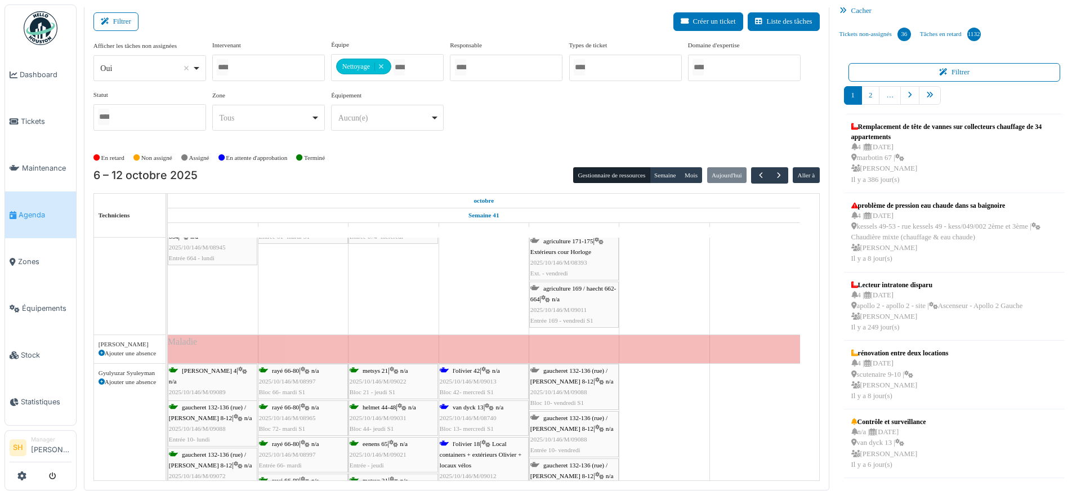
scroll to position [633, 0]
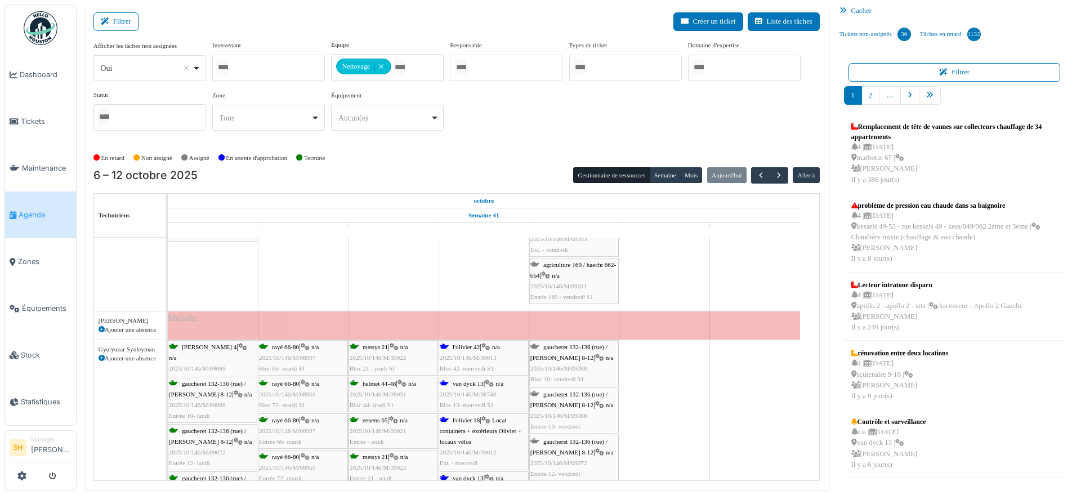
click at [474, 352] on div "l'olivier 42 | n/a 2025/10/146/M/09013 Bloc 42- mercredi S1" at bounding box center [484, 358] width 88 height 33
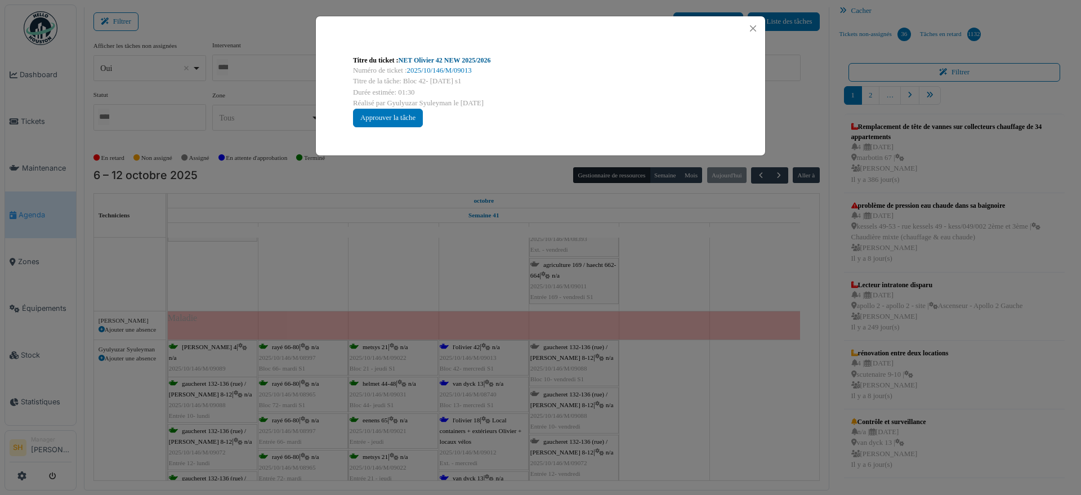
click at [458, 59] on link "NET Olivier 42 NEW 2025/2026" at bounding box center [445, 60] width 92 height 8
click at [754, 361] on div "Titre du ticket : NET Olivier 42 NEW 2025/2026 Numéro de ticket : 2025/10/146/M…" at bounding box center [540, 247] width 1081 height 495
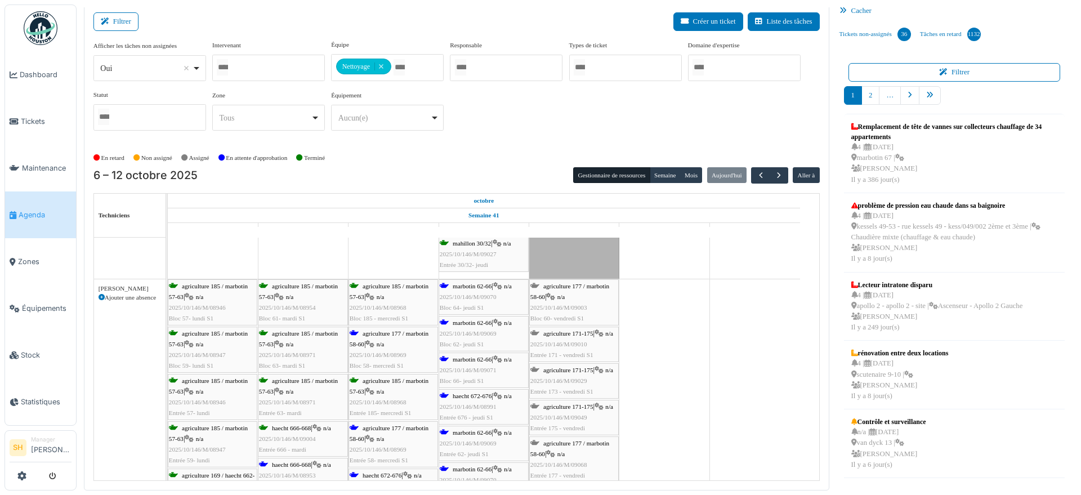
scroll to position [0, 0]
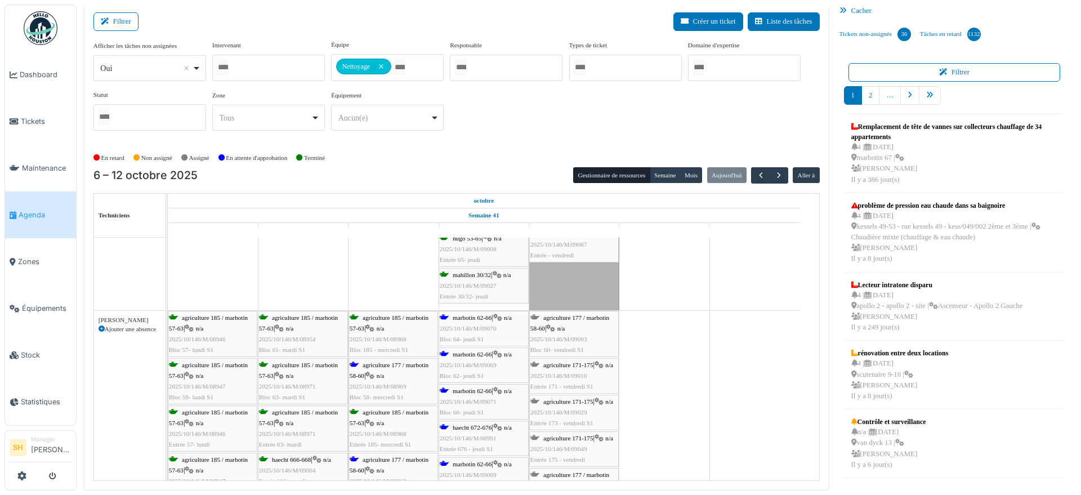
click at [479, 321] on div "marbotin 62-66 | n/a 2025/10/146/M/09070 Bloc 64- jeudi S1" at bounding box center [484, 328] width 88 height 33
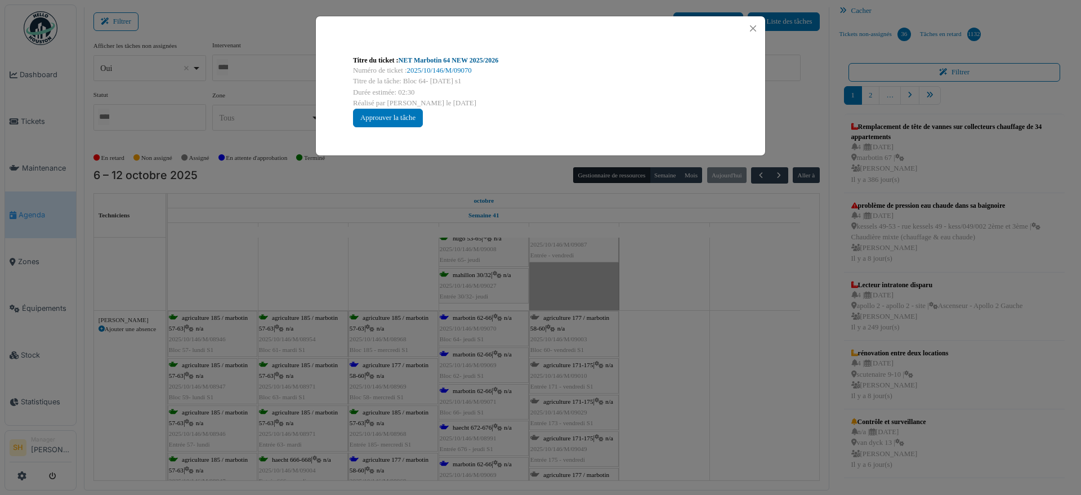
click at [439, 62] on link "NET Marbotin 64 NEW 2025/2026" at bounding box center [449, 60] width 100 height 8
drag, startPoint x: 705, startPoint y: 365, endPoint x: 543, endPoint y: 367, distance: 162.1
click at [699, 366] on div "Titre du ticket : NET Marbotin 64 NEW 2025/2026 Numéro de ticket : 2025/10/146/…" at bounding box center [540, 247] width 1081 height 495
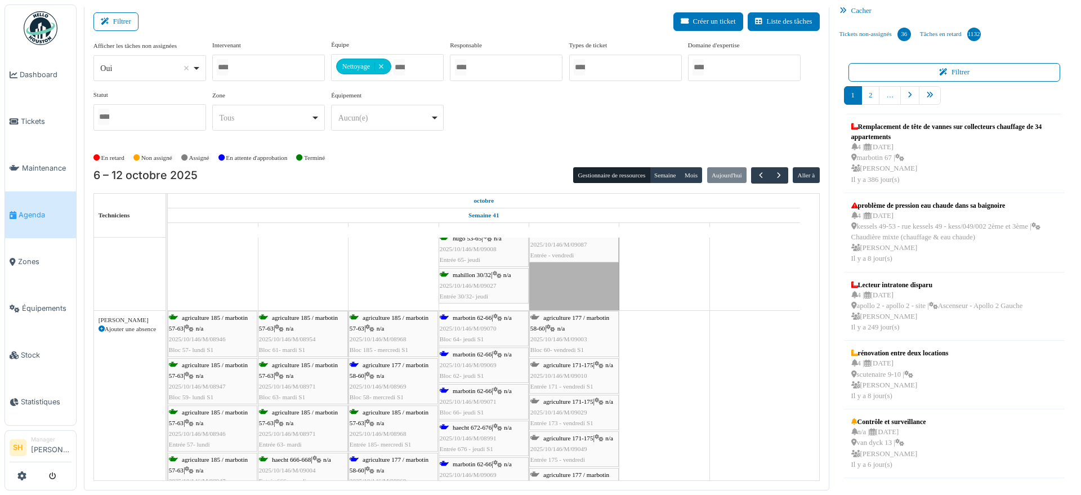
click at [476, 426] on span "haecht 672-676" at bounding box center [472, 427] width 39 height 7
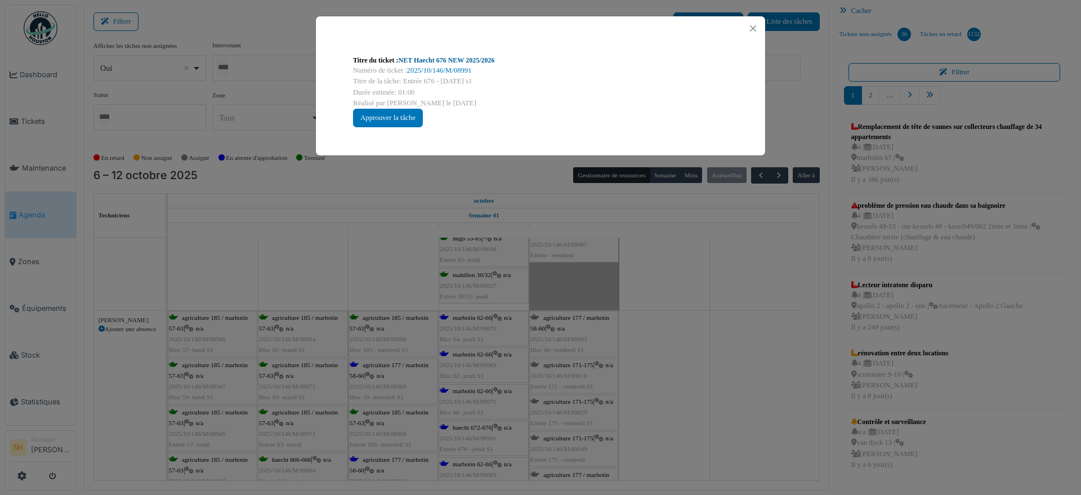
click at [433, 60] on link "NET Haecht 676 NEW 2025/2026" at bounding box center [447, 60] width 96 height 8
click at [664, 331] on div "Titre du ticket : NET Haecht 676 NEW 2025/2026 Numéro de ticket : 2025/10/146/M…" at bounding box center [540, 247] width 1081 height 495
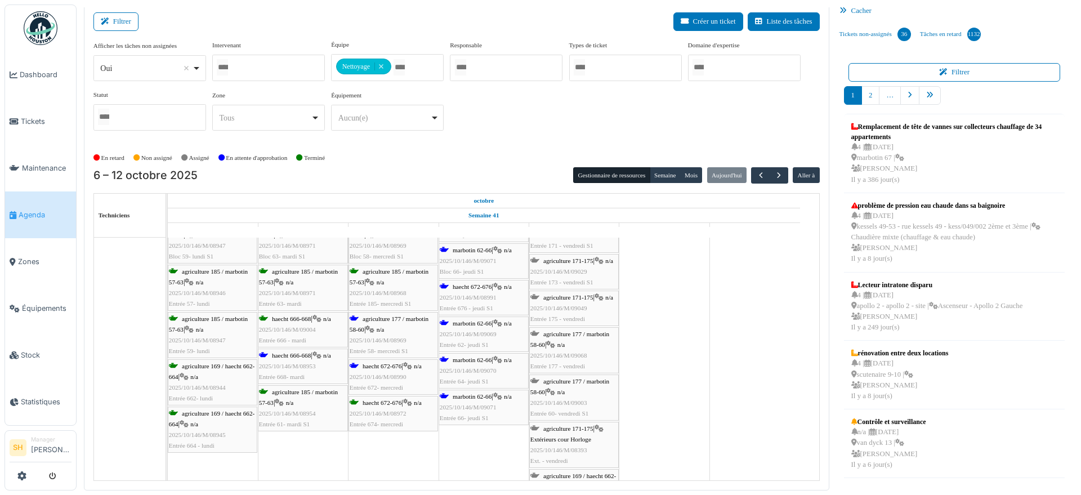
scroll to position [448, 0]
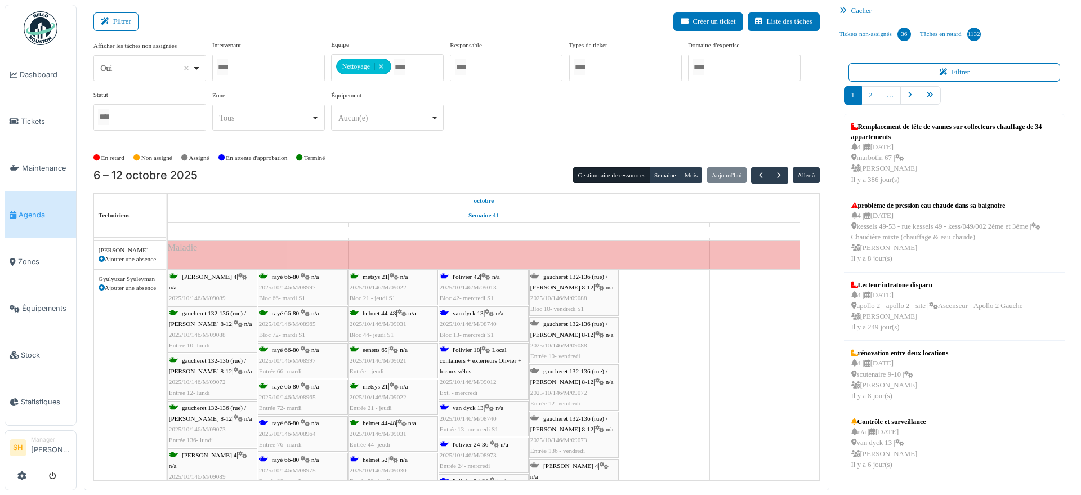
click at [489, 423] on div "van dyck 13 | n/a 2025/10/146/M/08740 Entrée 13- mercredi S1" at bounding box center [484, 419] width 88 height 33
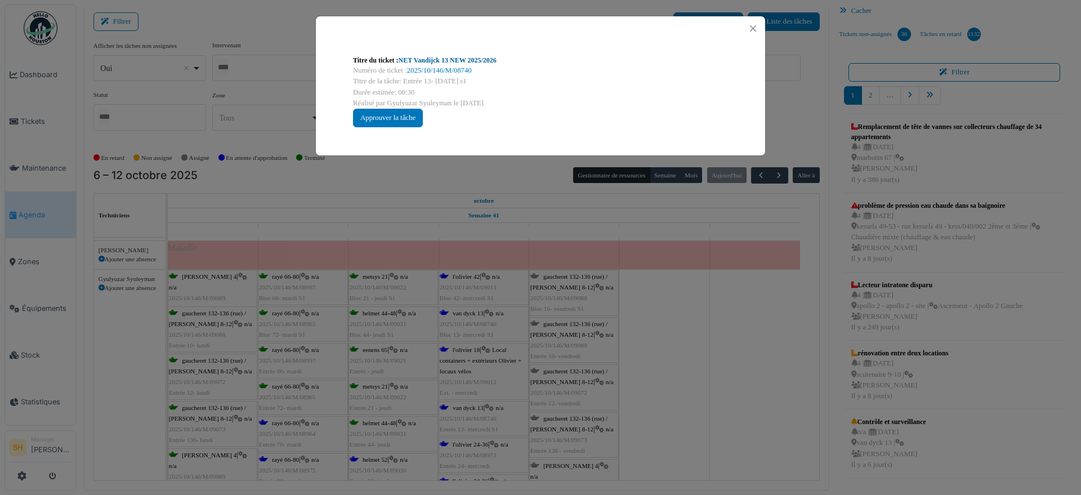
click at [448, 61] on link "NET Vandijck 13 NEW 2025/2026" at bounding box center [448, 60] width 98 height 8
drag, startPoint x: 638, startPoint y: 345, endPoint x: 582, endPoint y: 355, distance: 56.6
click at [636, 346] on div "Titre du ticket : NET Vandijck 13 NEW 2025/2026 Numéro de ticket : 2025/10/146/…" at bounding box center [540, 247] width 1081 height 495
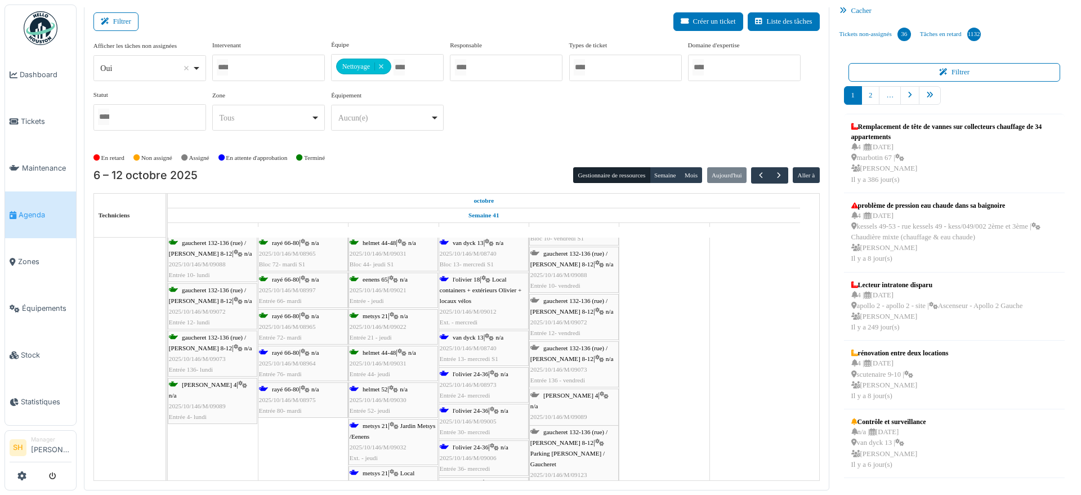
click at [294, 352] on span "rayé 66-80" at bounding box center [285, 352] width 27 height 7
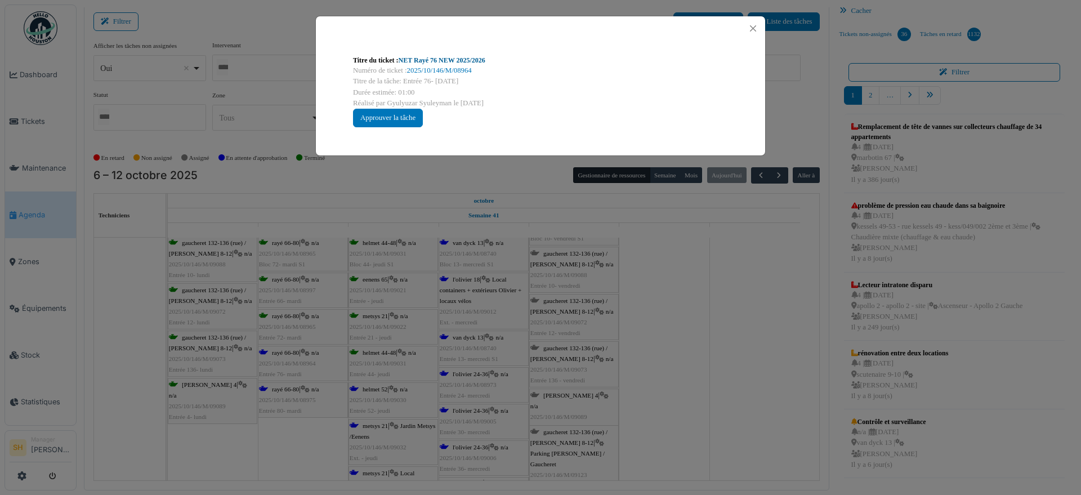
click at [414, 59] on link "NET Rayé 76 NEW 2025/2026" at bounding box center [442, 60] width 87 height 8
drag, startPoint x: 772, startPoint y: 395, endPoint x: 644, endPoint y: 372, distance: 129.9
click at [756, 392] on div "Titre du ticket : NET Rayé 76 NEW 2025/2026 Numéro de ticket : 2025/10/146/M/08…" at bounding box center [540, 247] width 1081 height 495
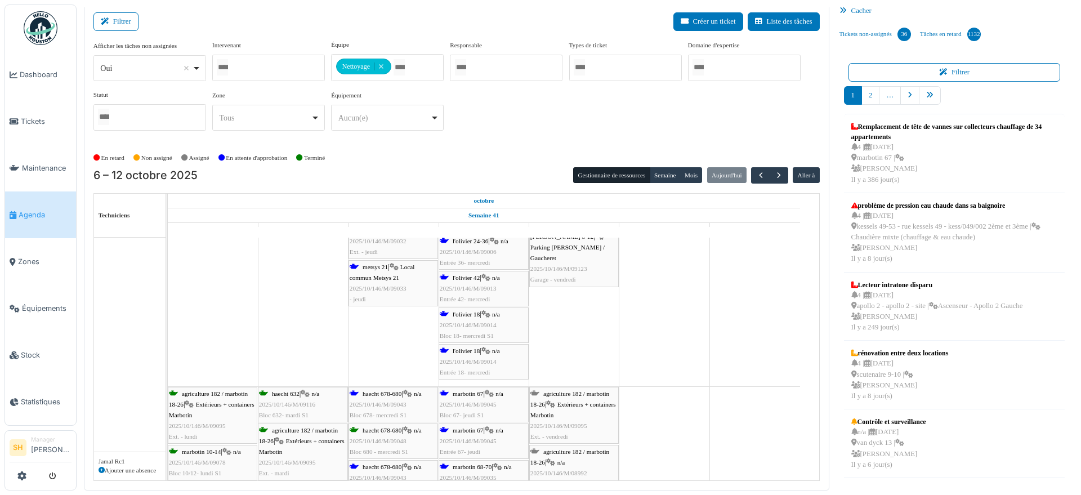
scroll to position [1056, 0]
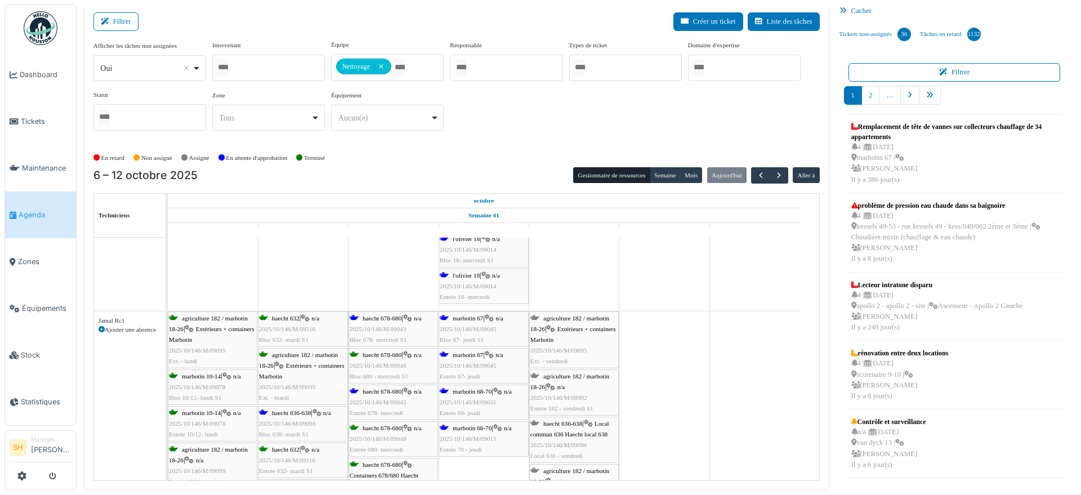
click at [296, 409] on span "haecht 636-638" at bounding box center [291, 412] width 39 height 7
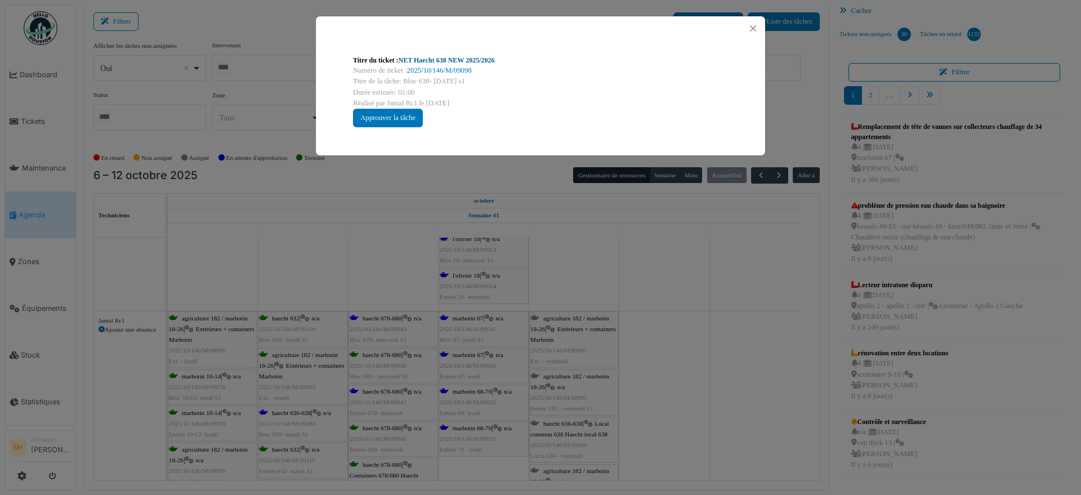
click at [443, 60] on link "NET Haecht 638 NEW 2025/2026" at bounding box center [447, 60] width 96 height 8
drag, startPoint x: 443, startPoint y: 60, endPoint x: 716, endPoint y: 258, distance: 336.9
click at [716, 258] on div "Titre du ticket : NET Haecht 638 NEW 2025/2026 Numéro de ticket : 2025/10/146/M…" at bounding box center [540, 247] width 1081 height 495
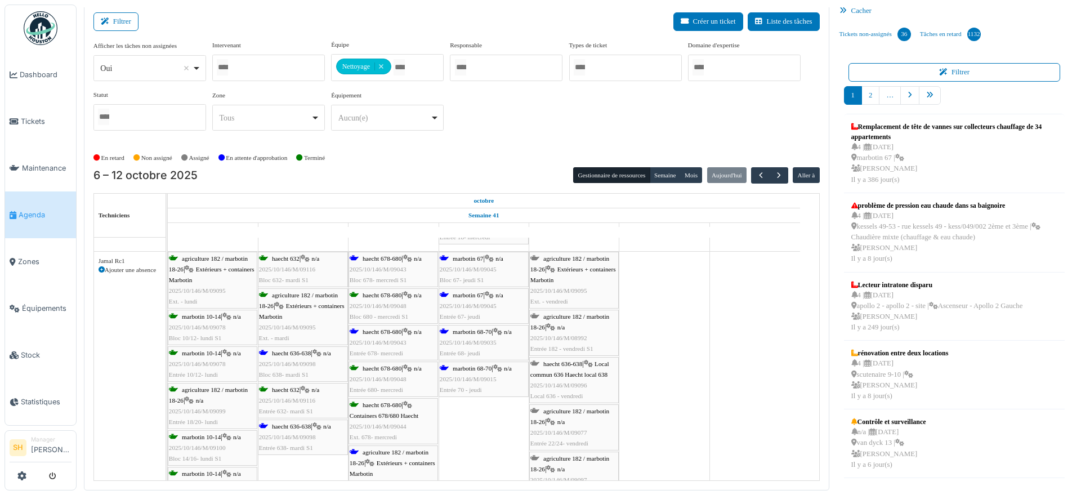
scroll to position [1196, 0]
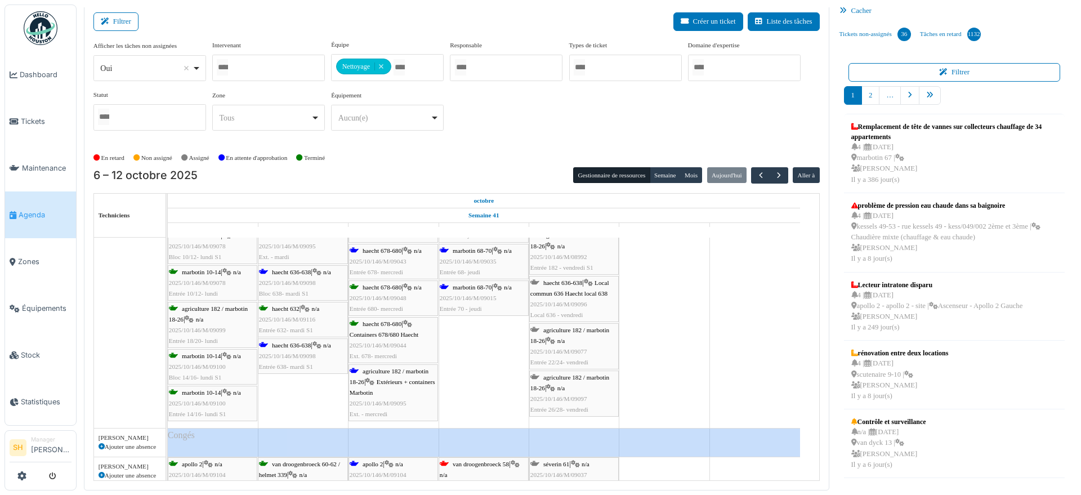
click at [400, 374] on div "agriculture 182 / marbotin 18-26 | Extérieurs + containers Marbotin 2025/10/146…" at bounding box center [393, 393] width 87 height 54
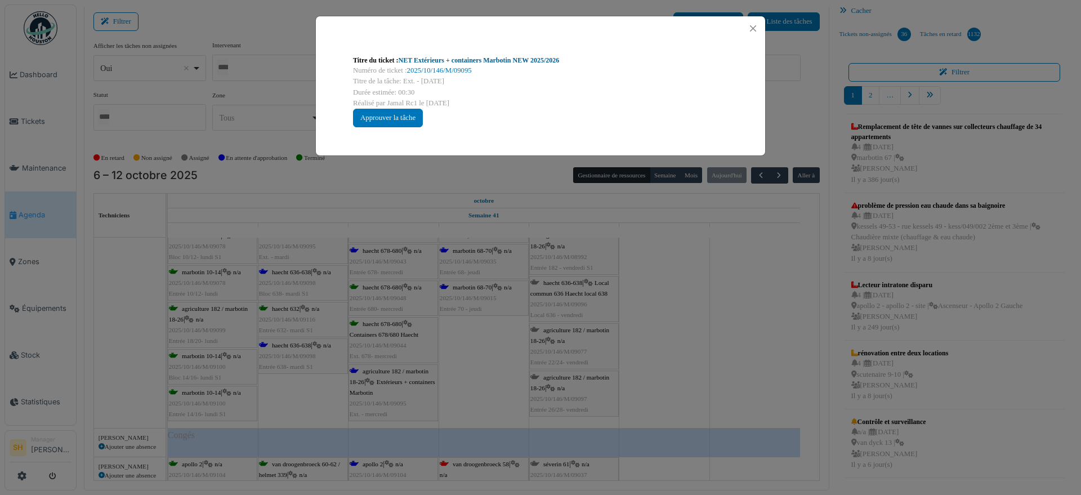
click at [491, 58] on link "NET Extérieurs + containers Marbotin NEW 2025/2026" at bounding box center [479, 60] width 161 height 8
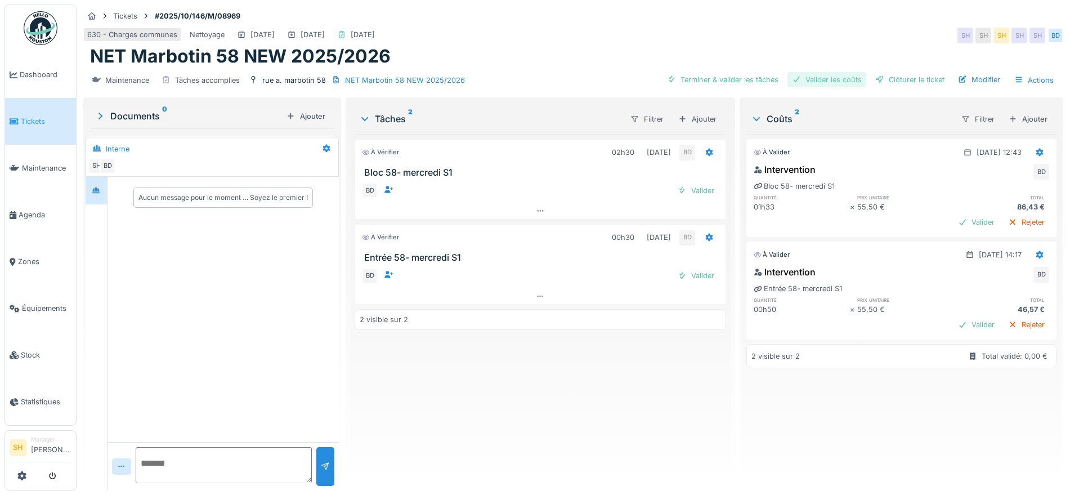
click at [803, 78] on div "Valider les coûts" at bounding box center [827, 79] width 79 height 15
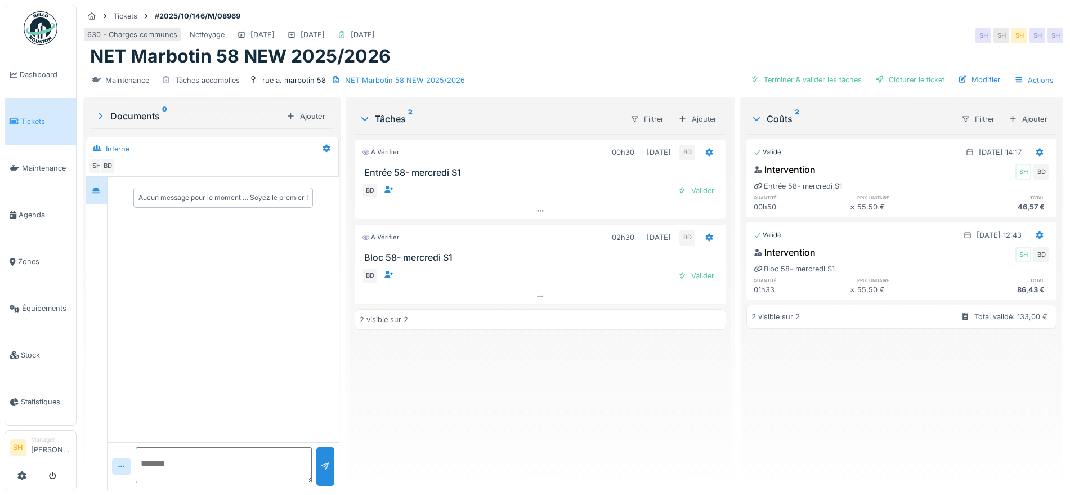
click at [803, 78] on div "Terminer & valider les tâches" at bounding box center [806, 79] width 120 height 15
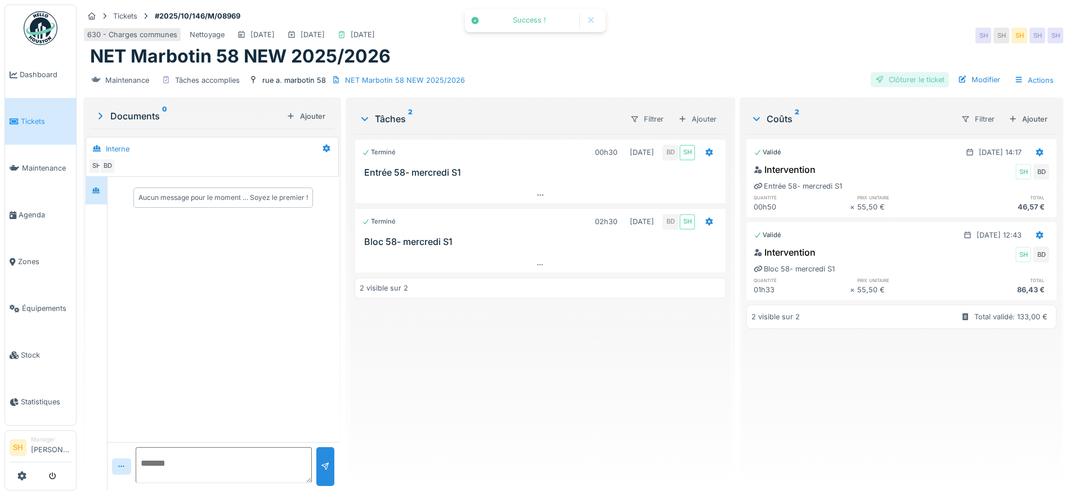
click at [882, 82] on div "Clôturer le ticket" at bounding box center [910, 79] width 78 height 15
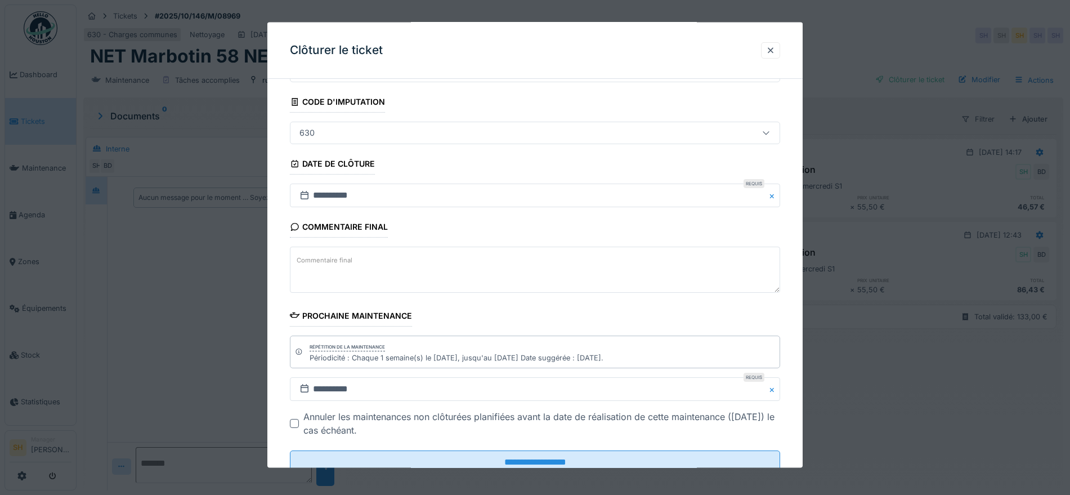
scroll to position [96, 0]
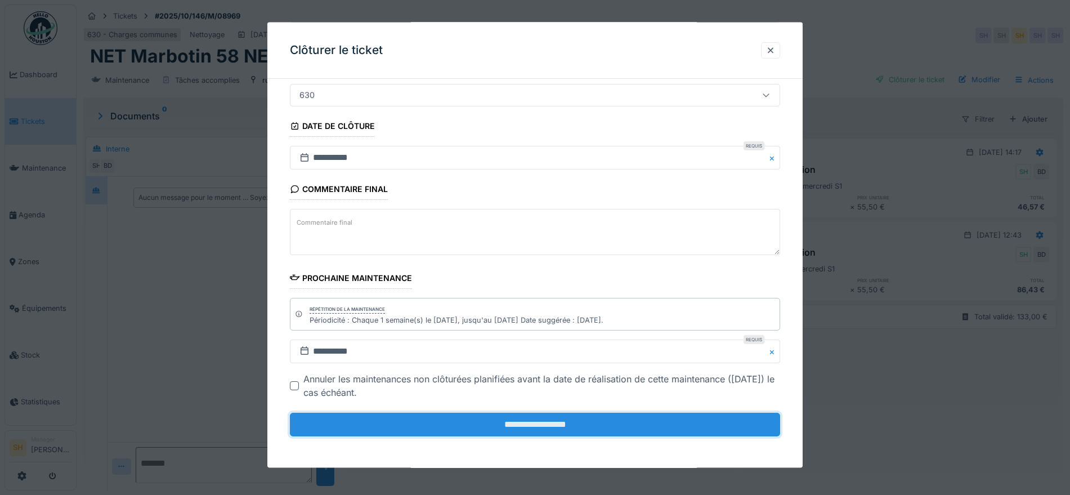
click at [598, 418] on input "**********" at bounding box center [535, 425] width 490 height 24
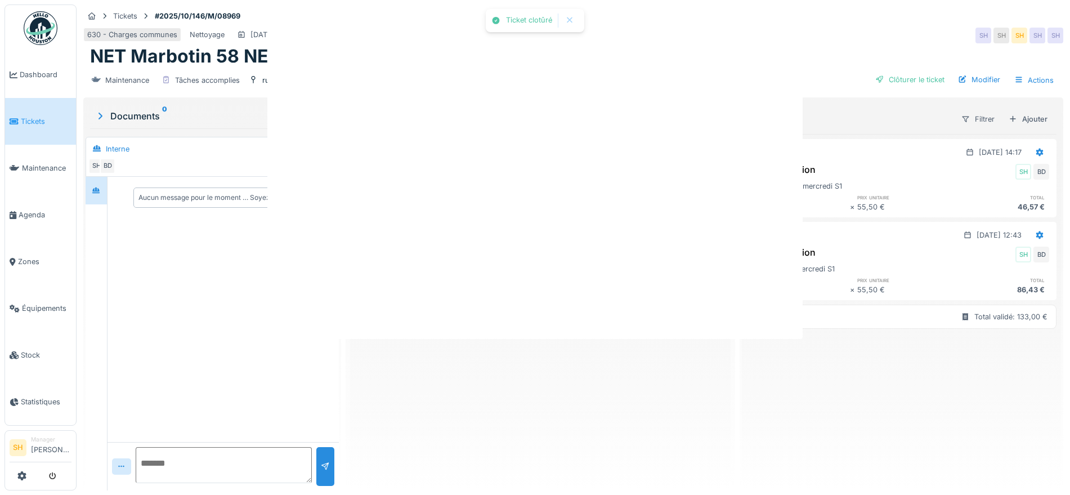
scroll to position [0, 0]
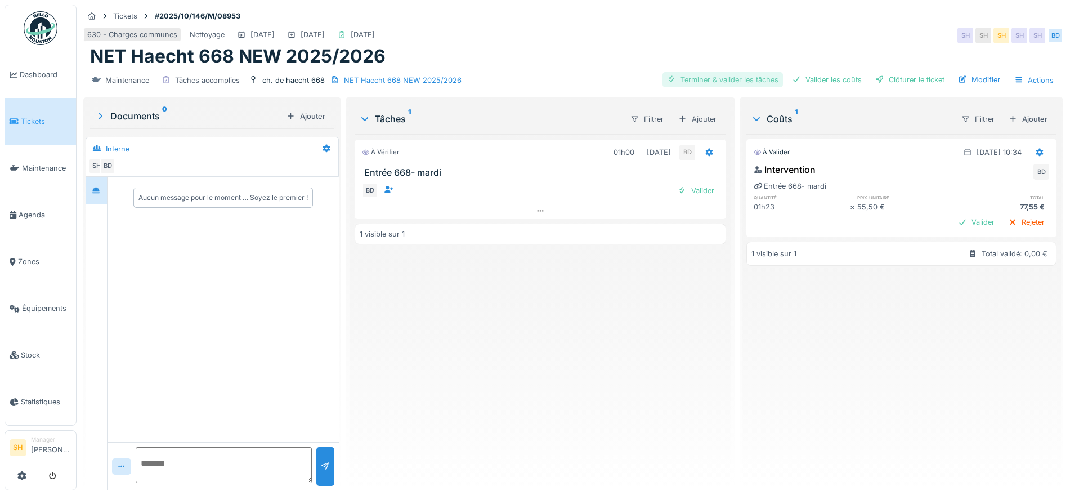
drag, startPoint x: 731, startPoint y: 80, endPoint x: 743, endPoint y: 80, distance: 12.4
click at [731, 80] on div "Terminer & valider les tâches" at bounding box center [723, 79] width 120 height 15
drag, startPoint x: 806, startPoint y: 77, endPoint x: 849, endPoint y: 77, distance: 43.4
click at [809, 77] on div "Valider les coûts" at bounding box center [827, 79] width 79 height 15
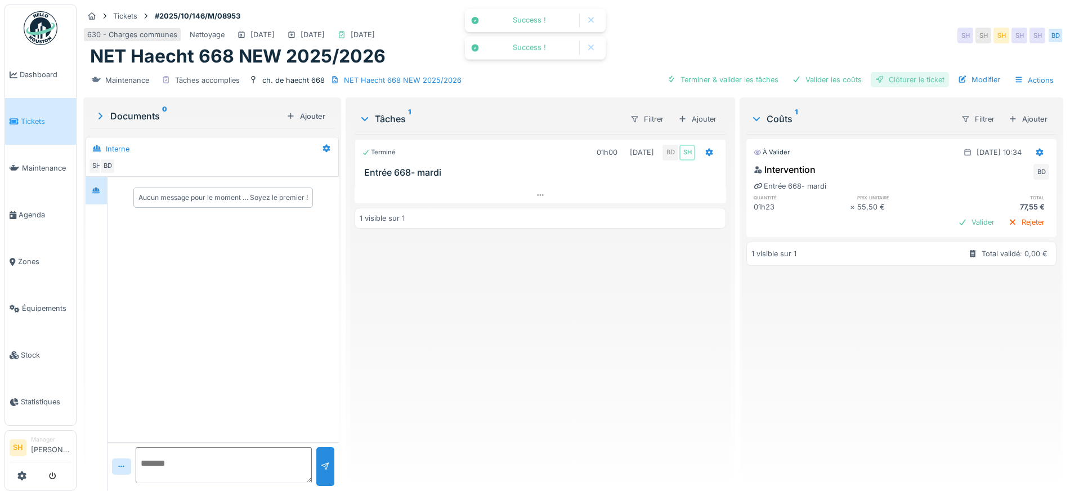
click at [901, 75] on div "Clôturer le ticket" at bounding box center [910, 79] width 78 height 15
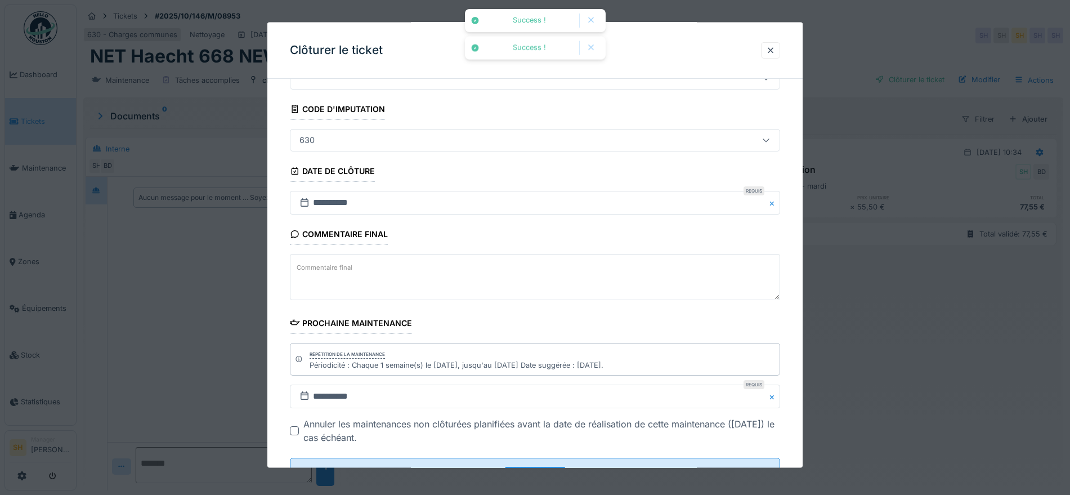
scroll to position [96, 0]
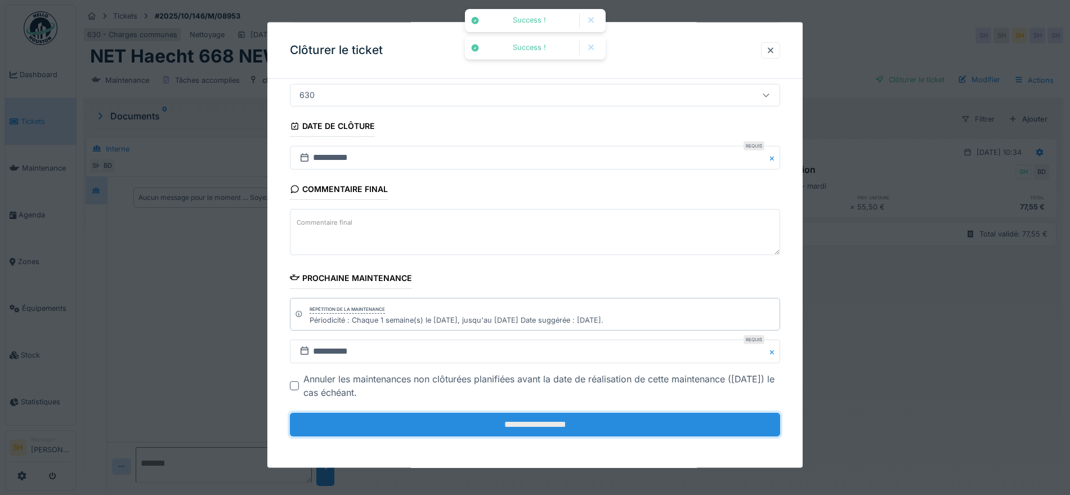
click at [521, 424] on input "**********" at bounding box center [535, 425] width 490 height 24
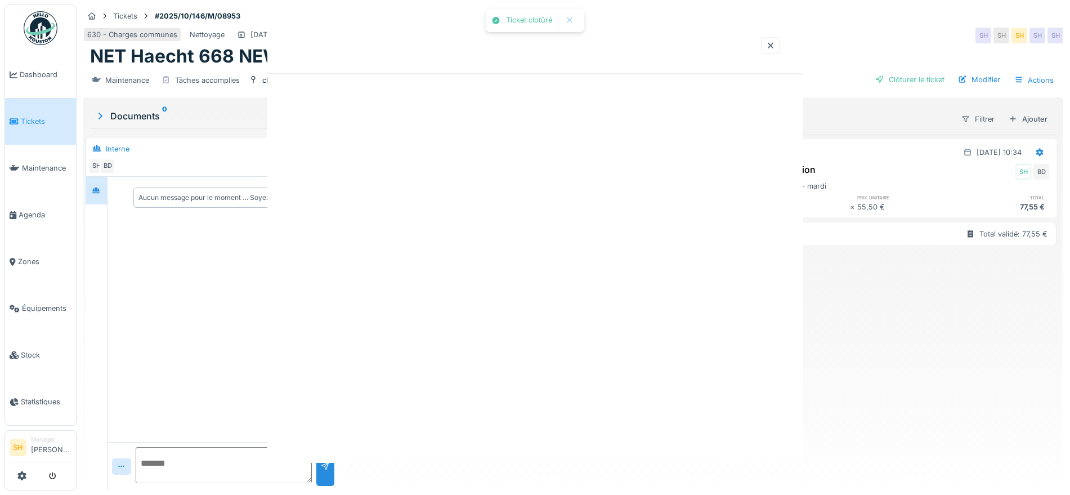
scroll to position [0, 0]
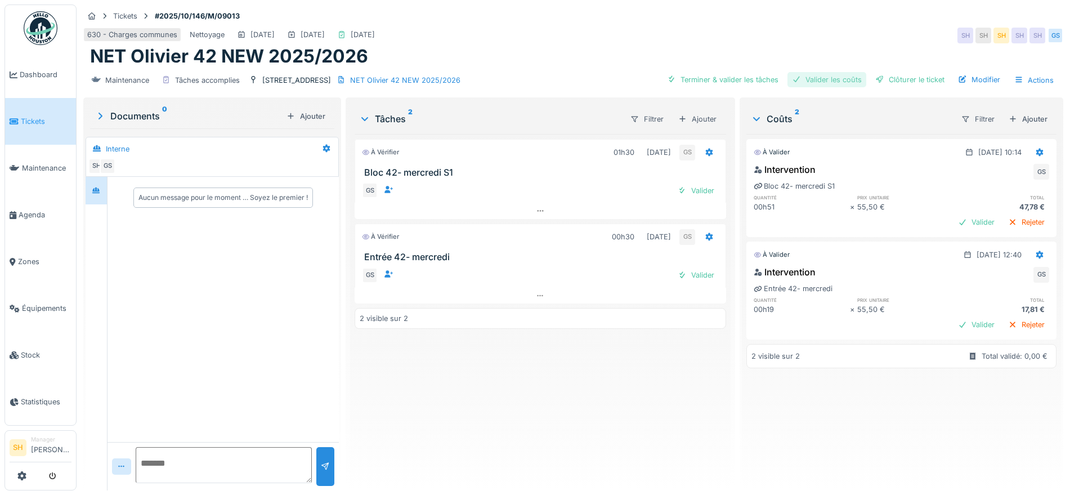
drag, startPoint x: 732, startPoint y: 81, endPoint x: 790, endPoint y: 81, distance: 57.4
click at [735, 81] on div "Terminer & valider les tâches" at bounding box center [723, 79] width 120 height 15
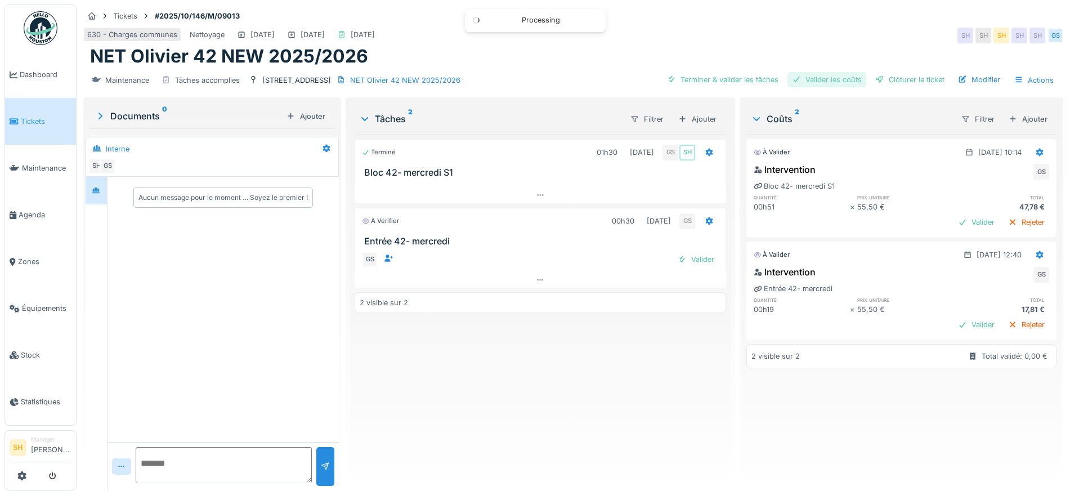
click at [814, 78] on div "Valider les coûts" at bounding box center [827, 79] width 79 height 15
click at [884, 79] on div "Clôturer le ticket" at bounding box center [910, 79] width 78 height 15
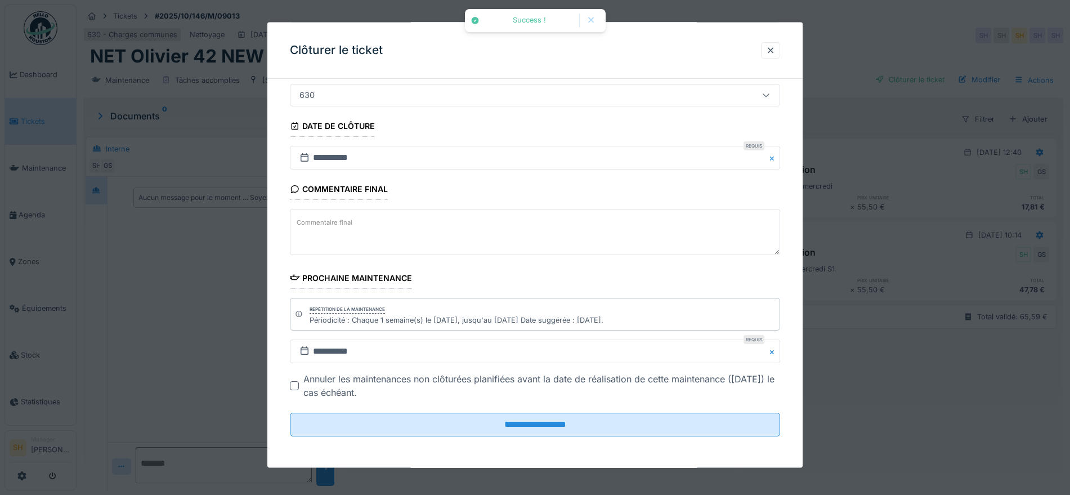
scroll to position [11, 0]
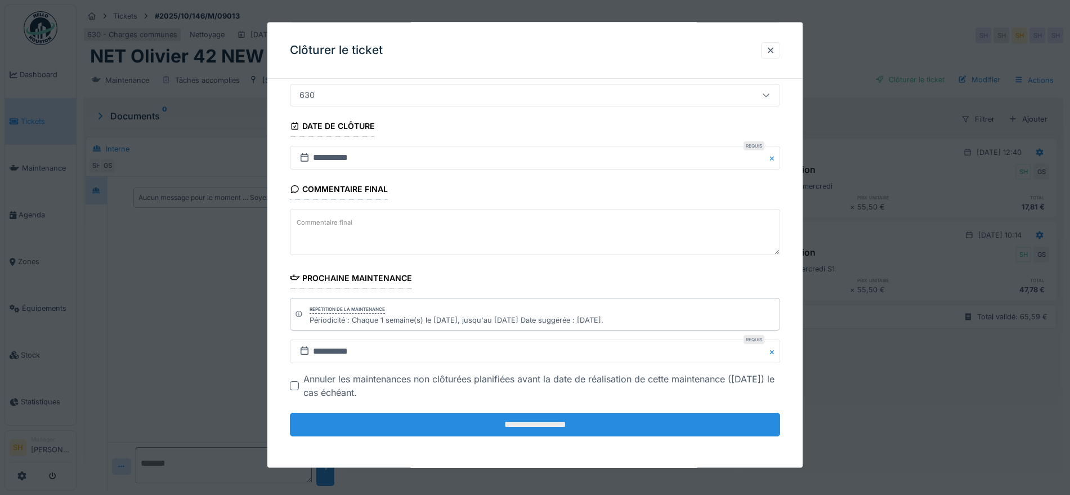
click at [568, 421] on input "**********" at bounding box center [535, 425] width 490 height 24
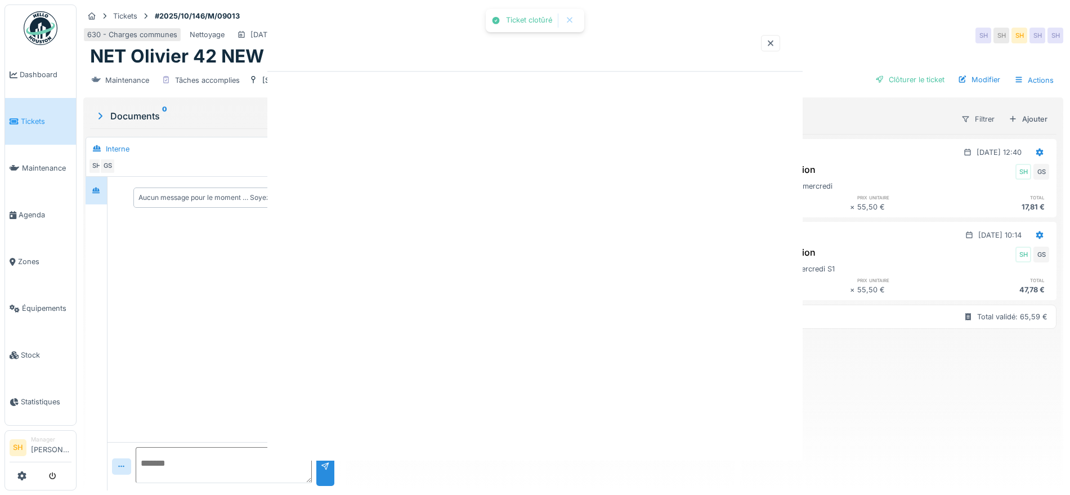
scroll to position [0, 0]
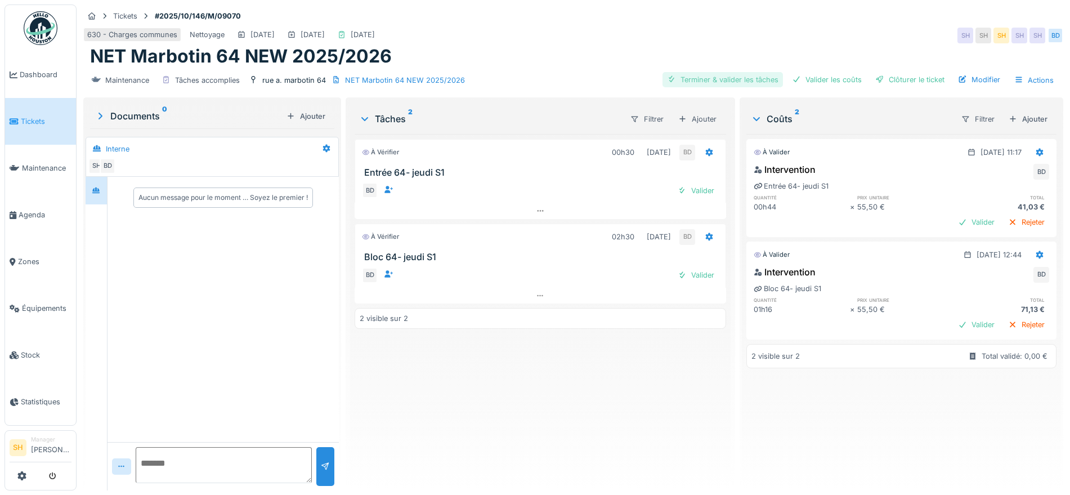
drag, startPoint x: 738, startPoint y: 82, endPoint x: 765, endPoint y: 81, distance: 27.0
click at [744, 82] on div "Terminer & valider les tâches" at bounding box center [723, 79] width 120 height 15
drag, startPoint x: 814, startPoint y: 82, endPoint x: 870, endPoint y: 82, distance: 56.9
click at [821, 82] on div "Valider les coûts" at bounding box center [827, 79] width 79 height 15
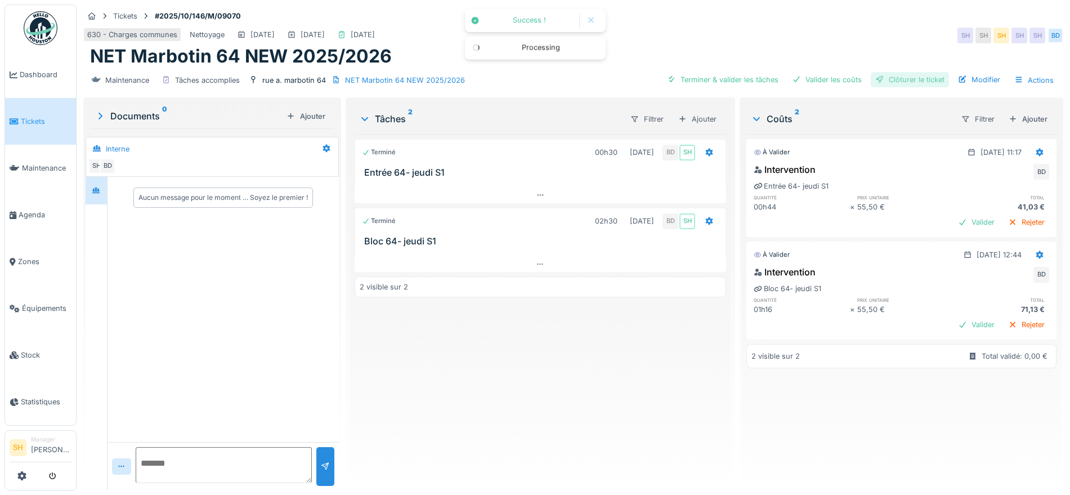
click at [889, 80] on div "Clôturer le ticket" at bounding box center [910, 79] width 78 height 15
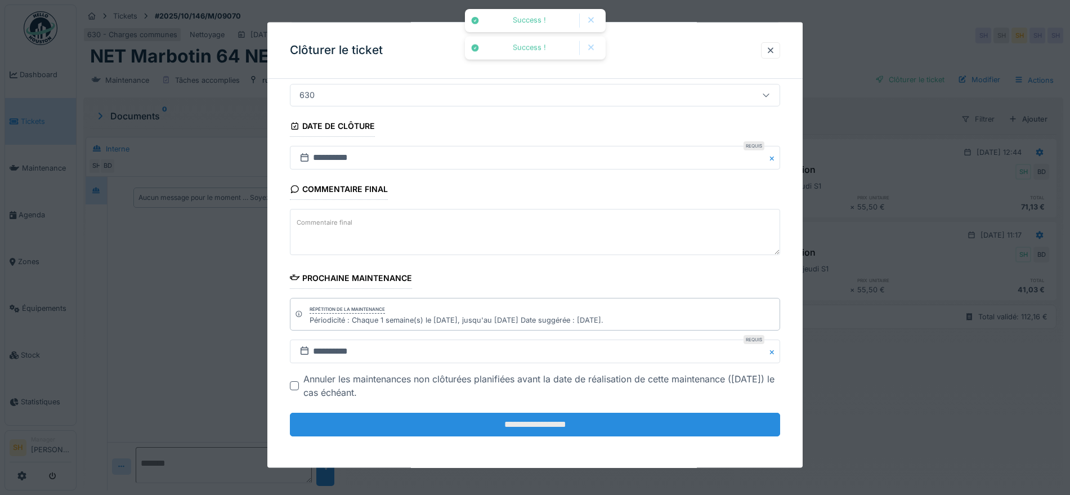
scroll to position [11, 0]
click at [588, 423] on input "**********" at bounding box center [535, 425] width 490 height 24
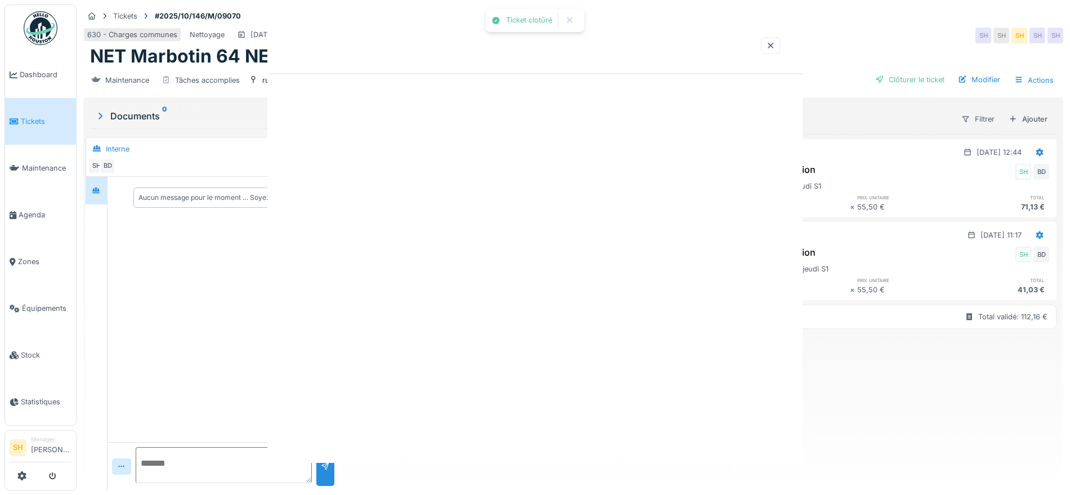
scroll to position [0, 0]
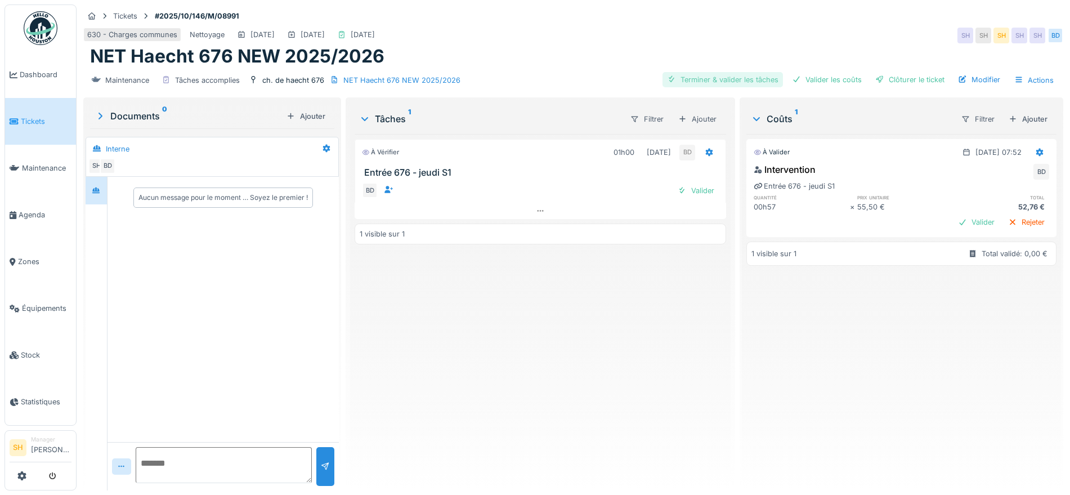
drag, startPoint x: 742, startPoint y: 78, endPoint x: 762, endPoint y: 78, distance: 20.3
click at [743, 78] on div "Terminer & valider les tâches" at bounding box center [723, 79] width 120 height 15
drag, startPoint x: 816, startPoint y: 82, endPoint x: 875, endPoint y: 77, distance: 58.8
click at [821, 81] on div "Valider les coûts" at bounding box center [827, 79] width 79 height 15
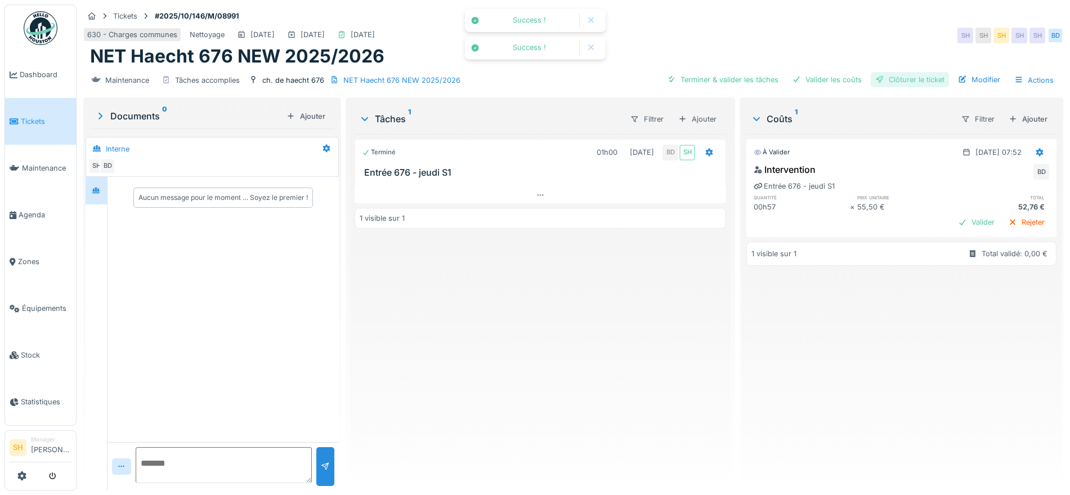
click at [897, 77] on div "Clôturer le ticket" at bounding box center [910, 79] width 78 height 15
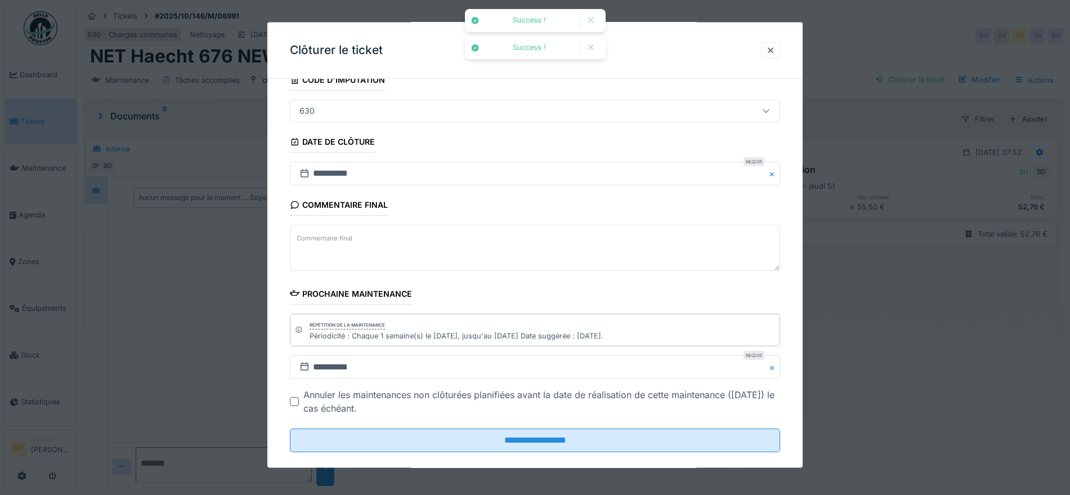
scroll to position [96, 0]
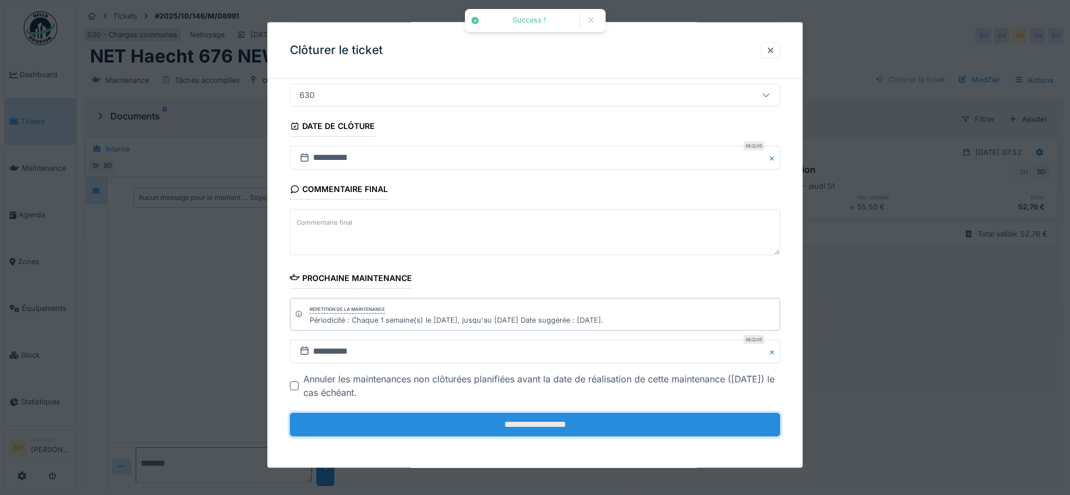
click at [556, 434] on input "**********" at bounding box center [535, 425] width 490 height 24
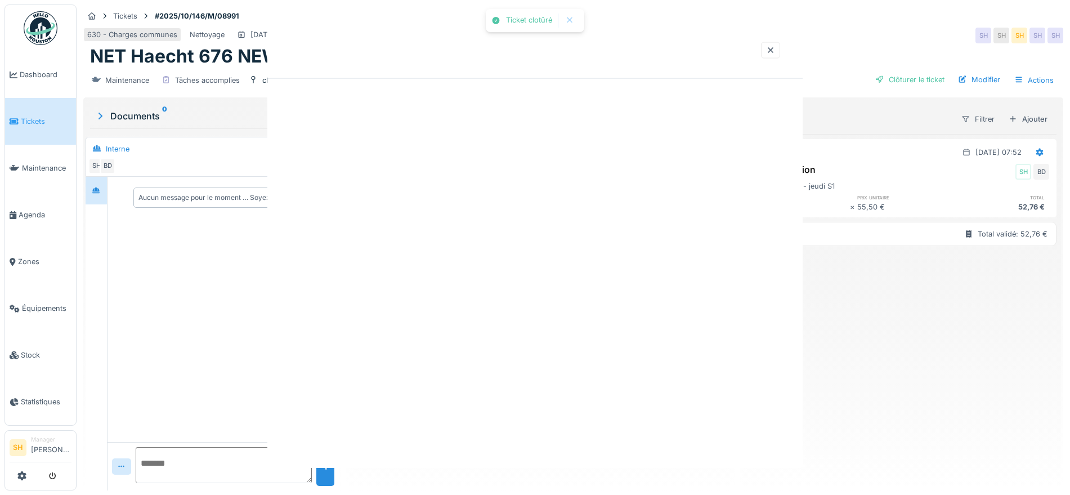
scroll to position [0, 0]
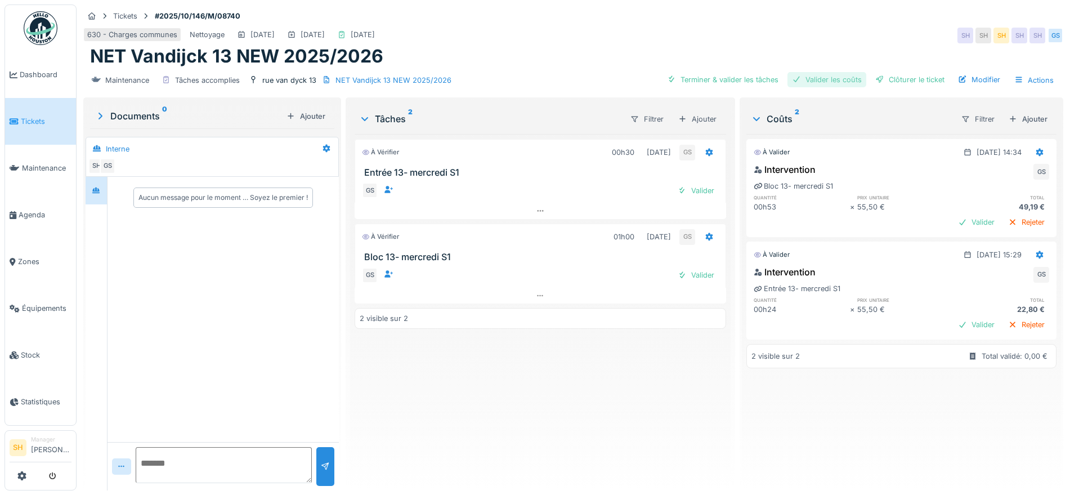
drag, startPoint x: 744, startPoint y: 79, endPoint x: 819, endPoint y: 73, distance: 74.6
click at [756, 82] on div "Terminer & valider les tâches" at bounding box center [723, 79] width 120 height 15
click at [838, 72] on div "Terminer & valider les tâches Valider les coûts Clôturer le ticket Modifier Act…" at bounding box center [861, 80] width 396 height 16
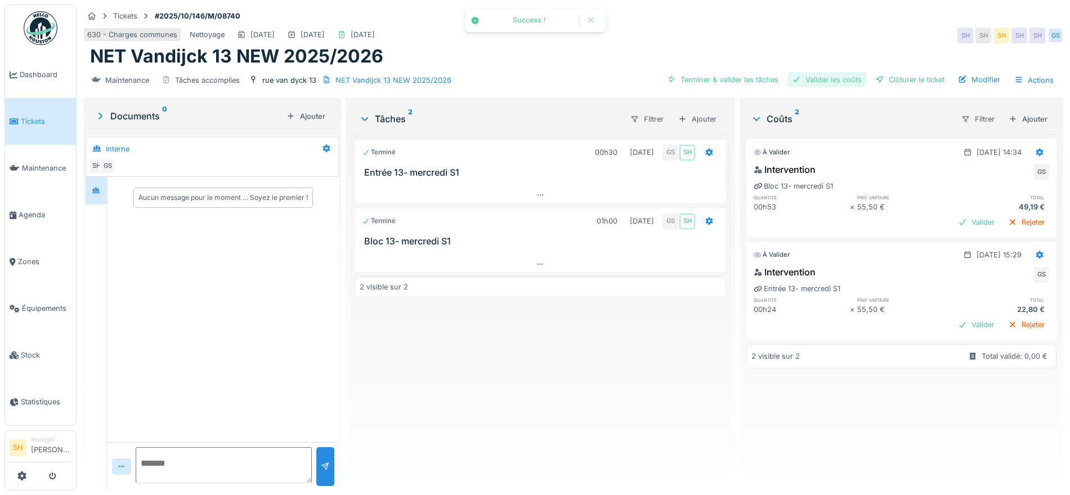
click at [824, 83] on div "Valider les coûts" at bounding box center [827, 79] width 79 height 15
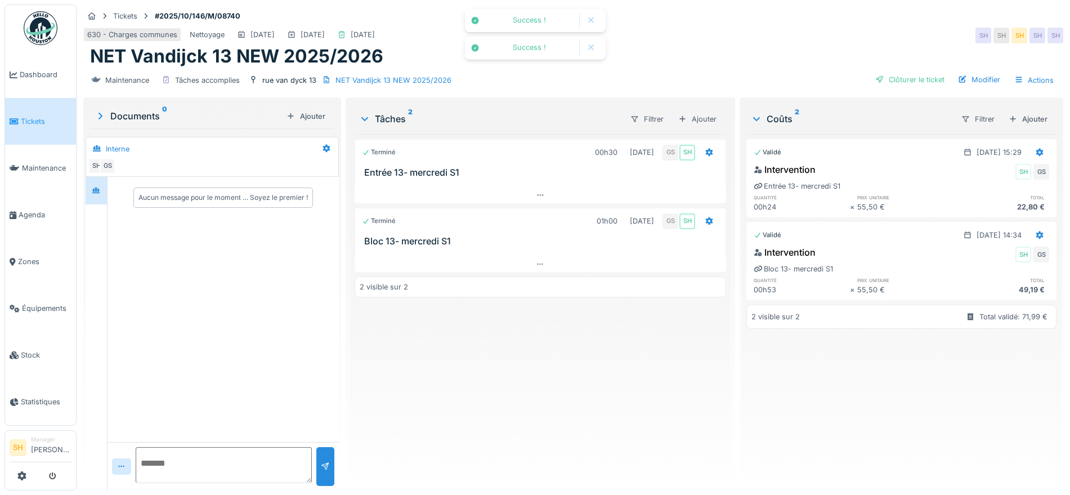
drag, startPoint x: 882, startPoint y: 77, endPoint x: 584, endPoint y: 176, distance: 313.7
click at [882, 78] on div "Clôturer le ticket" at bounding box center [910, 79] width 78 height 15
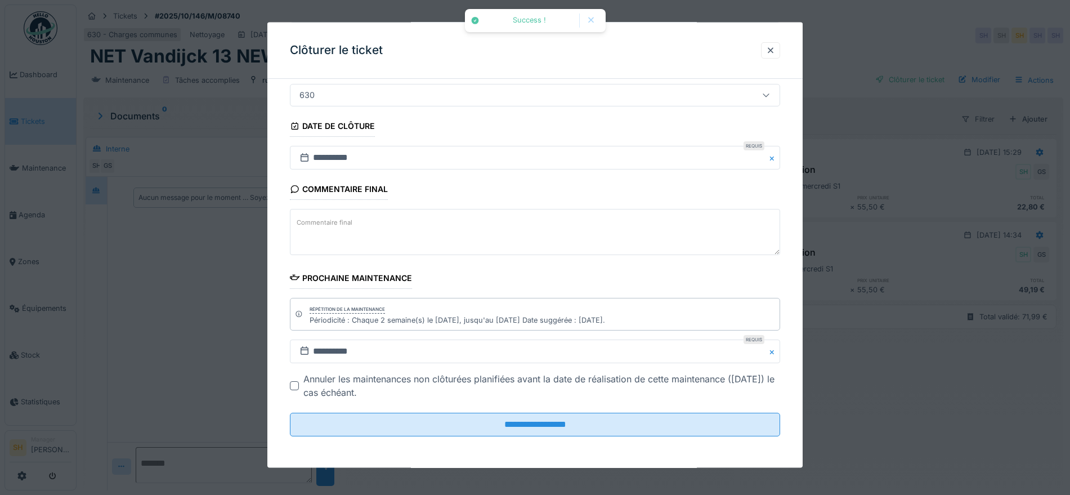
scroll to position [11, 0]
drag, startPoint x: 562, startPoint y: 426, endPoint x: 564, endPoint y: 410, distance: 15.9
click at [562, 425] on input "**********" at bounding box center [535, 425] width 490 height 24
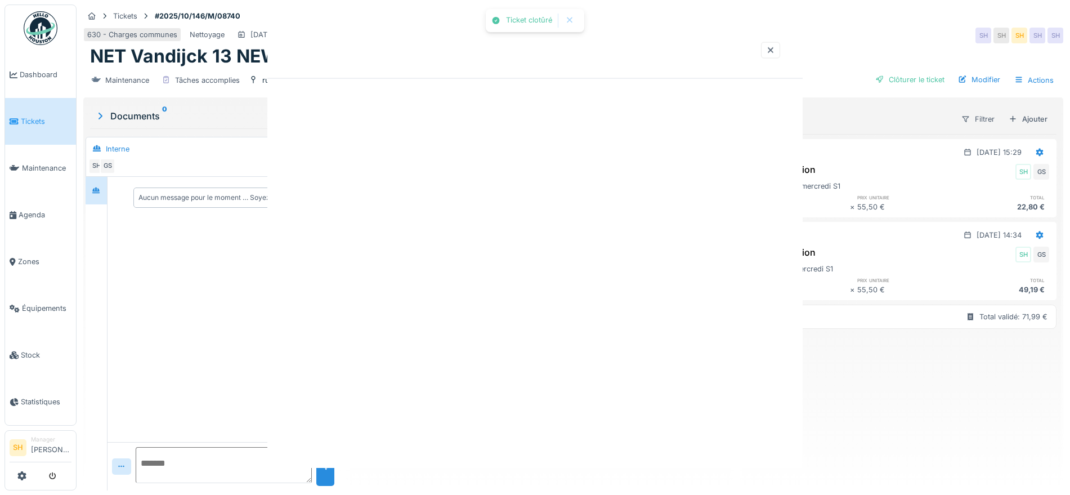
scroll to position [0, 0]
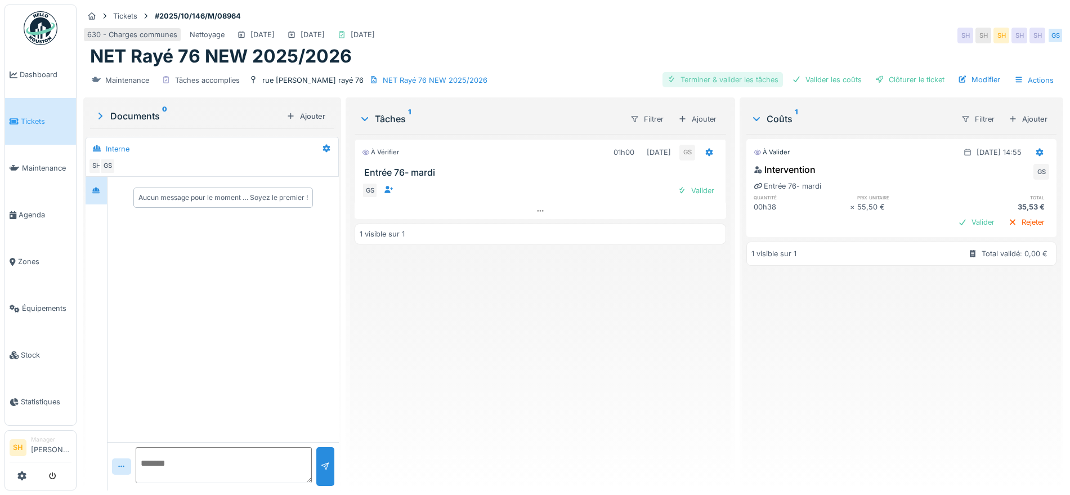
click at [734, 78] on div "Terminer & valider les tâches" at bounding box center [723, 79] width 120 height 15
drag, startPoint x: 829, startPoint y: 78, endPoint x: 869, endPoint y: 81, distance: 40.0
click at [830, 79] on div "Valider les coûts" at bounding box center [827, 79] width 79 height 15
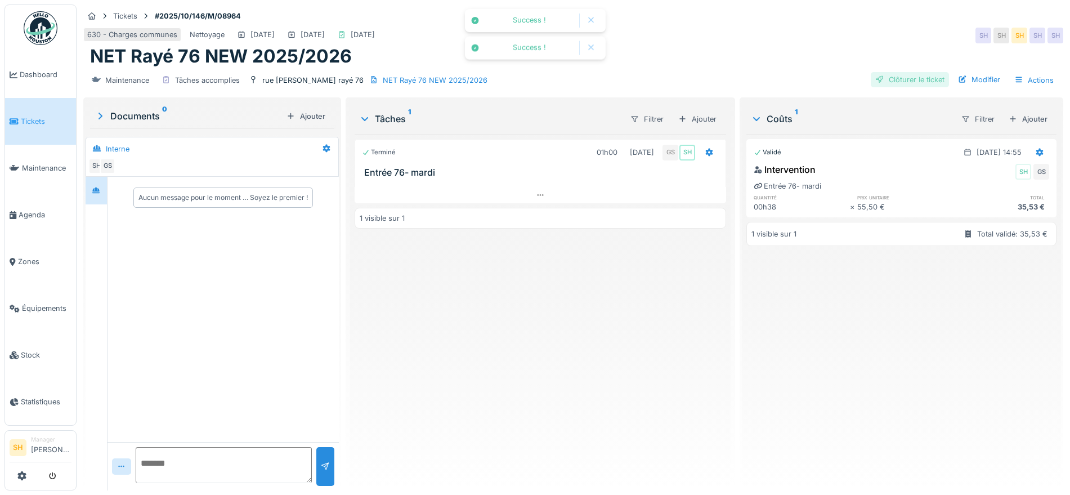
click at [899, 81] on div "Clôturer le ticket" at bounding box center [910, 79] width 78 height 15
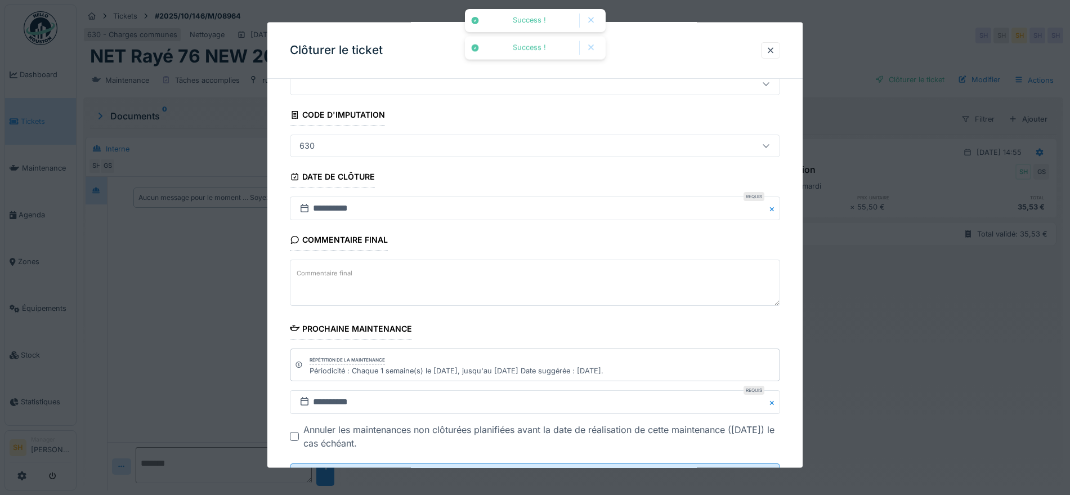
scroll to position [96, 0]
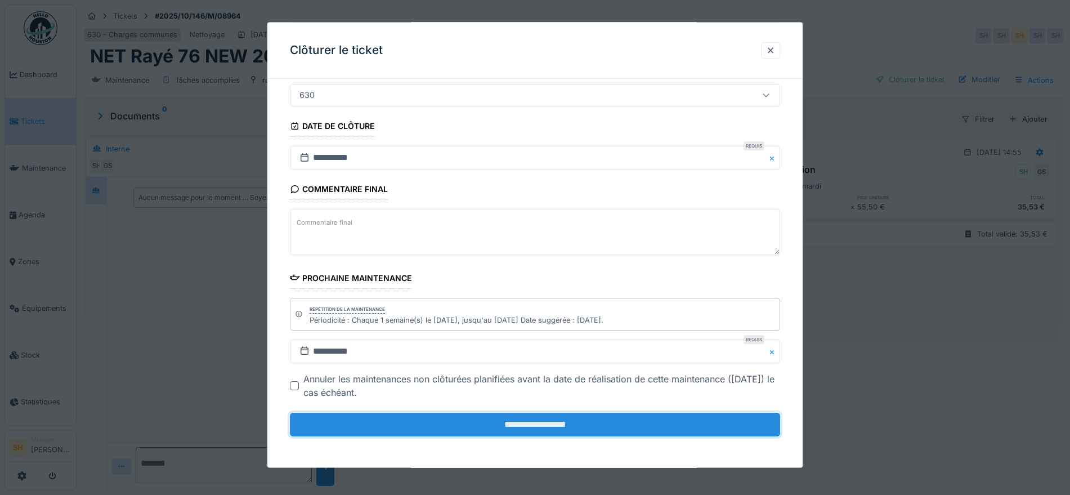
click at [558, 428] on input "**********" at bounding box center [535, 425] width 490 height 24
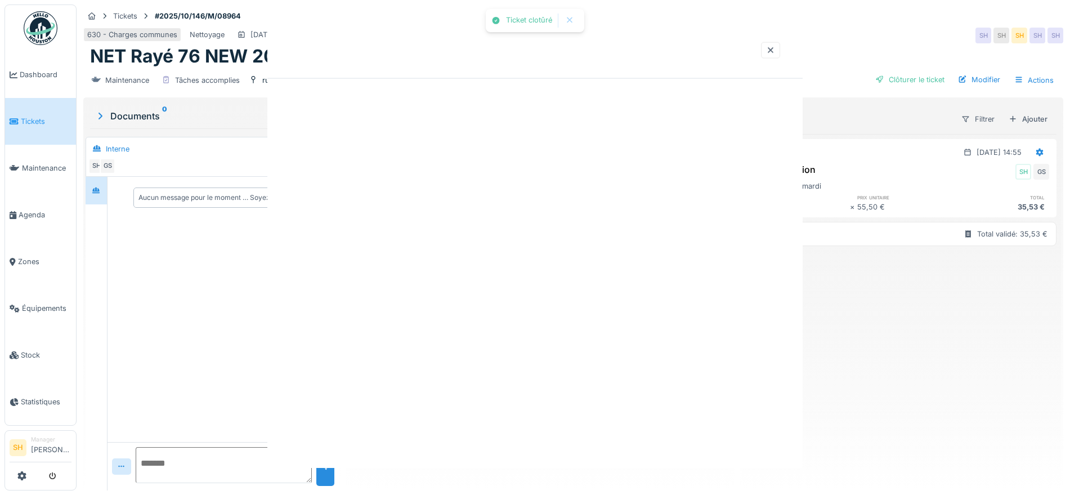
scroll to position [0, 0]
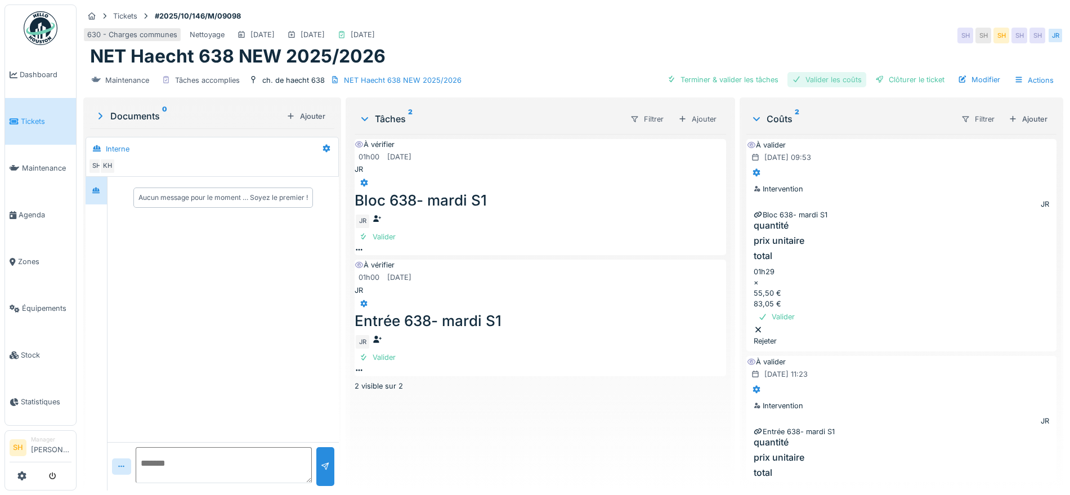
drag, startPoint x: 738, startPoint y: 78, endPoint x: 778, endPoint y: 76, distance: 40.6
click at [741, 78] on div "Terminer & valider les tâches" at bounding box center [723, 79] width 120 height 15
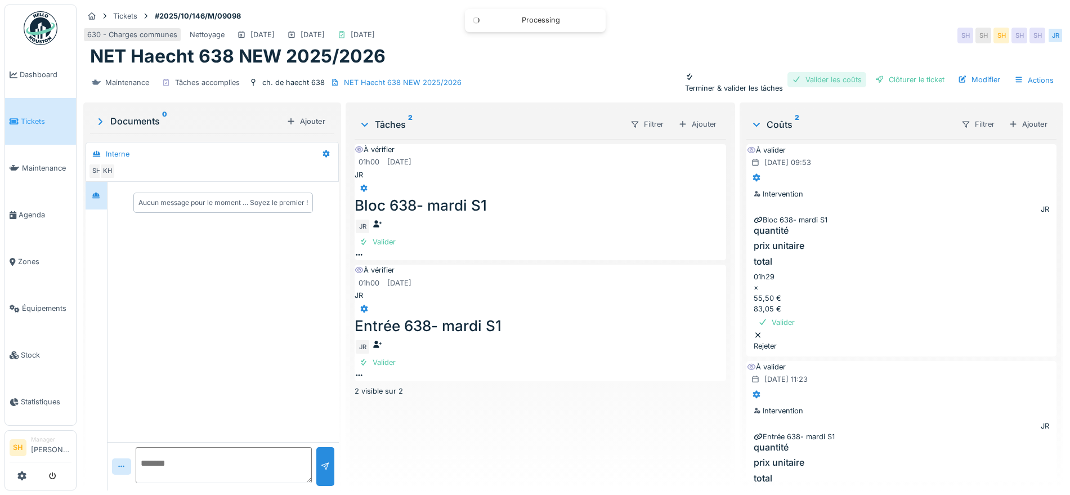
drag, startPoint x: 824, startPoint y: 78, endPoint x: 881, endPoint y: 78, distance: 56.9
click at [826, 78] on div "Valider les coûts" at bounding box center [827, 79] width 79 height 15
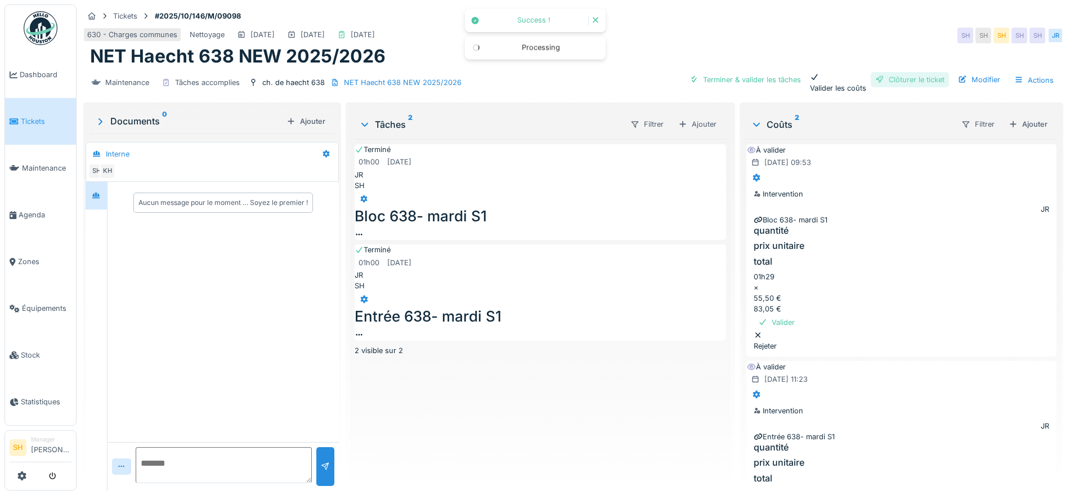
click at [899, 78] on div "Clôturer le ticket" at bounding box center [910, 79] width 78 height 15
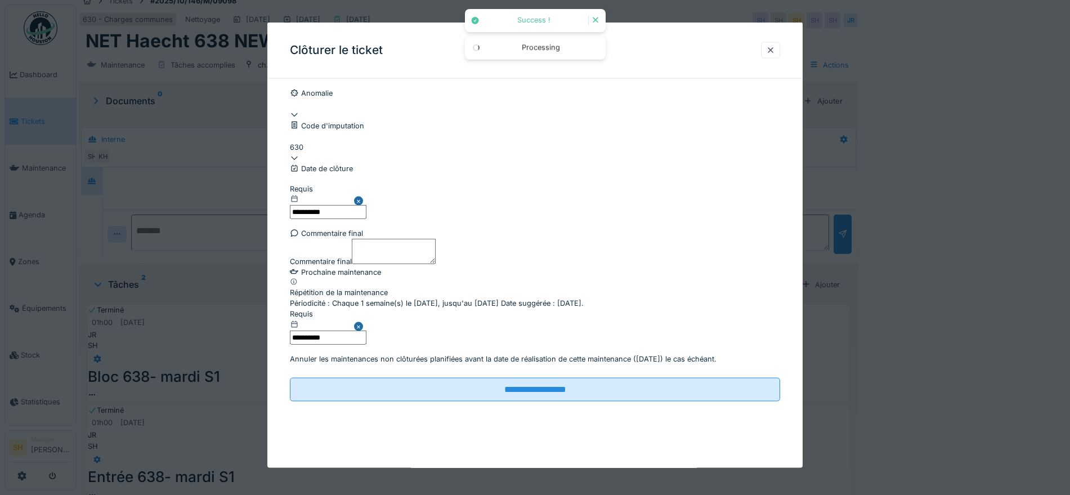
scroll to position [96, 0]
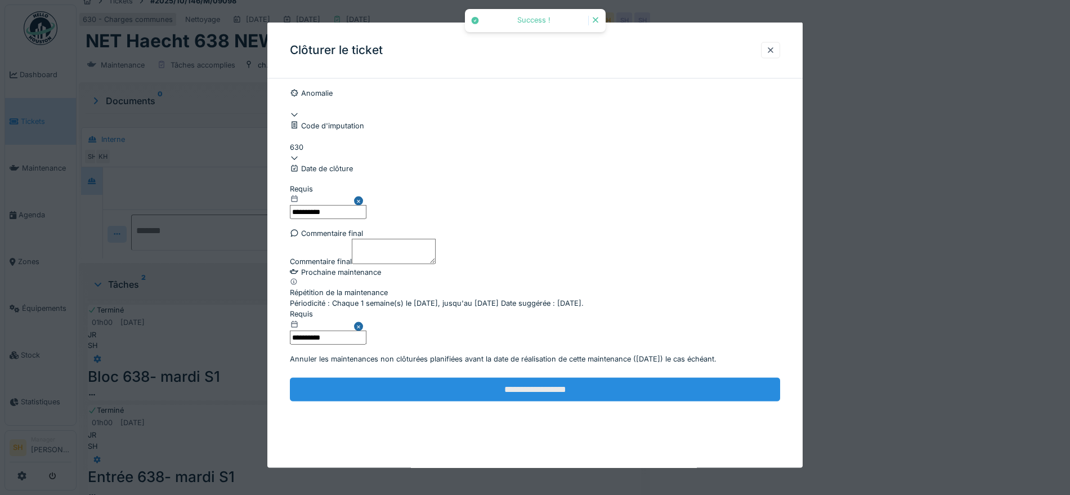
click at [553, 401] on input "**********" at bounding box center [535, 389] width 490 height 24
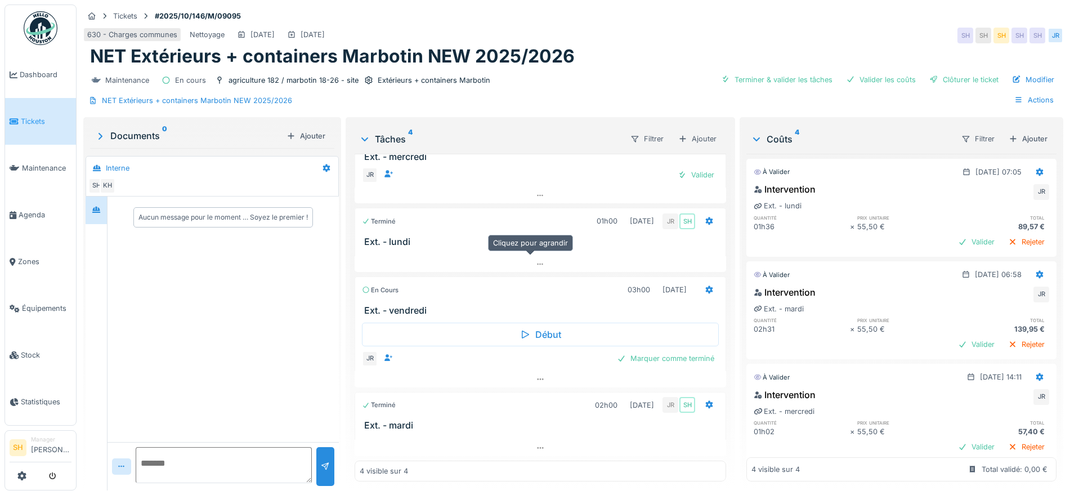
scroll to position [11, 0]
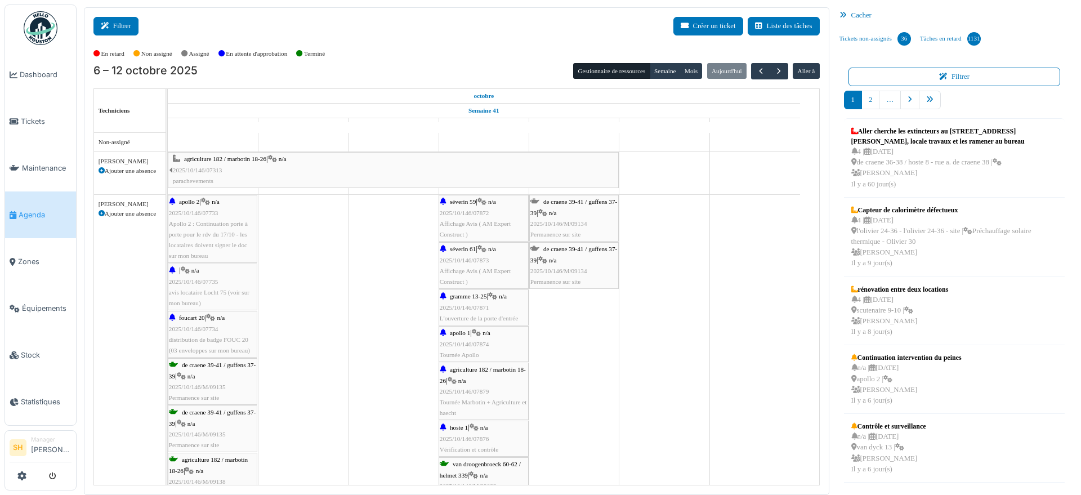
drag, startPoint x: 116, startPoint y: 27, endPoint x: 115, endPoint y: 34, distance: 7.4
click at [115, 28] on button "Filtrer" at bounding box center [115, 26] width 45 height 19
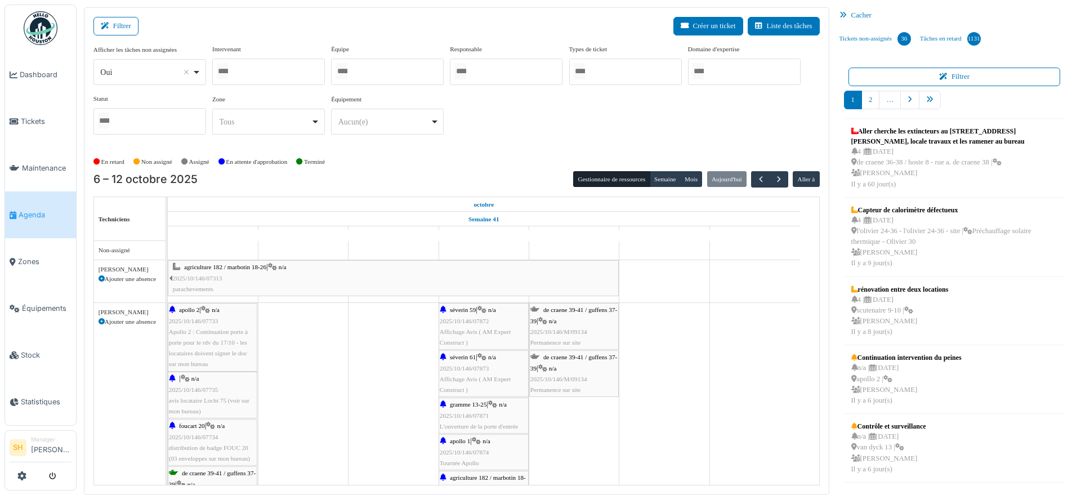
click at [379, 70] on div at bounding box center [387, 72] width 113 height 26
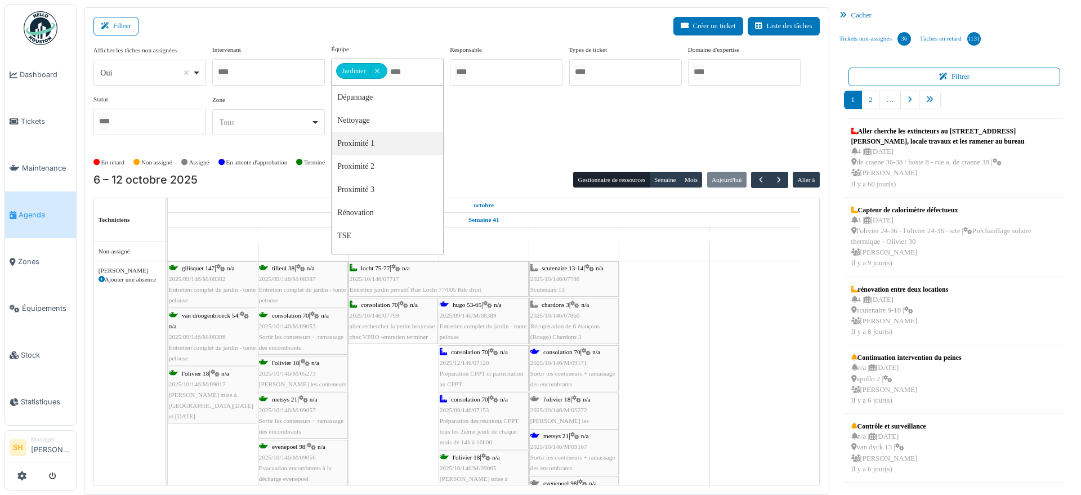
click at [467, 355] on div "consolation 70 | n/a 2025/12/146/07120 Préparation CPPT et particitation au CPPT" at bounding box center [484, 368] width 88 height 43
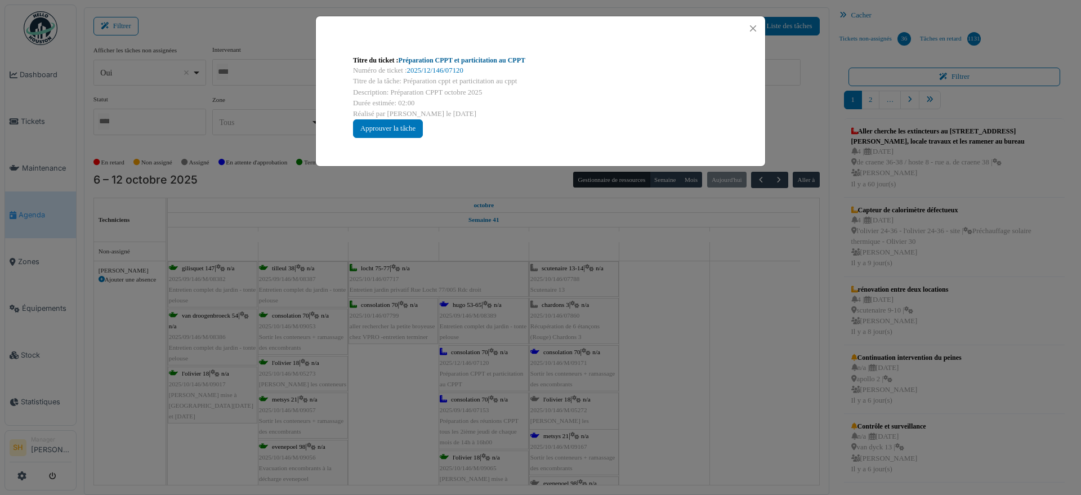
click at [453, 62] on link "Préparation CPPT et particitation au CPPT" at bounding box center [462, 60] width 127 height 8
drag, startPoint x: 744, startPoint y: 418, endPoint x: 703, endPoint y: 399, distance: 44.8
click at [736, 412] on div "Titre du ticket : Préparation CPPT et particitation au CPPT Numéro de ticket : …" at bounding box center [540, 247] width 1081 height 495
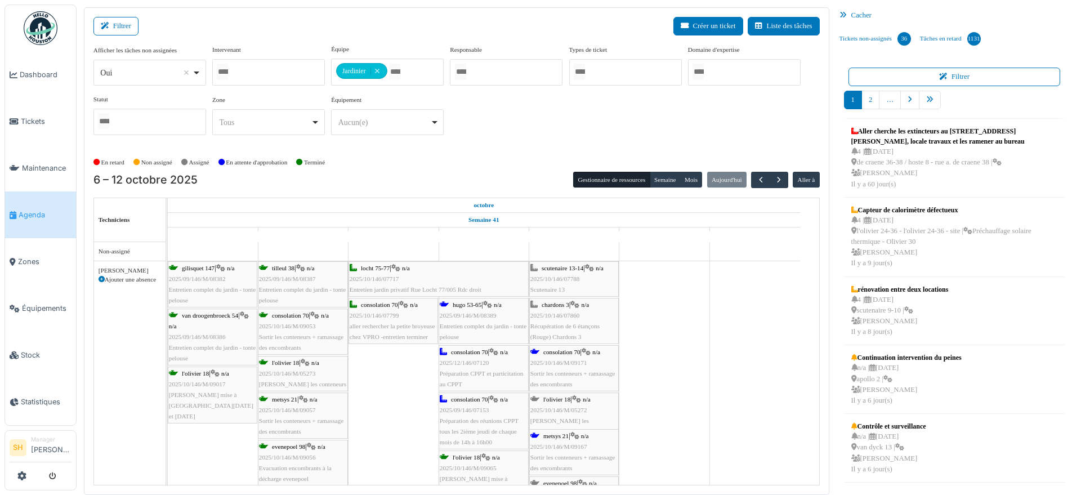
click at [474, 302] on span "hugo 53-65" at bounding box center [467, 304] width 29 height 7
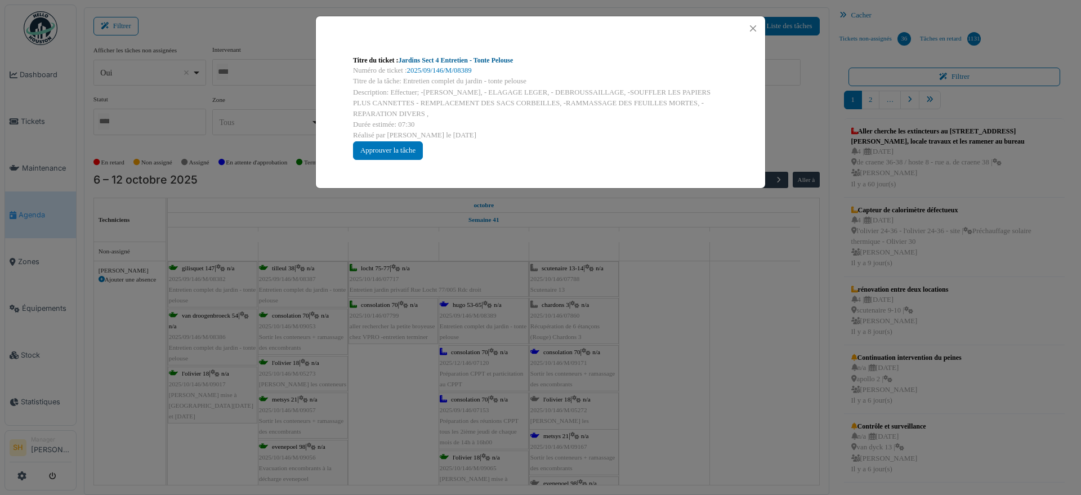
click at [461, 60] on link "Jardins Sect 4 Entretien - Tonte Pelouse" at bounding box center [456, 60] width 115 height 8
drag, startPoint x: 756, startPoint y: 418, endPoint x: 686, endPoint y: 408, distance: 70.0
click at [754, 418] on div "Titre du ticket : Jardins Sect 4 Entretien - Tonte Pelouse Numéro de ticket : 2…" at bounding box center [540, 247] width 1081 height 495
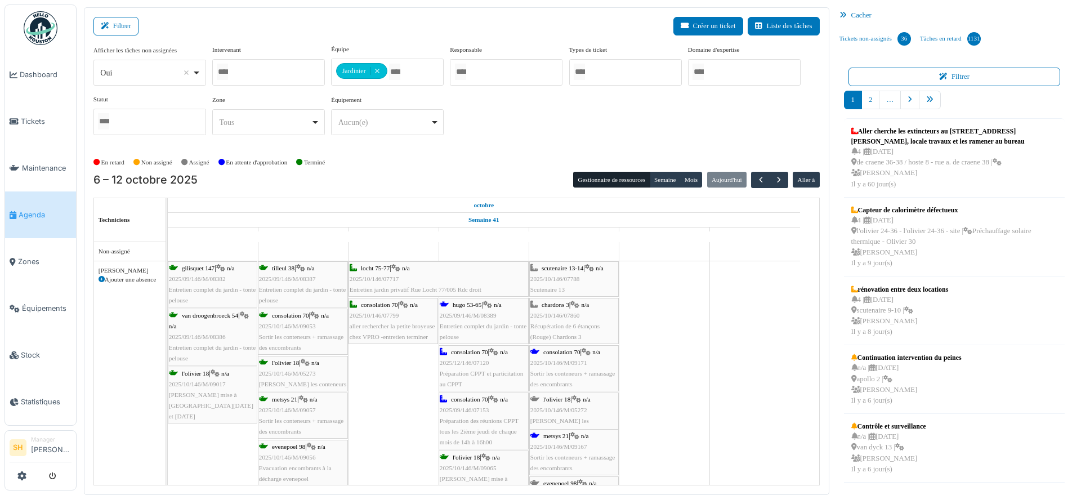
click at [571, 352] on span "consolation 70" at bounding box center [561, 351] width 37 height 7
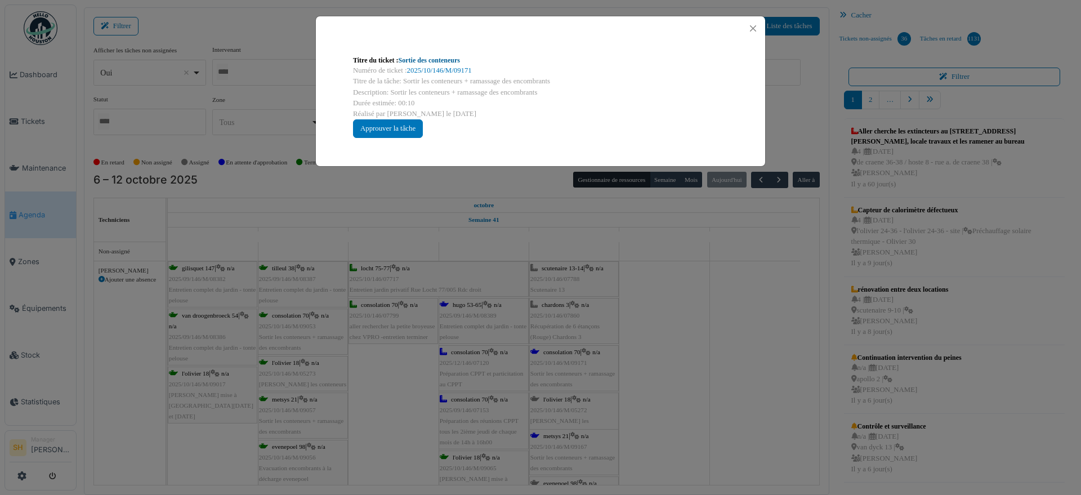
click at [443, 63] on link "Sortie des conteneurs" at bounding box center [429, 60] width 61 height 8
click at [643, 375] on div "Titre du ticket : Sortie des conteneurs Numéro de ticket : 2025/10/146/M/09171 …" at bounding box center [540, 247] width 1081 height 495
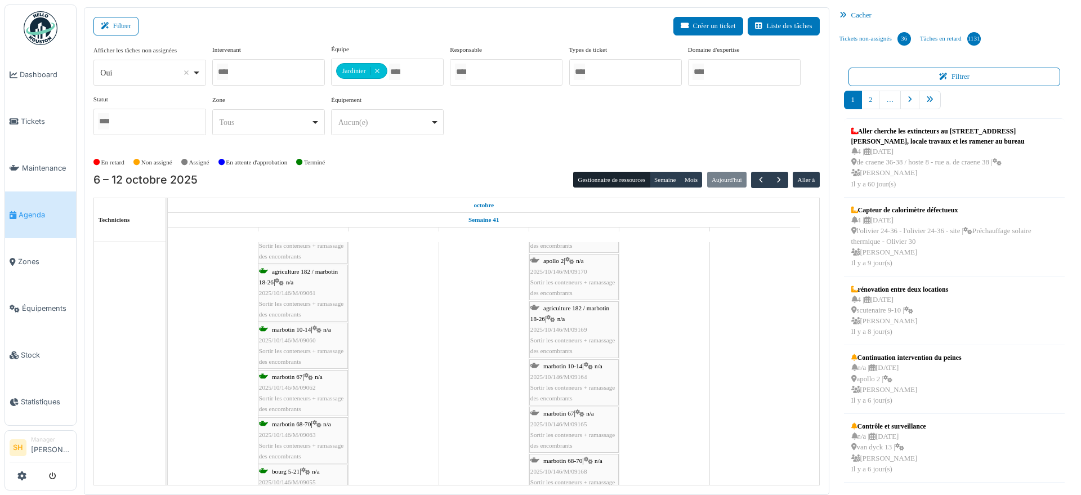
scroll to position [545, 0]
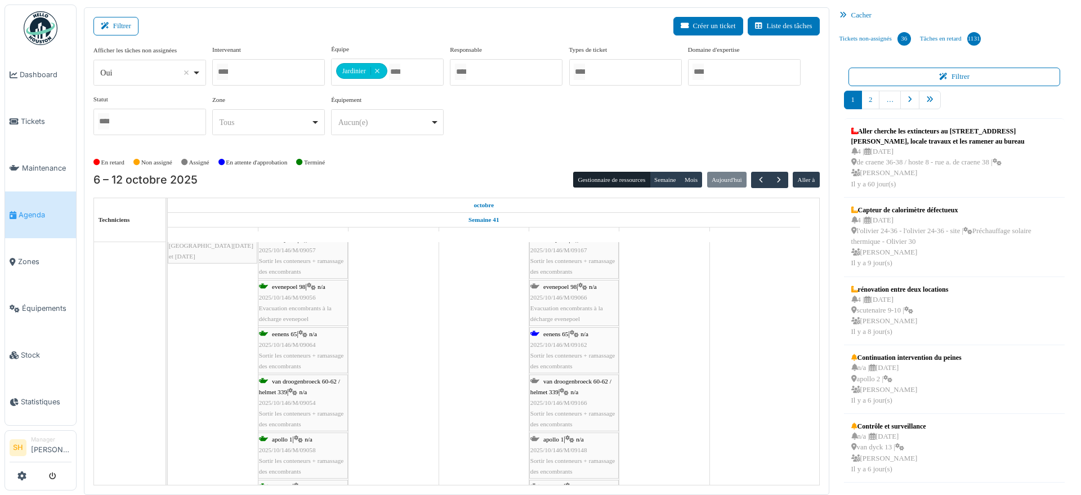
click at [558, 341] on span "2025/10/146/M/09162" at bounding box center [558, 344] width 57 height 7
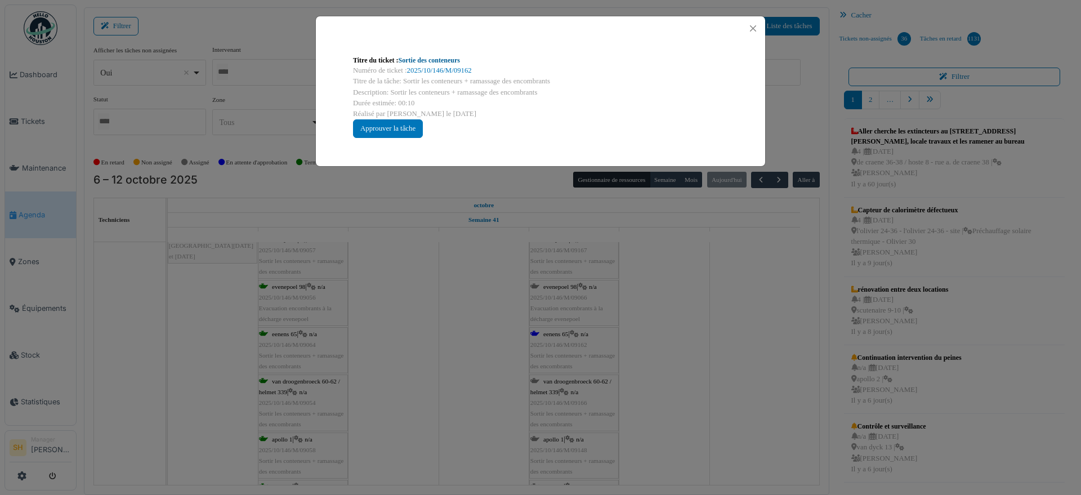
click at [440, 60] on link "Sortie des conteneurs" at bounding box center [429, 60] width 61 height 8
click at [733, 394] on div "Titre du ticket : Sortie des conteneurs Numéro de ticket : 2025/10/146/M/09162 …" at bounding box center [540, 247] width 1081 height 495
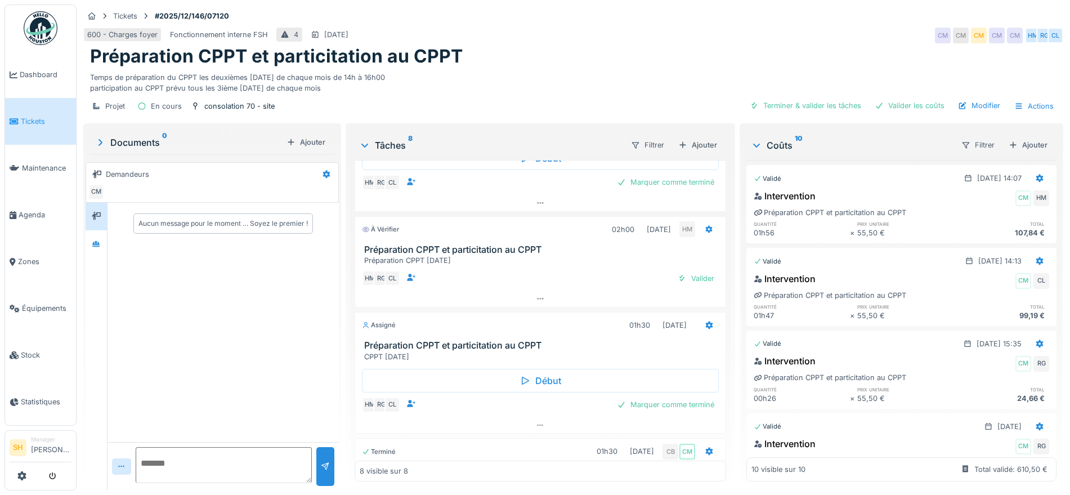
scroll to position [430, 0]
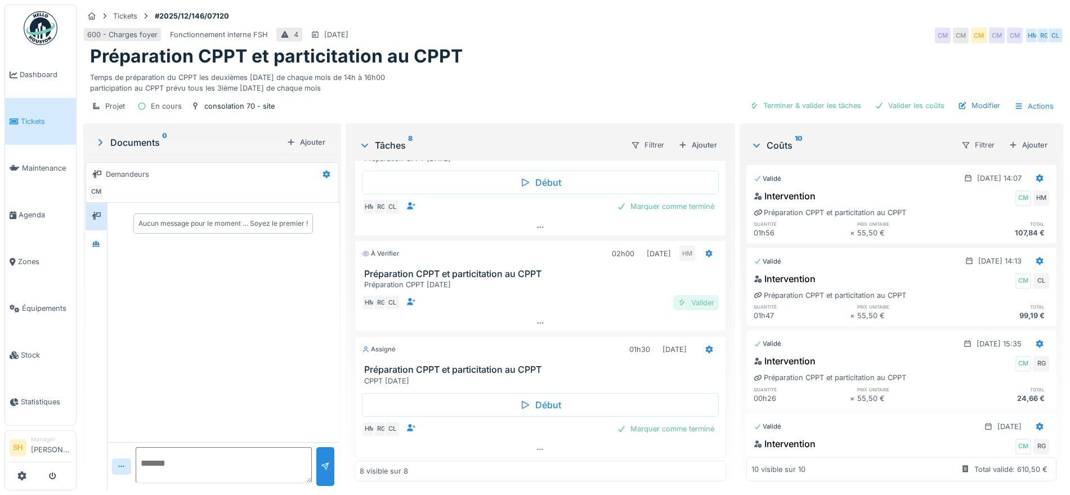
click at [692, 295] on div "Valider" at bounding box center [696, 302] width 46 height 15
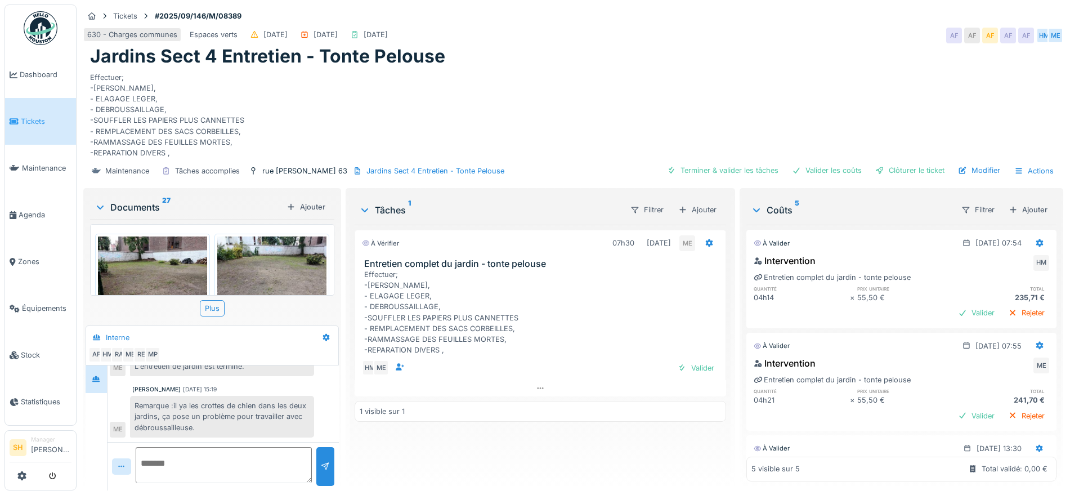
scroll to position [78, 0]
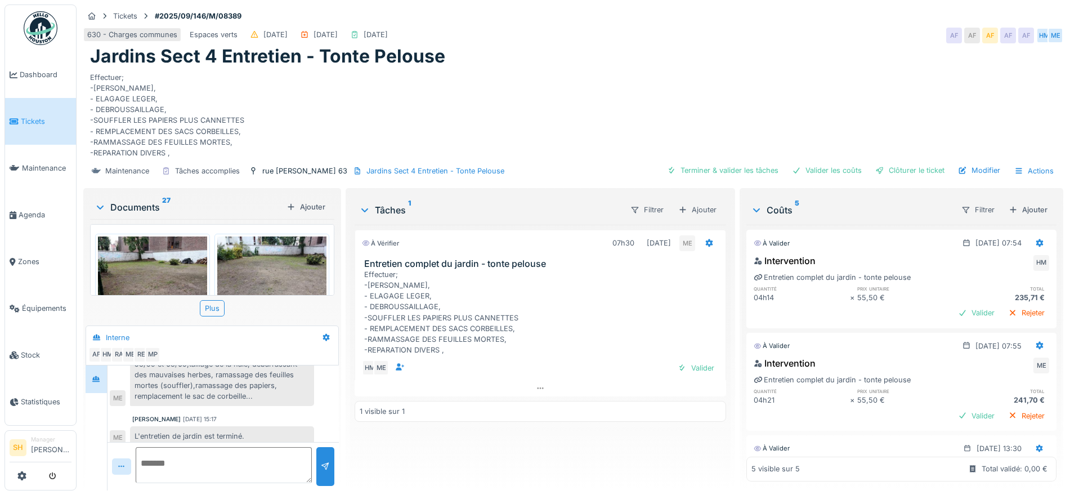
click at [166, 259] on img at bounding box center [152, 277] width 109 height 82
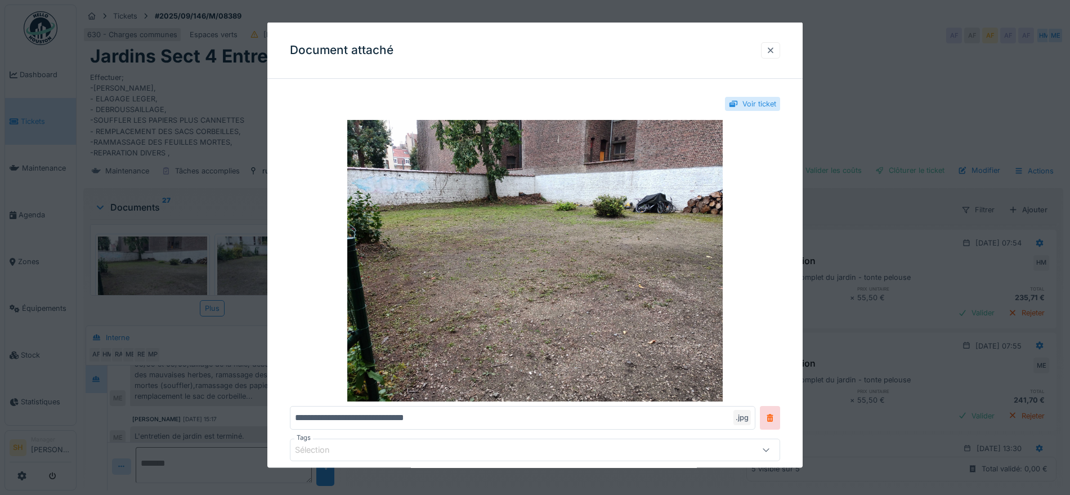
click at [775, 51] on div at bounding box center [770, 49] width 9 height 11
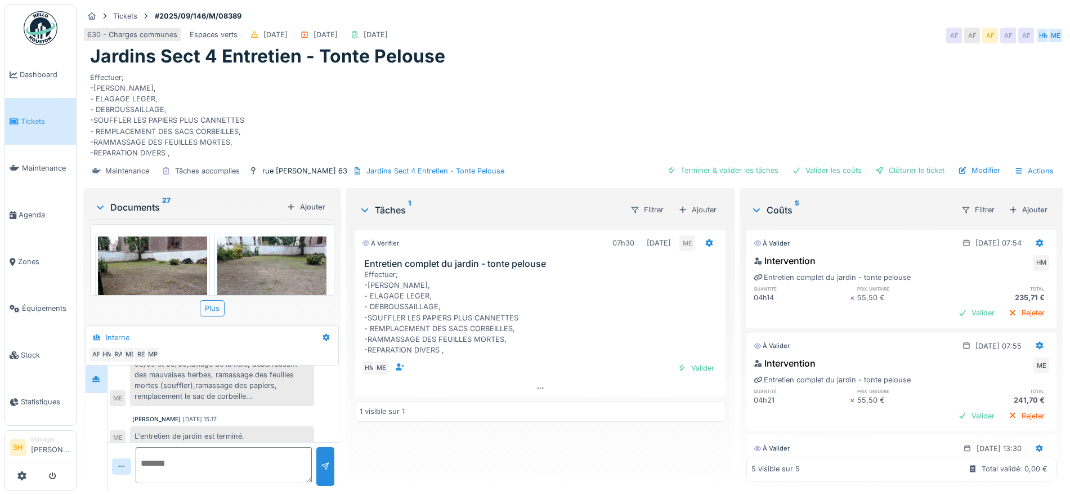
click at [292, 261] on img at bounding box center [271, 277] width 109 height 82
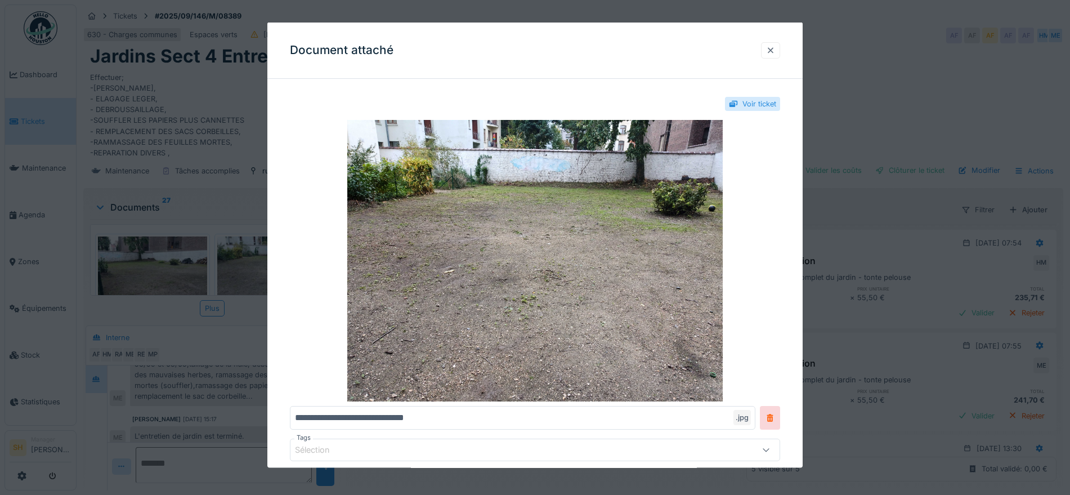
click at [775, 51] on div at bounding box center [770, 49] width 9 height 11
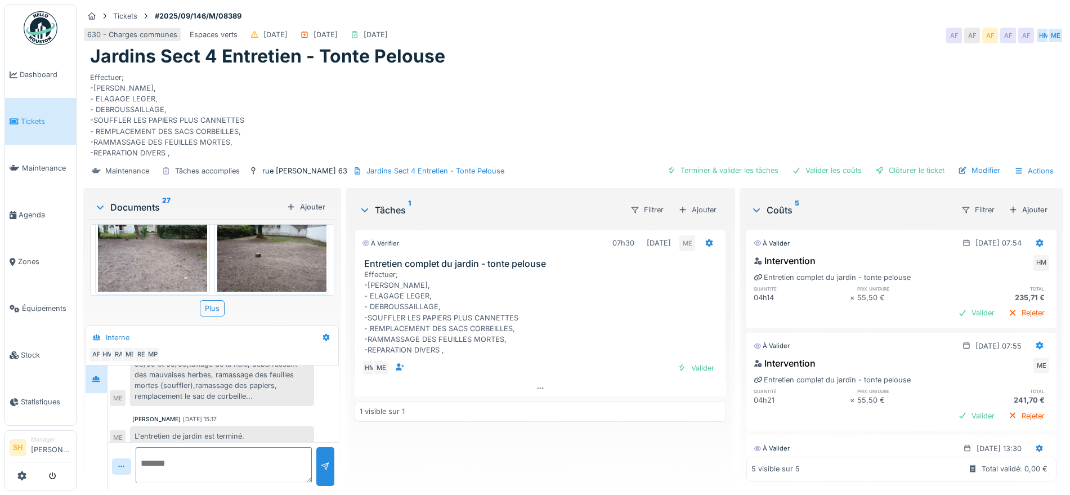
scroll to position [140, 0]
click at [253, 248] on img at bounding box center [271, 250] width 109 height 82
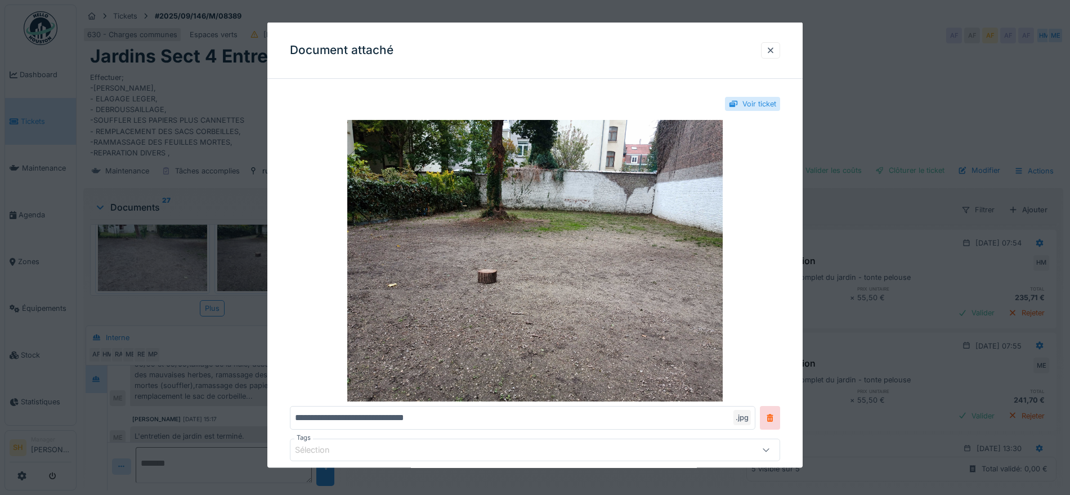
click at [775, 48] on div at bounding box center [770, 49] width 9 height 11
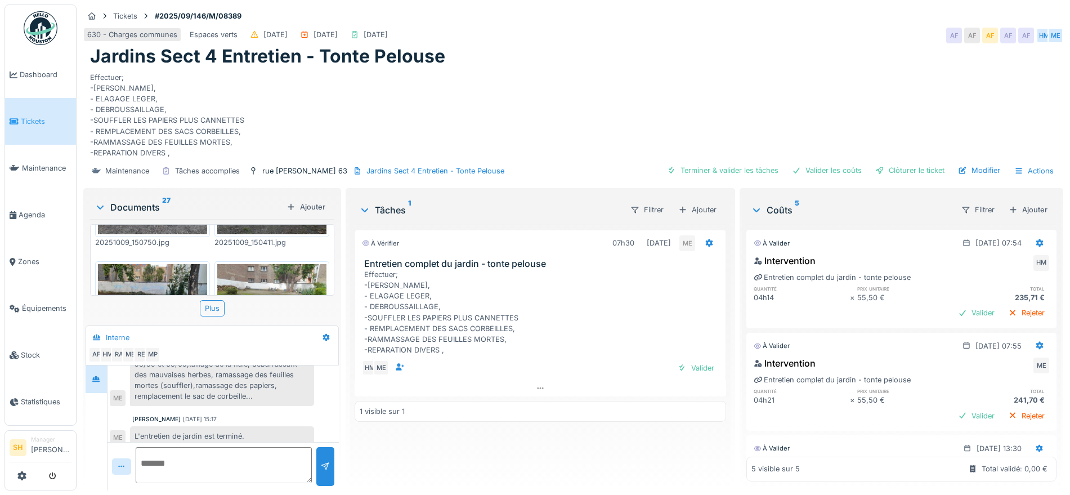
scroll to position [601, 0]
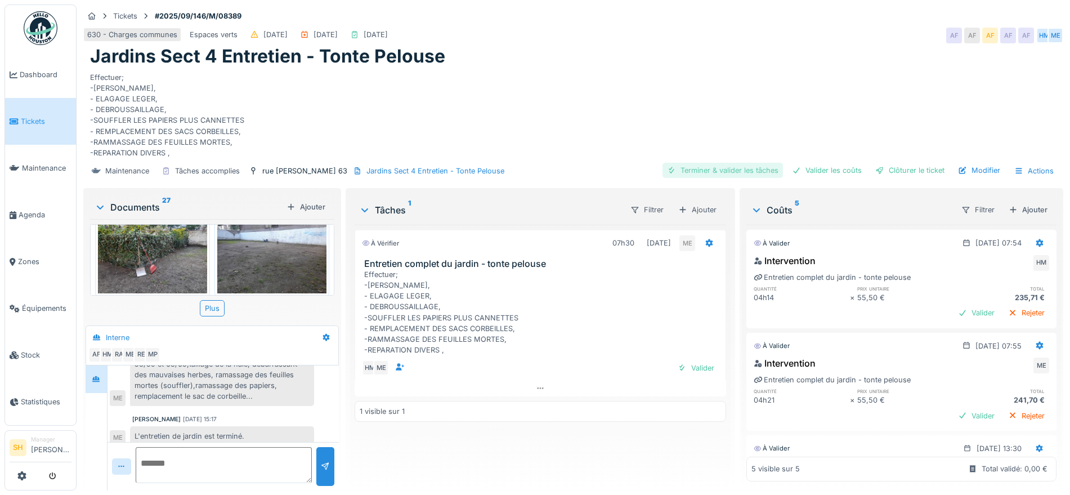
drag, startPoint x: 695, startPoint y: 155, endPoint x: 765, endPoint y: 158, distance: 69.8
click at [699, 163] on div "Terminer & valider les tâches" at bounding box center [723, 170] width 120 height 15
click at [810, 163] on div "Valider les coûts" at bounding box center [827, 170] width 79 height 15
click at [884, 163] on div "Clôturer le ticket" at bounding box center [910, 170] width 78 height 15
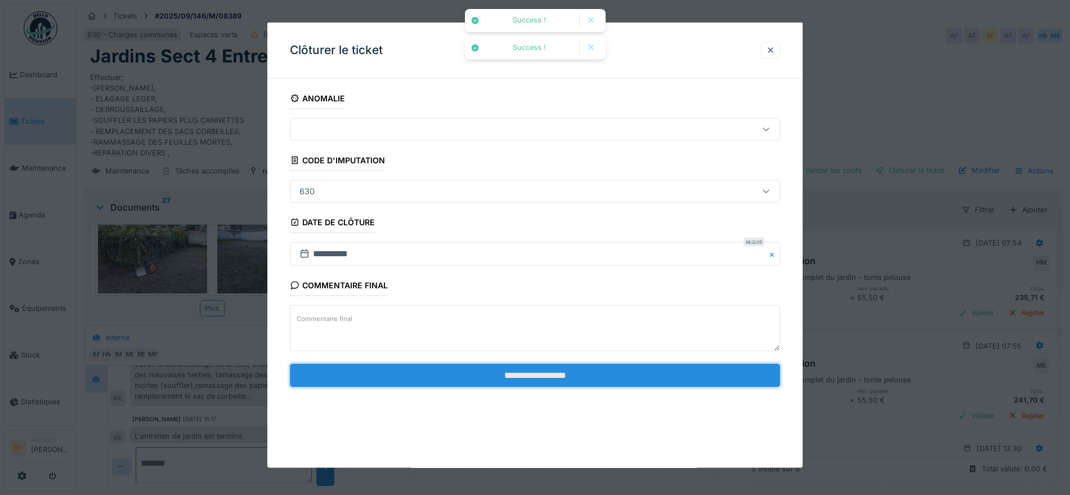
click at [531, 383] on input "**********" at bounding box center [535, 375] width 490 height 24
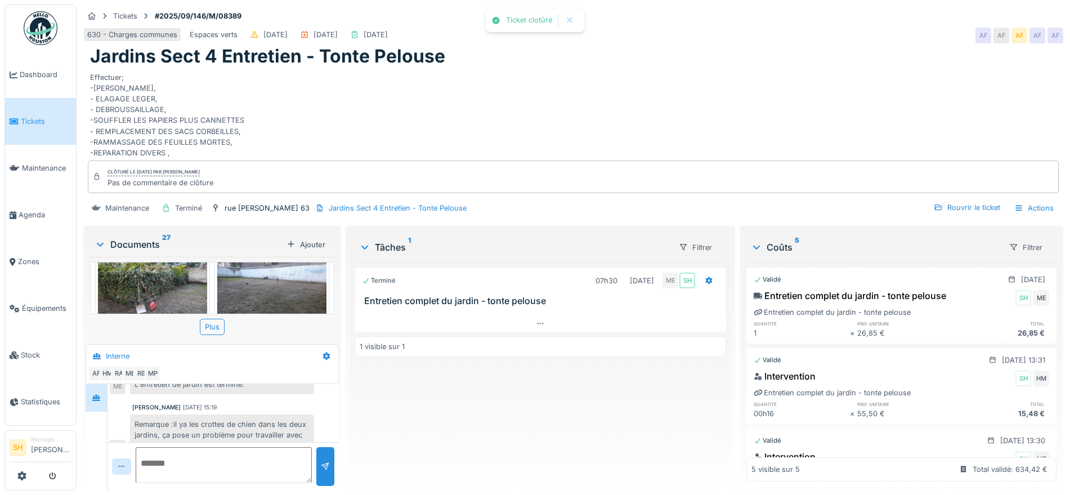
scroll to position [167, 0]
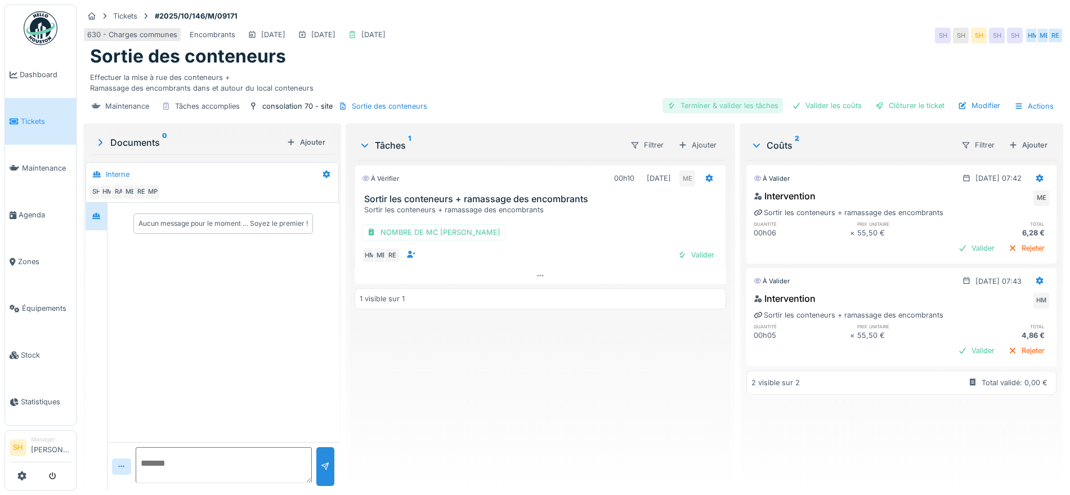
click at [727, 104] on div "Terminer & valider les tâches" at bounding box center [723, 105] width 120 height 15
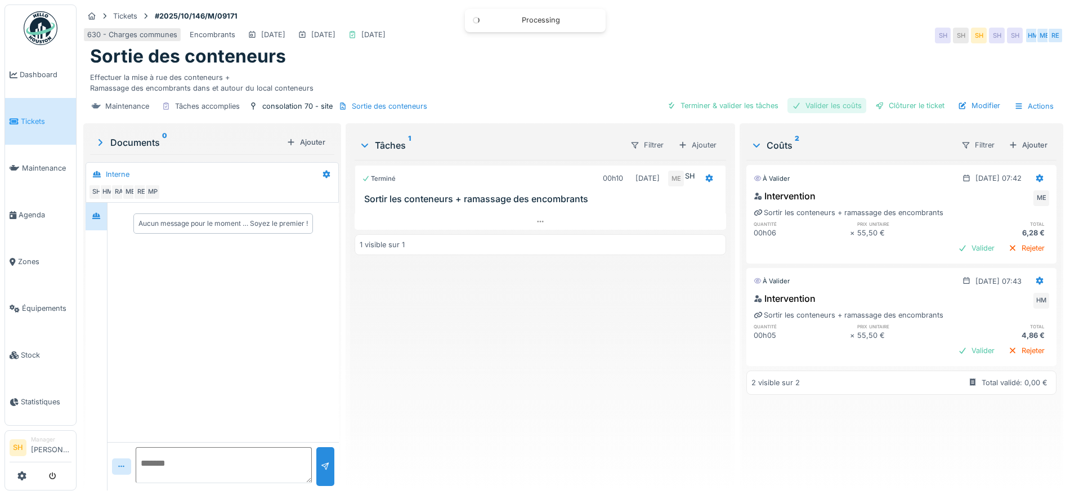
drag, startPoint x: 824, startPoint y: 106, endPoint x: 902, endPoint y: 113, distance: 78.5
click at [825, 106] on div "Valider les coûts" at bounding box center [827, 105] width 79 height 15
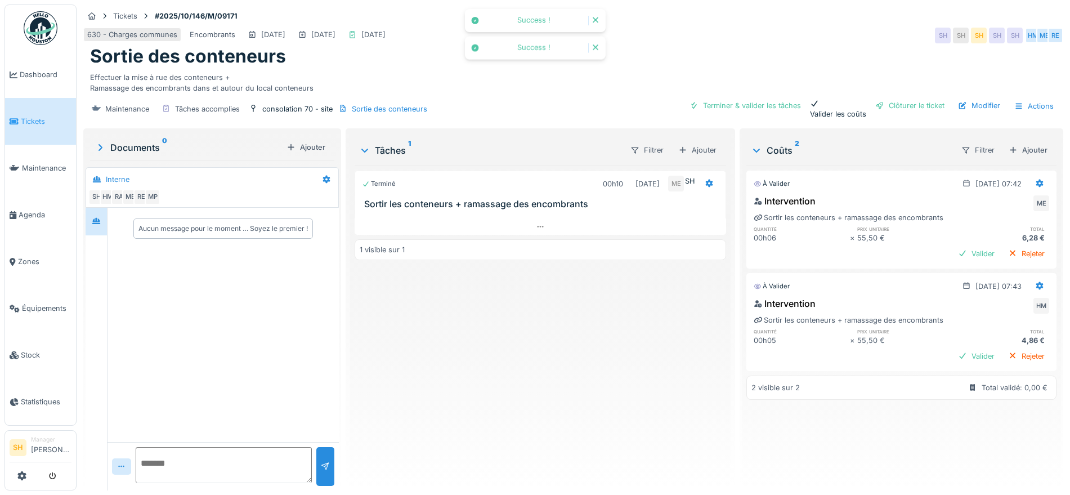
drag, startPoint x: 906, startPoint y: 105, endPoint x: 882, endPoint y: 128, distance: 33.4
click at [906, 104] on div "Clôturer le ticket" at bounding box center [910, 105] width 78 height 15
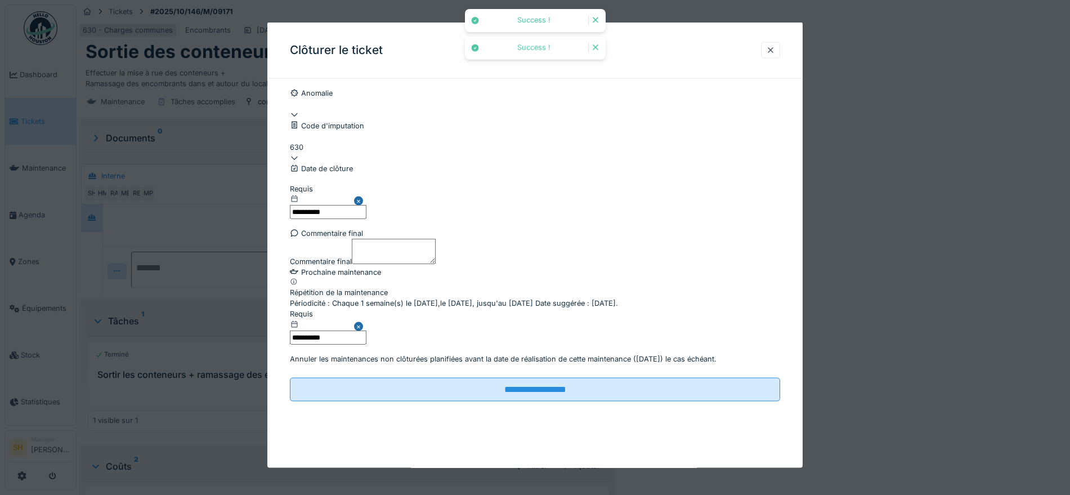
scroll to position [96, 0]
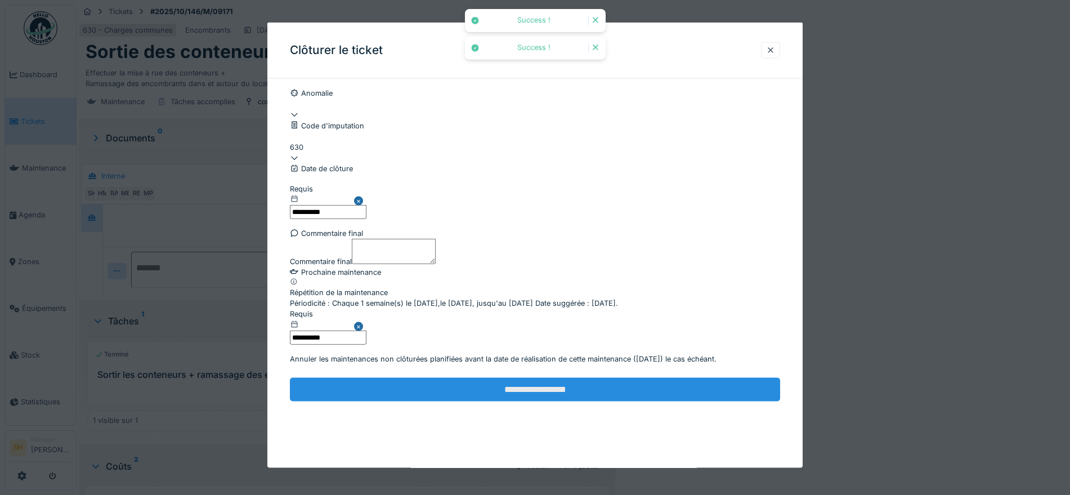
click at [485, 401] on input "**********" at bounding box center [535, 389] width 490 height 24
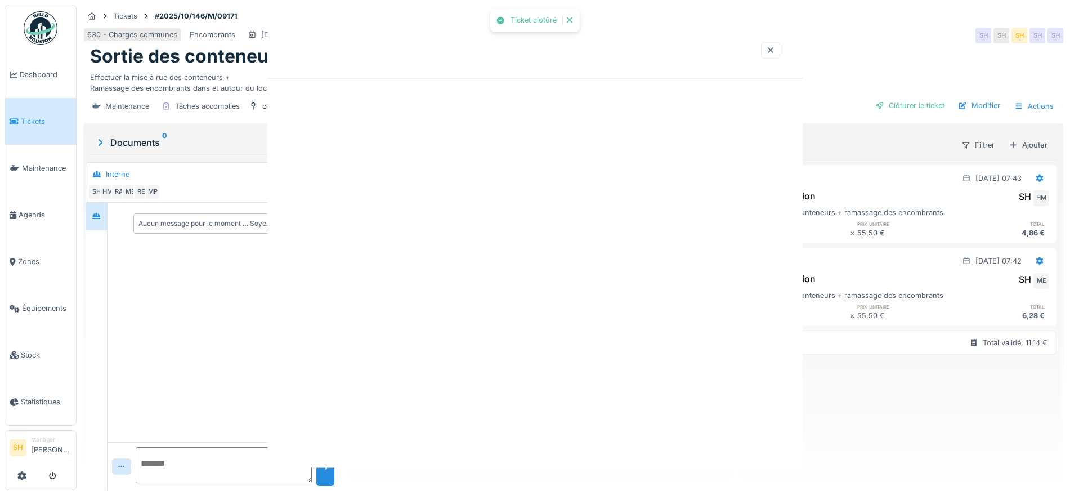
scroll to position [0, 0]
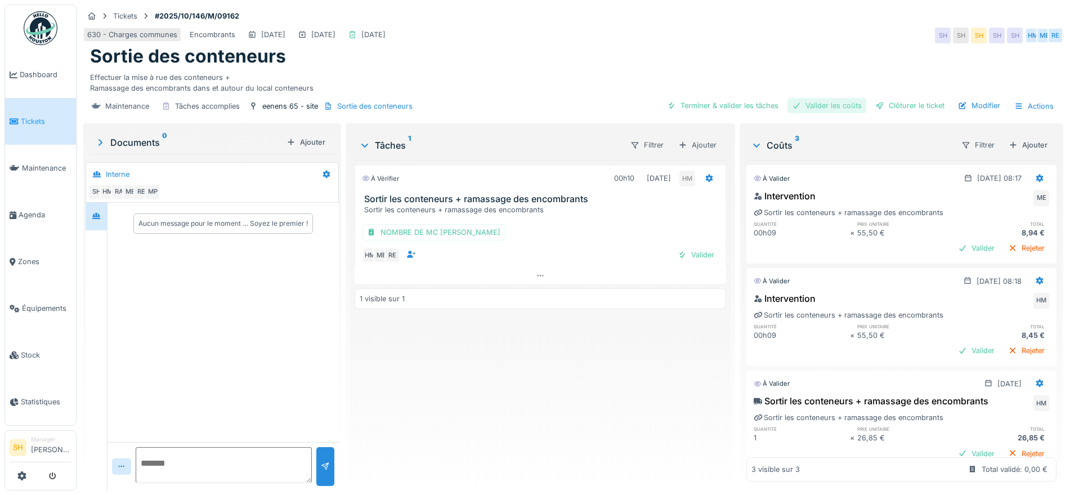
drag, startPoint x: 751, startPoint y: 106, endPoint x: 789, endPoint y: 102, distance: 38.5
click at [754, 107] on div "Terminer & valider les tâches" at bounding box center [723, 105] width 120 height 15
drag, startPoint x: 798, startPoint y: 100, endPoint x: 825, endPoint y: 99, distance: 27.0
click at [798, 99] on div "Valider les coûts" at bounding box center [827, 105] width 79 height 15
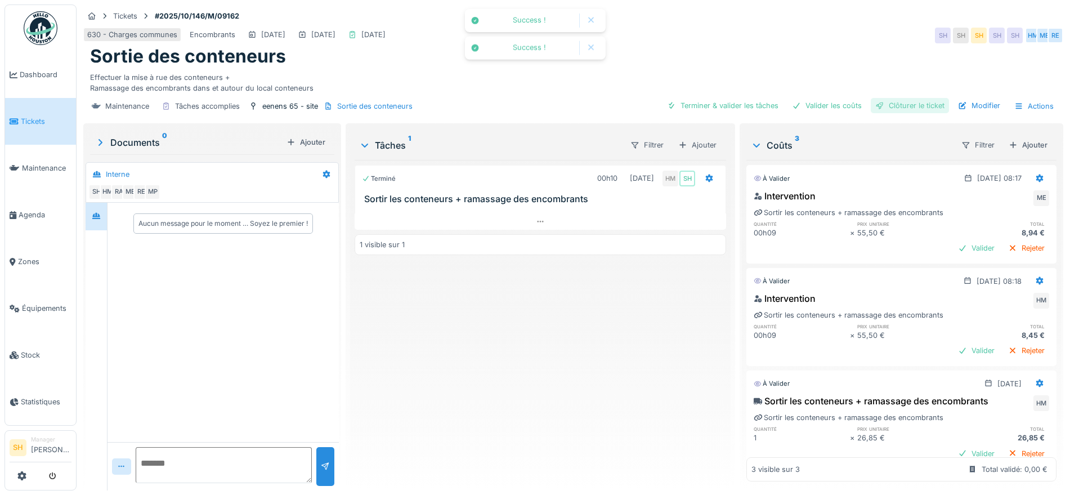
click at [886, 103] on div "Clôturer le ticket" at bounding box center [910, 105] width 78 height 15
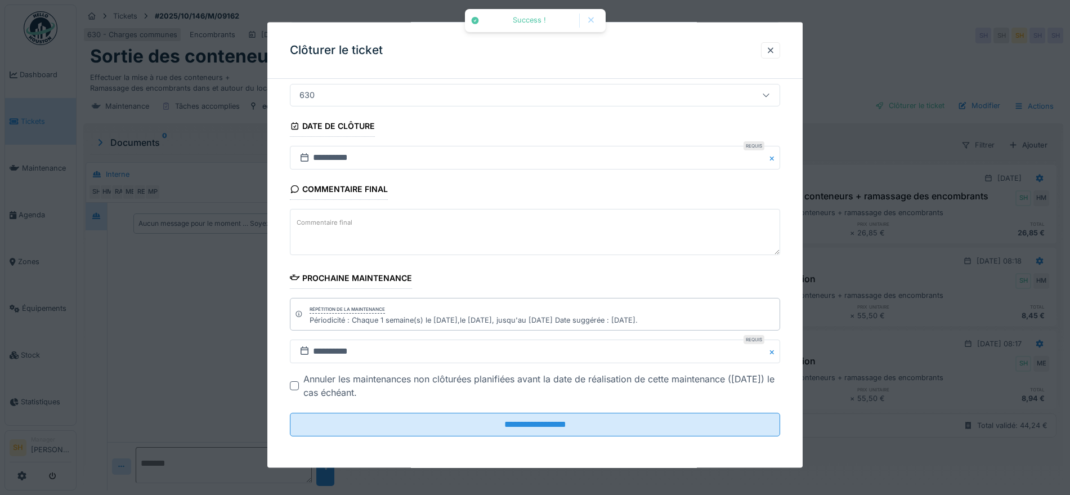
scroll to position [11, 0]
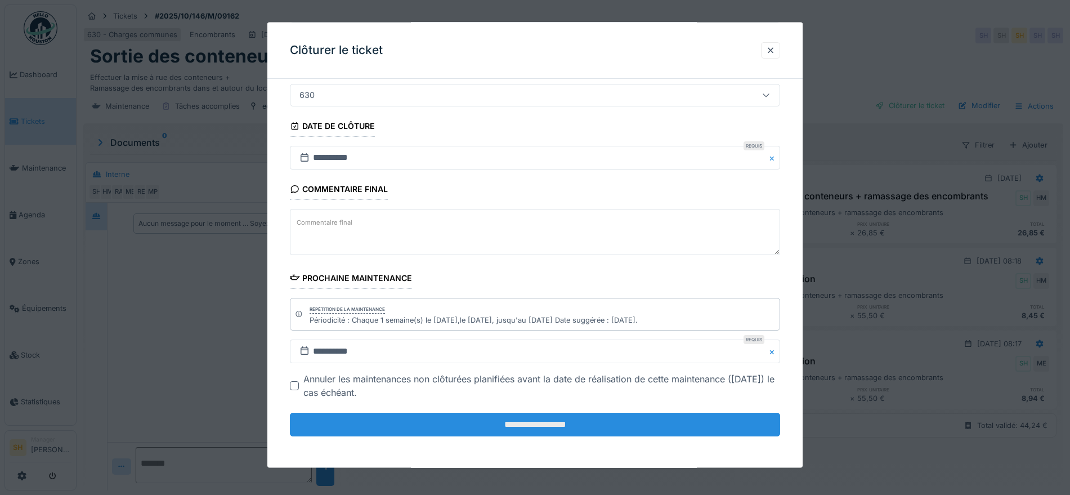
click at [522, 428] on input "**********" at bounding box center [535, 425] width 490 height 24
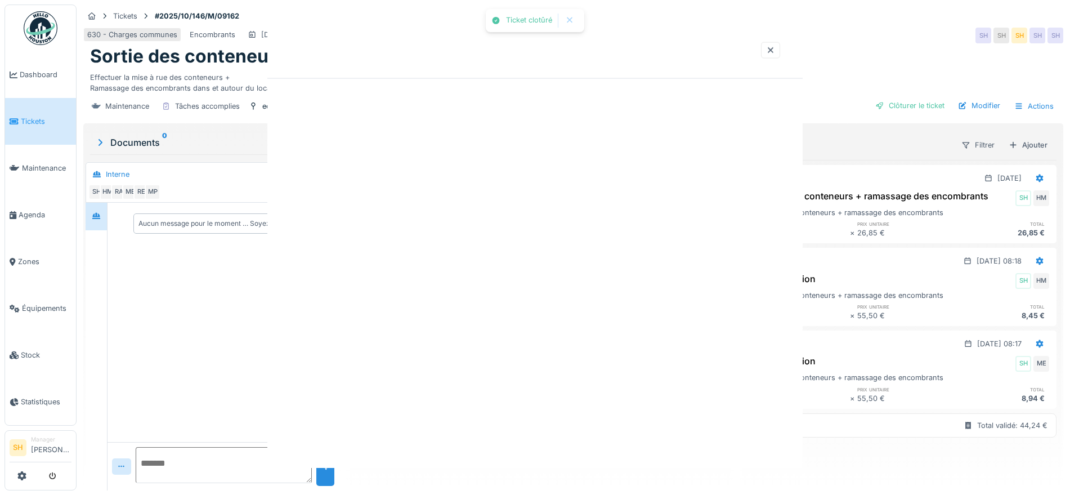
scroll to position [0, 0]
